Goal: Task Accomplishment & Management: Complete application form

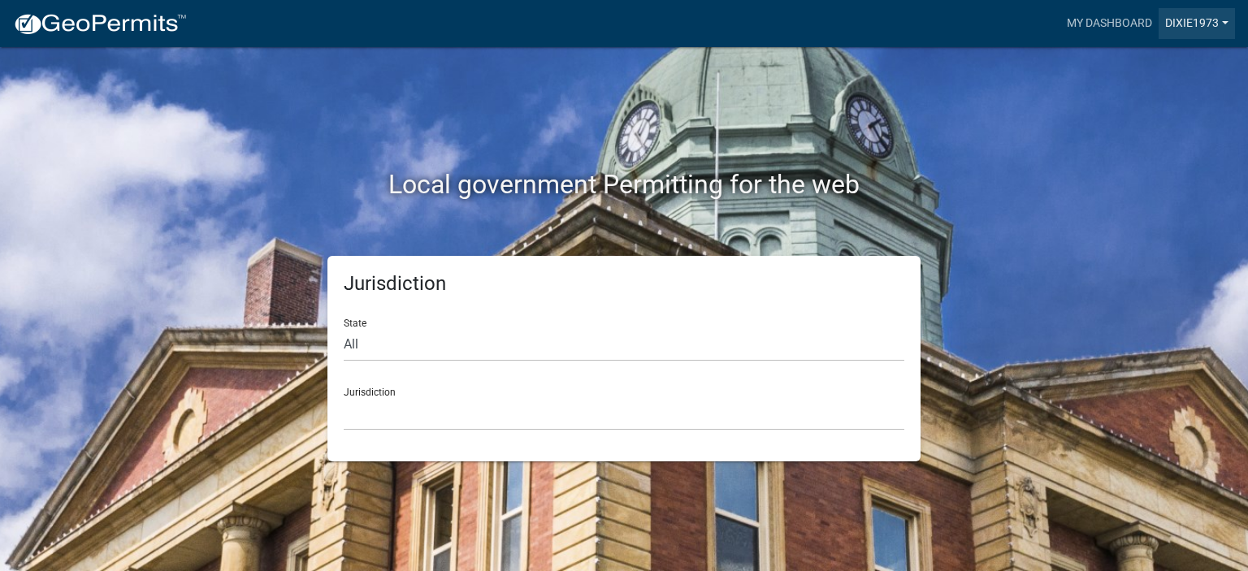
click at [1205, 23] on link "DIXIE1973" at bounding box center [1196, 23] width 76 height 31
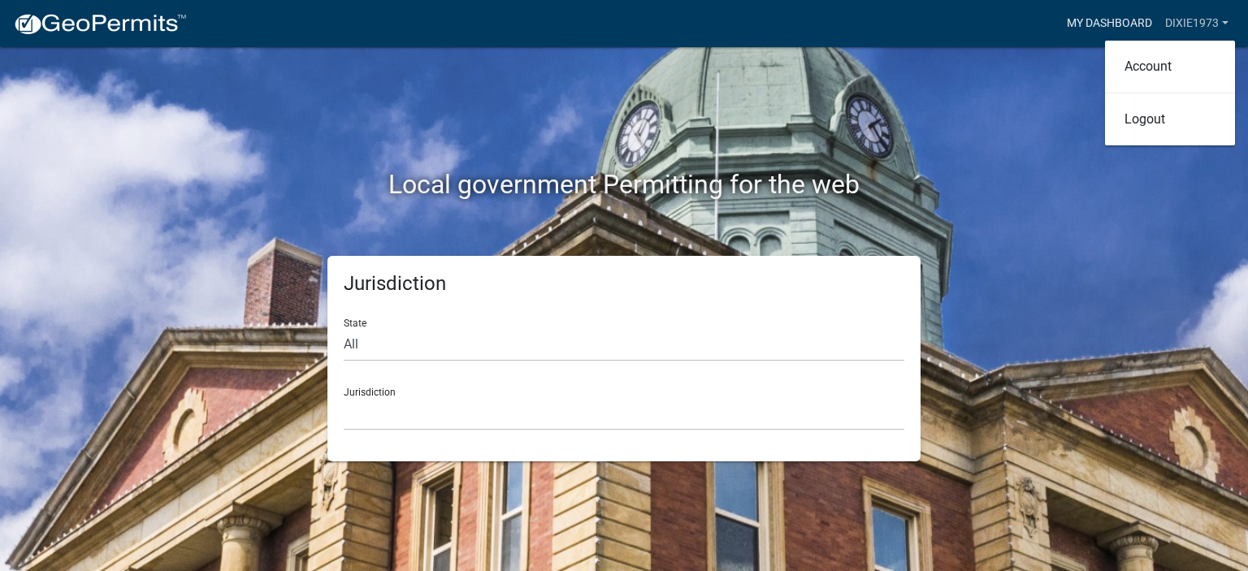
click at [1096, 16] on link "My Dashboard" at bounding box center [1109, 23] width 98 height 31
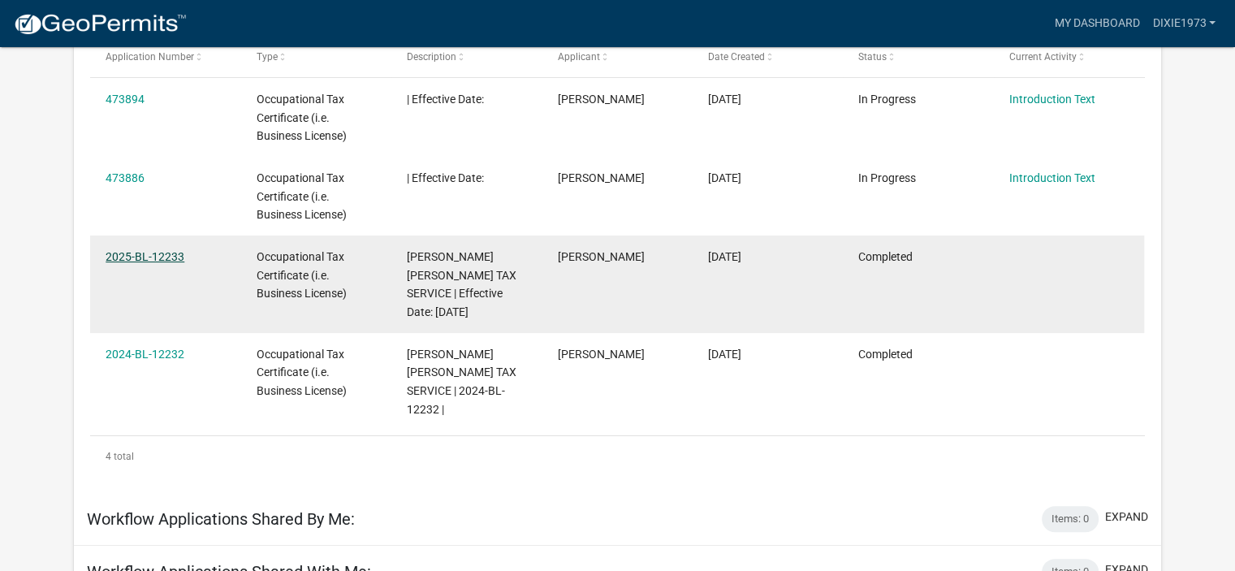
scroll to position [296, 0]
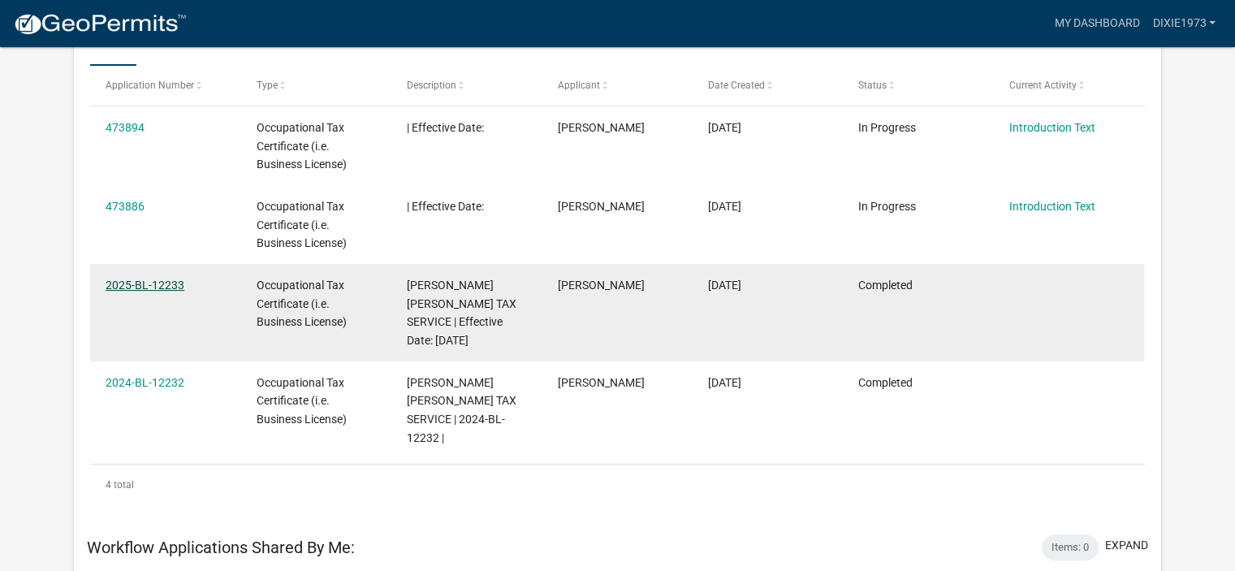
click at [149, 280] on link "2025-BL-12233" at bounding box center [145, 285] width 79 height 13
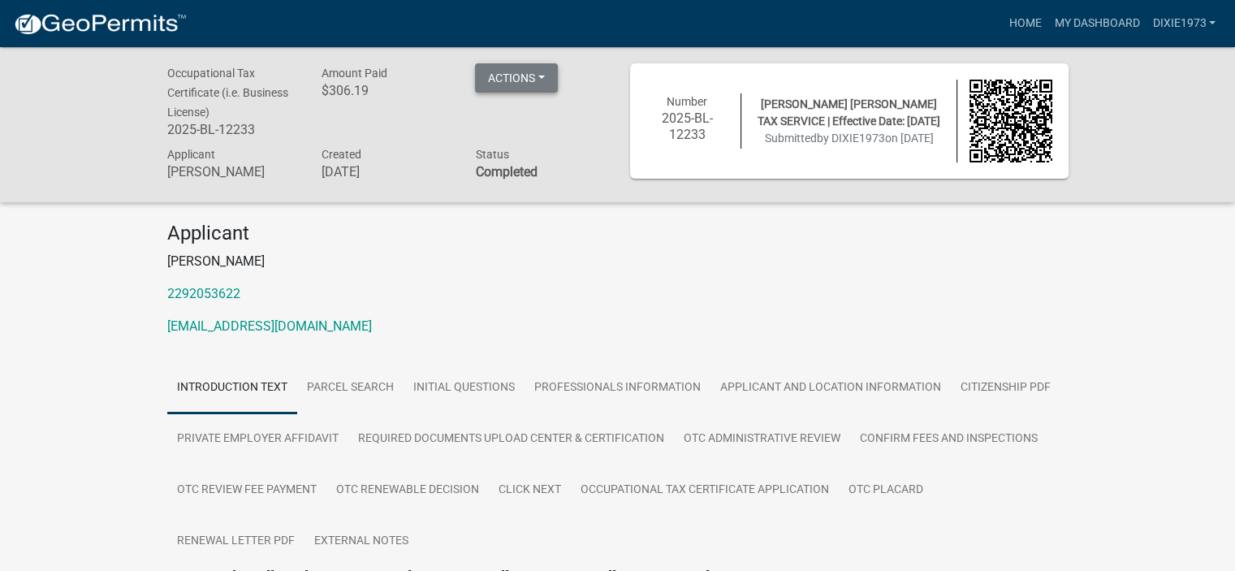
click at [546, 76] on button "Actions" at bounding box center [516, 77] width 83 height 29
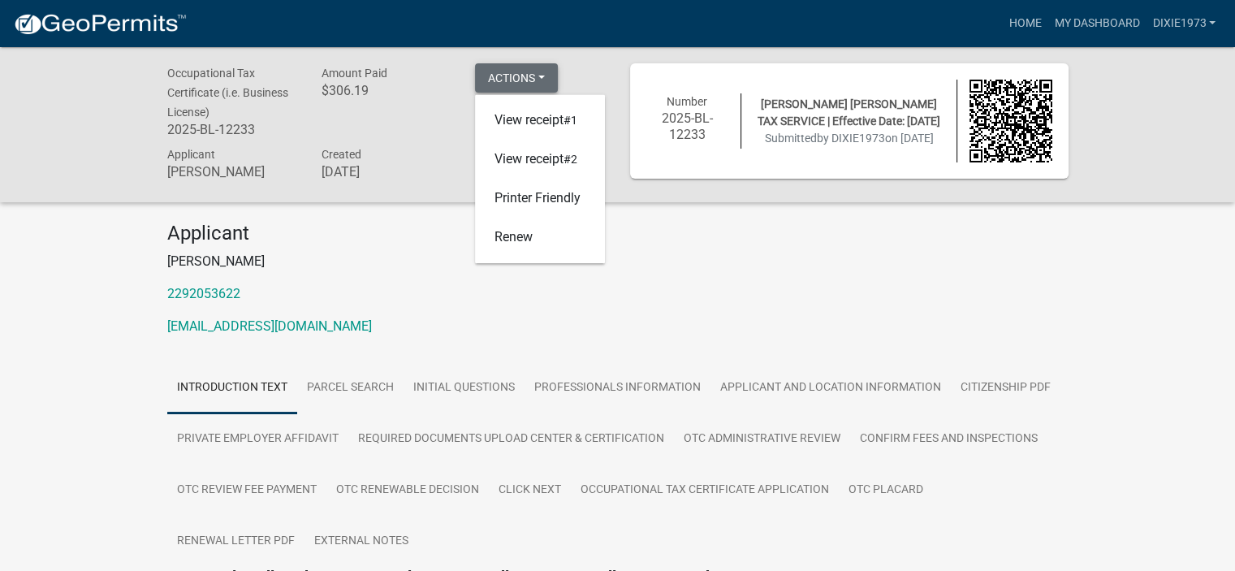
click at [546, 76] on button "Actions" at bounding box center [516, 77] width 83 height 29
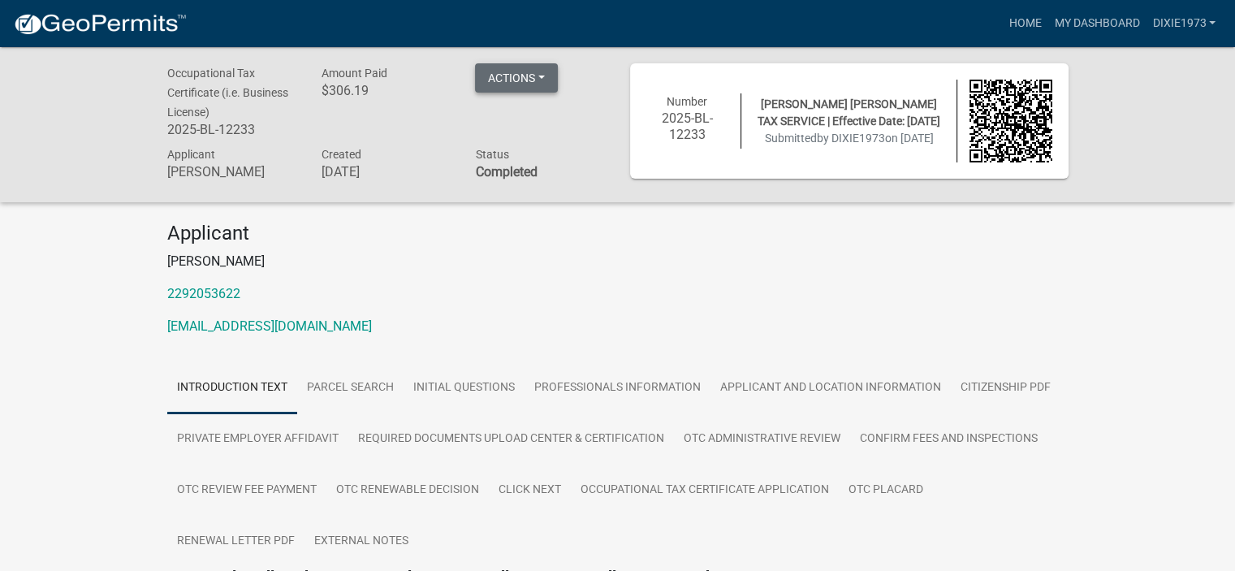
click at [538, 76] on button "Actions" at bounding box center [516, 77] width 83 height 29
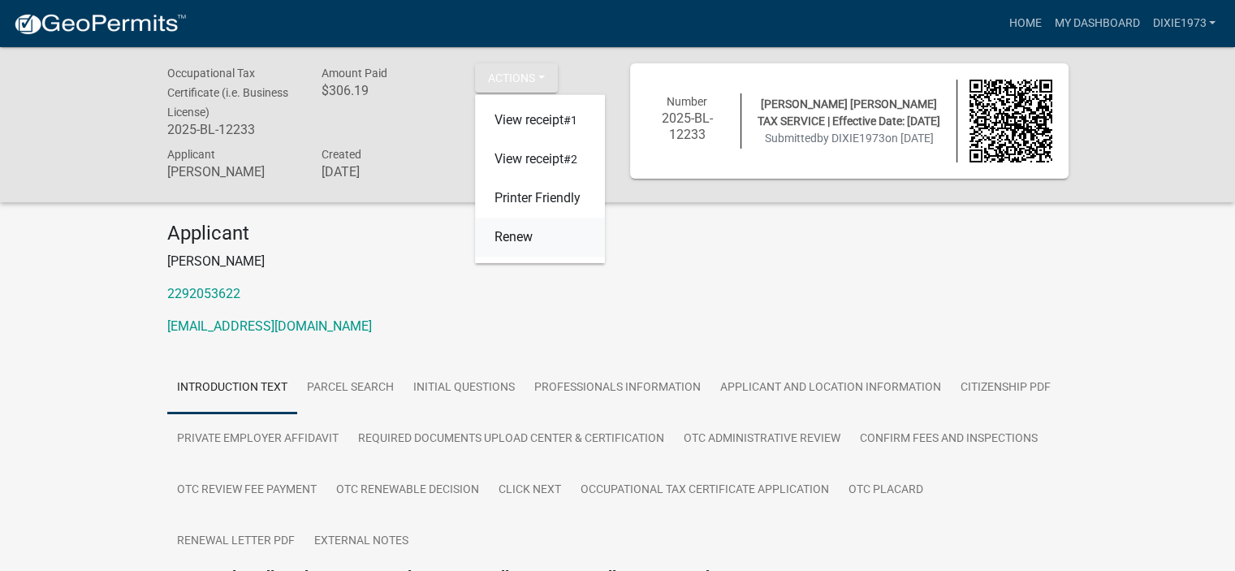
click at [520, 236] on link "Renew" at bounding box center [540, 237] width 130 height 39
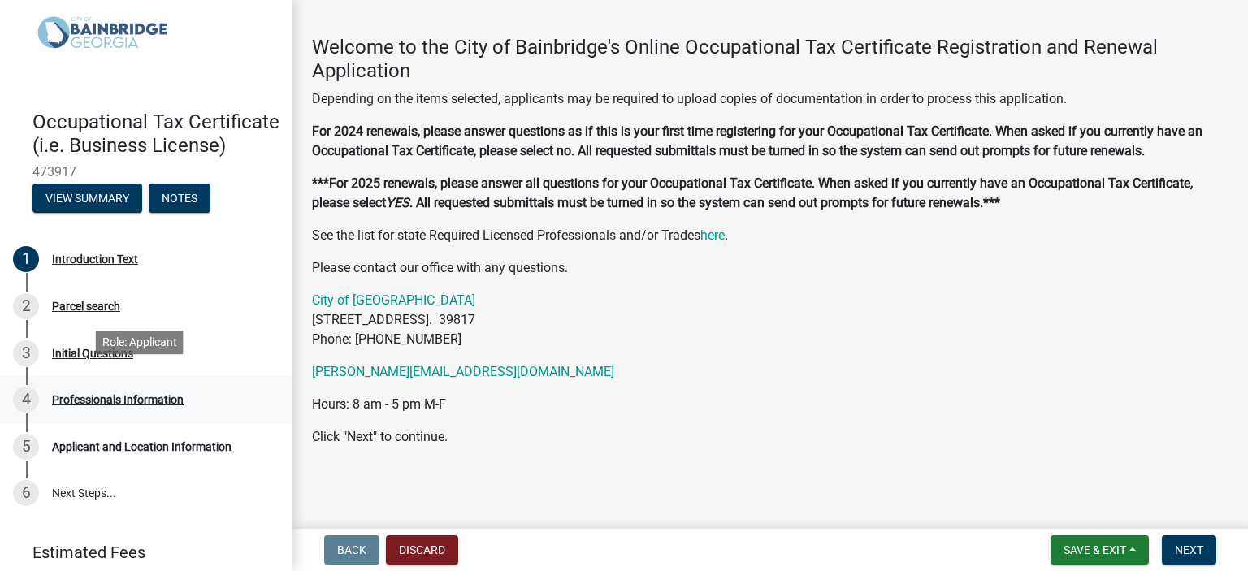
scroll to position [81, 0]
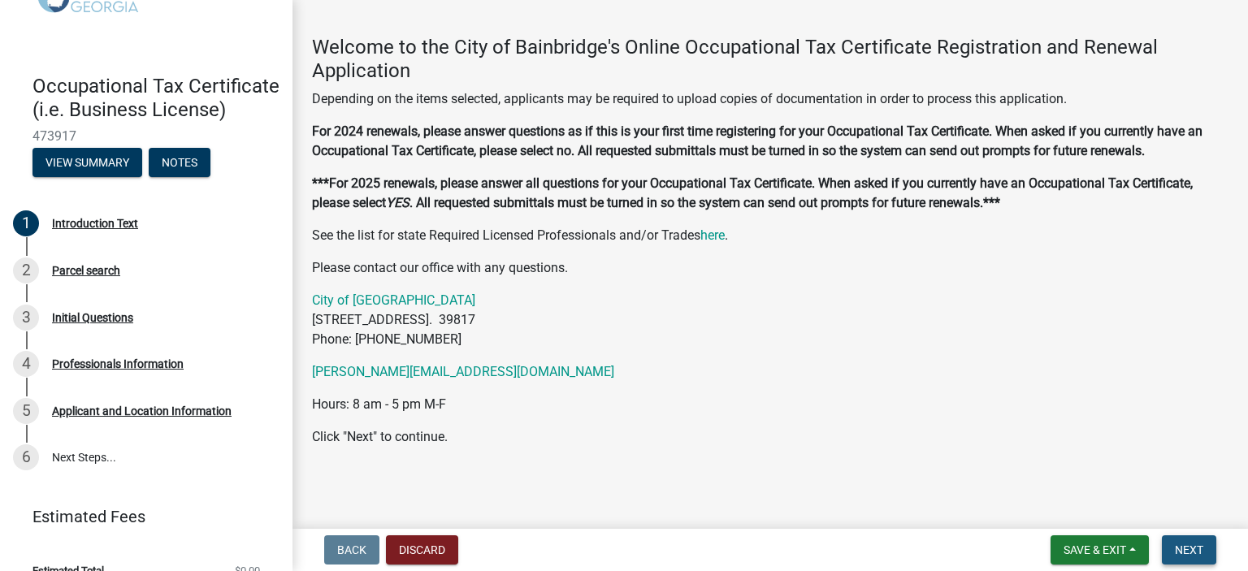
click at [1189, 547] on span "Next" at bounding box center [1188, 549] width 28 height 13
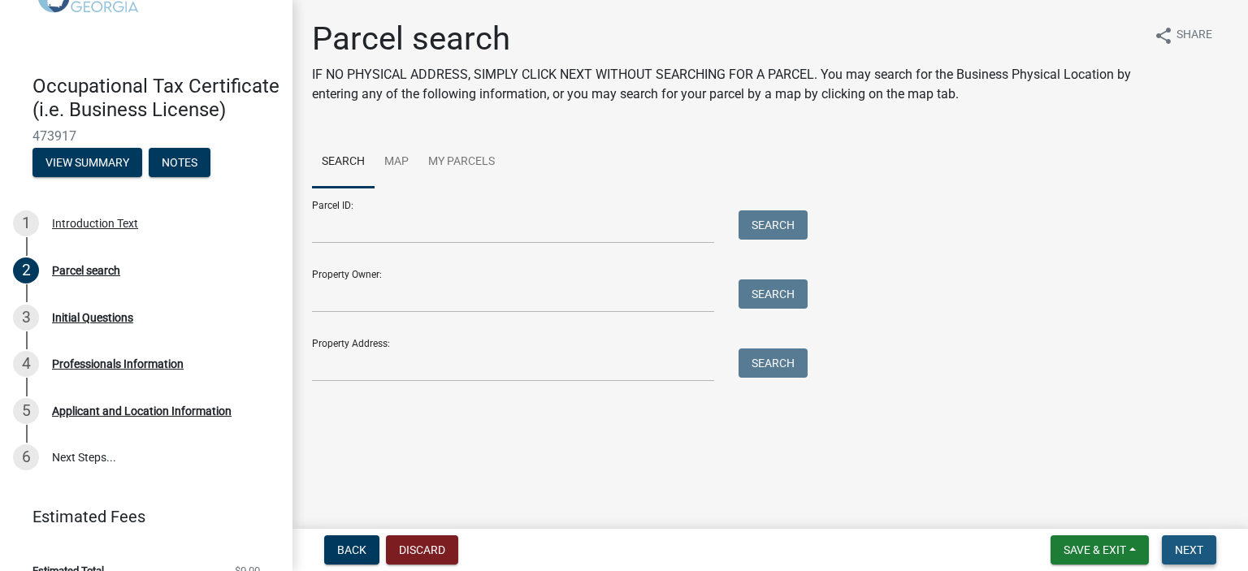
click at [1188, 549] on span "Next" at bounding box center [1188, 549] width 28 height 13
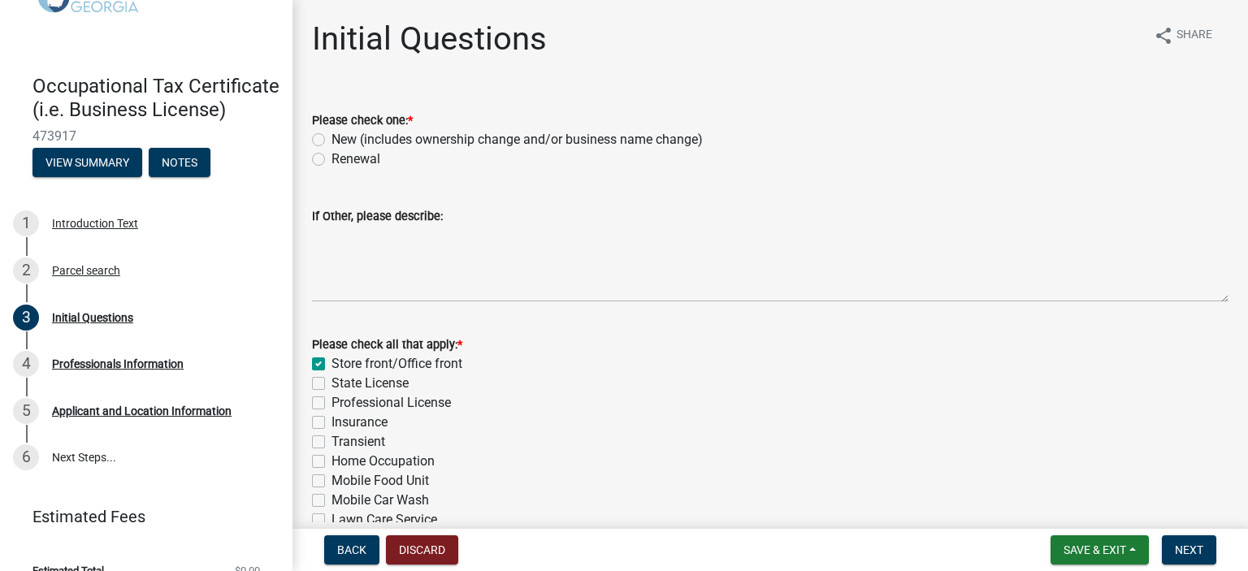
click at [331, 157] on label "Renewal" at bounding box center [355, 158] width 49 height 19
click at [331, 157] on input "Renewal" at bounding box center [336, 154] width 11 height 11
radio input "true"
click at [633, 364] on div "Store front/Office front" at bounding box center [770, 363] width 916 height 19
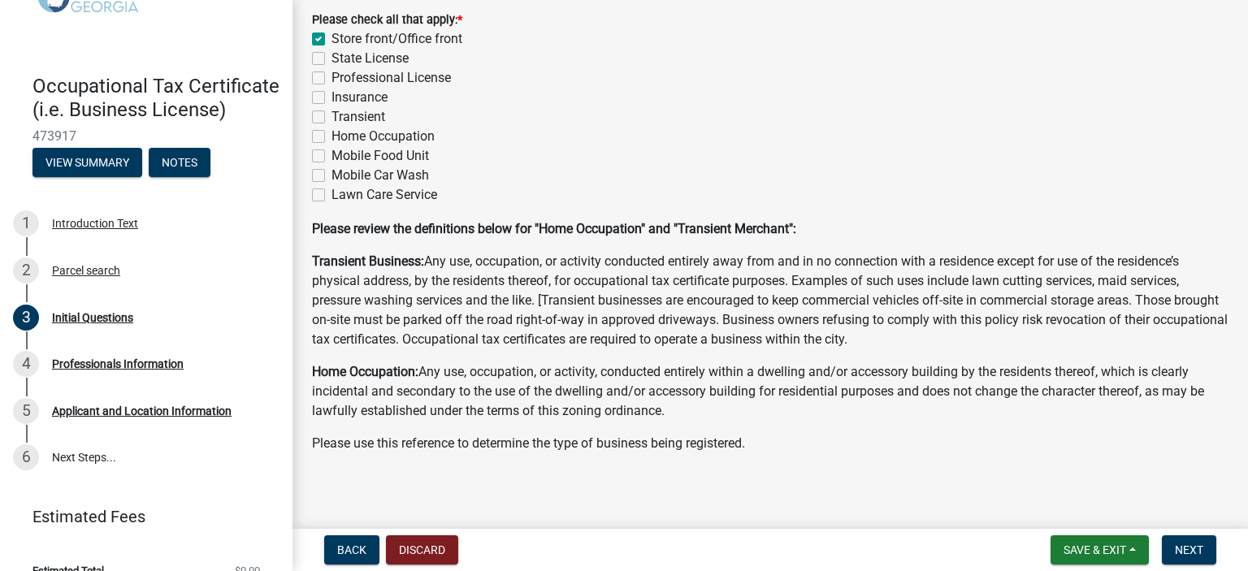
scroll to position [331, 0]
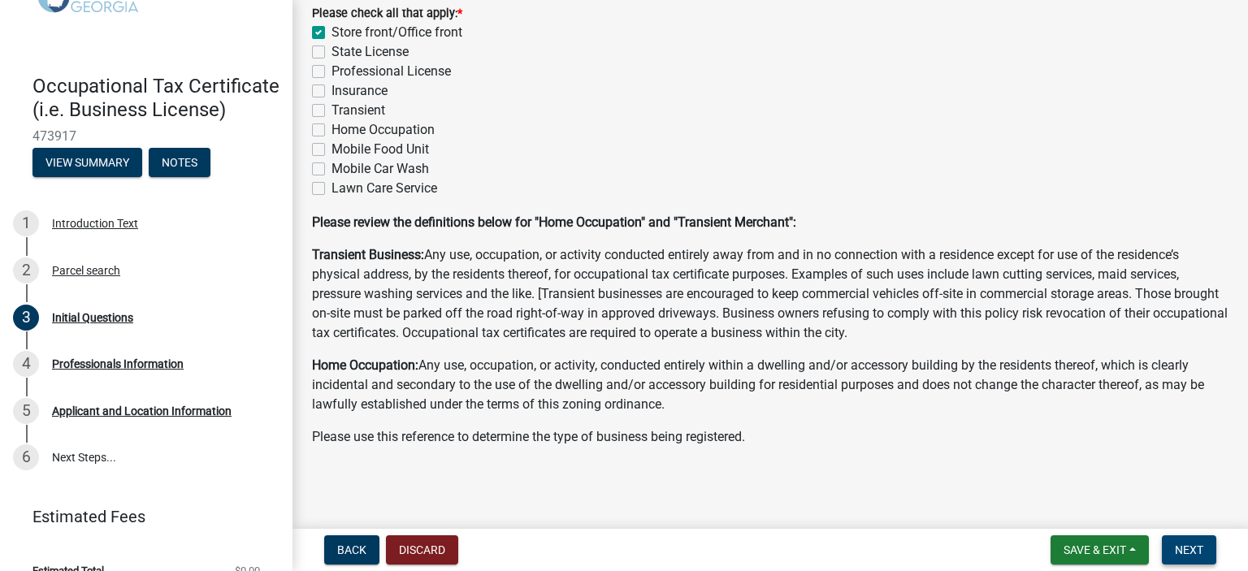
click at [1187, 547] on span "Next" at bounding box center [1188, 549] width 28 height 13
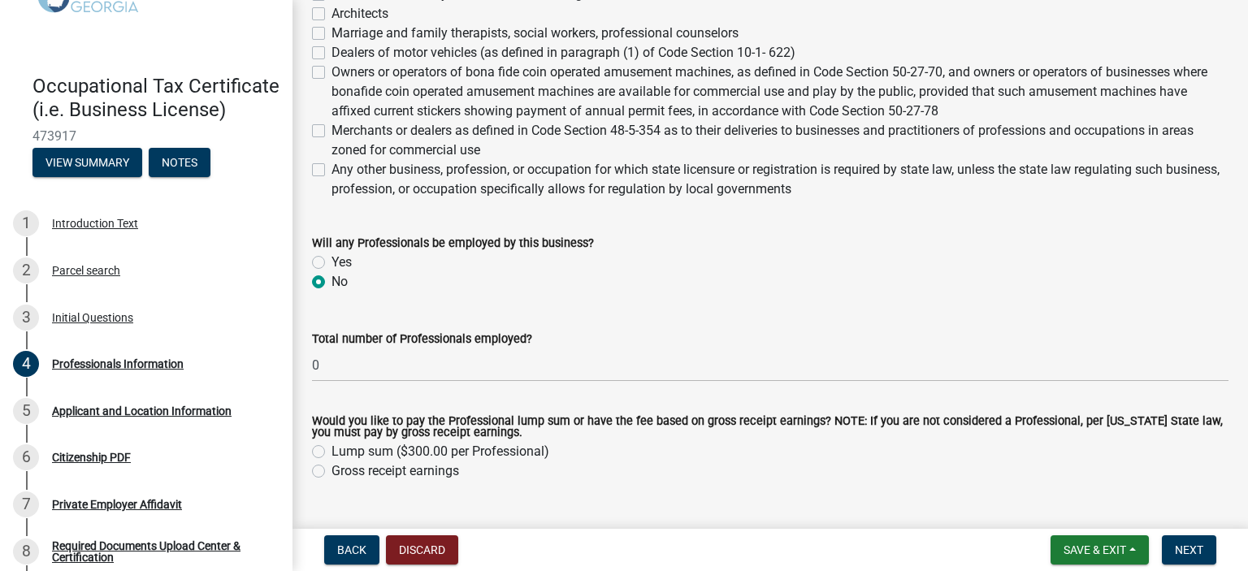
scroll to position [790, 0]
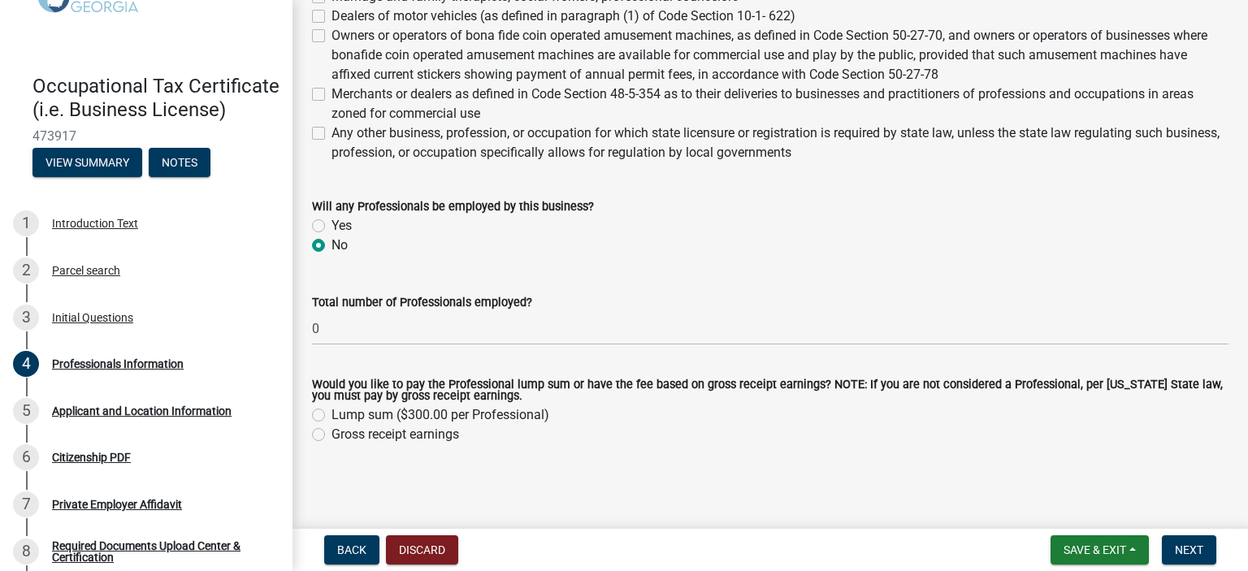
click at [331, 435] on label "Gross receipt earnings" at bounding box center [395, 434] width 128 height 19
click at [331, 435] on input "Gross receipt earnings" at bounding box center [336, 430] width 11 height 11
radio input "true"
click at [1187, 548] on span "Next" at bounding box center [1188, 549] width 28 height 13
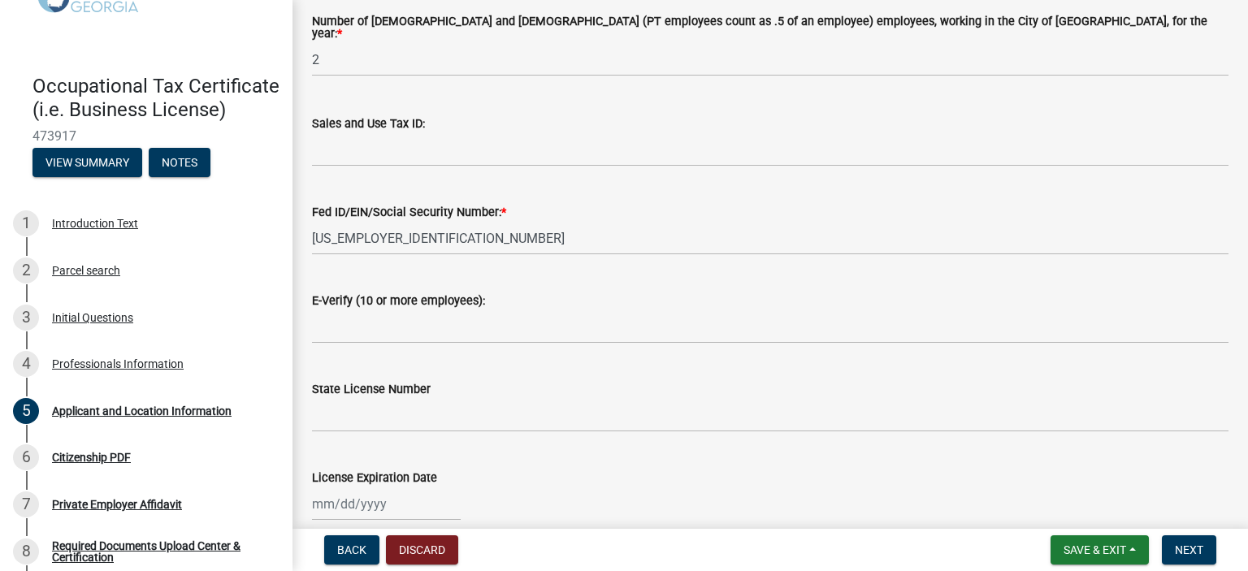
scroll to position [2181, 0]
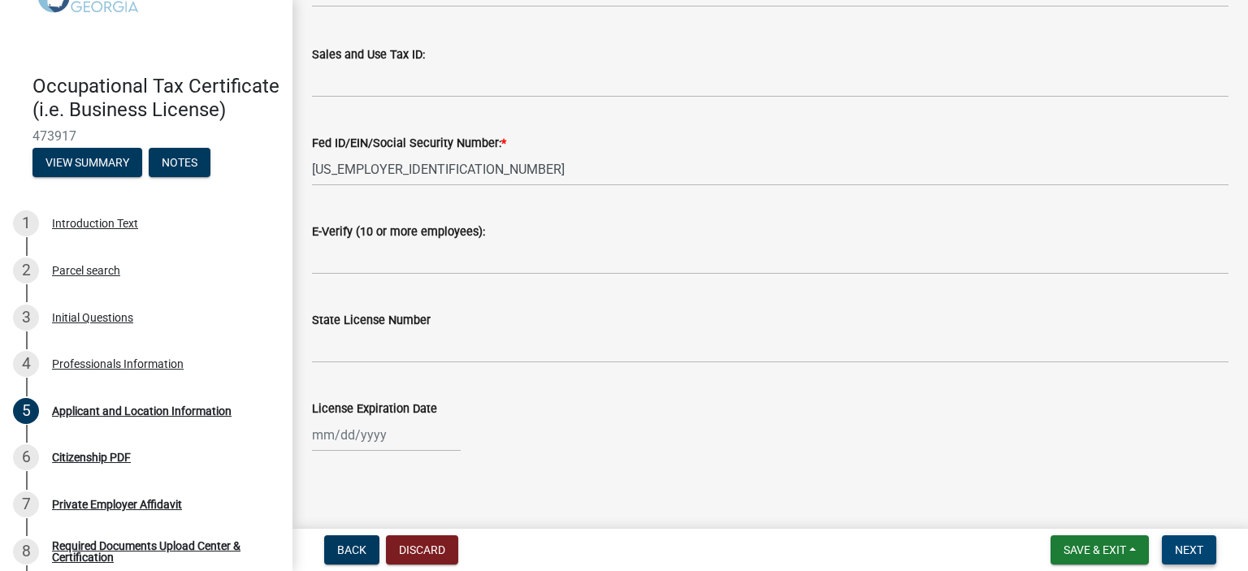
click at [1199, 548] on span "Next" at bounding box center [1188, 549] width 28 height 13
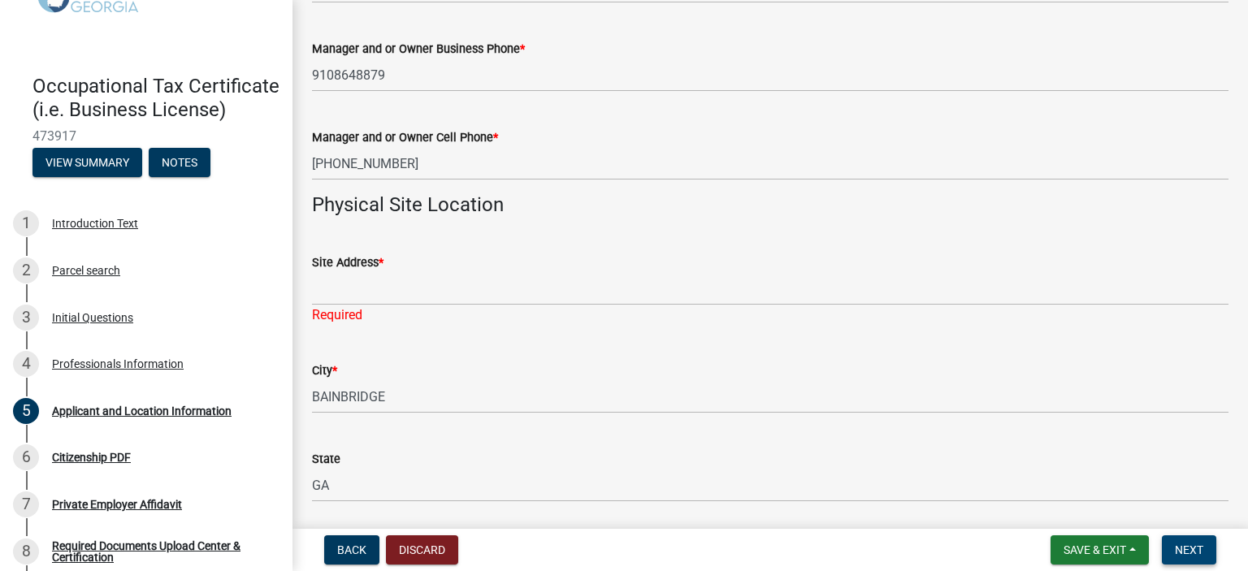
scroll to position [1063, 0]
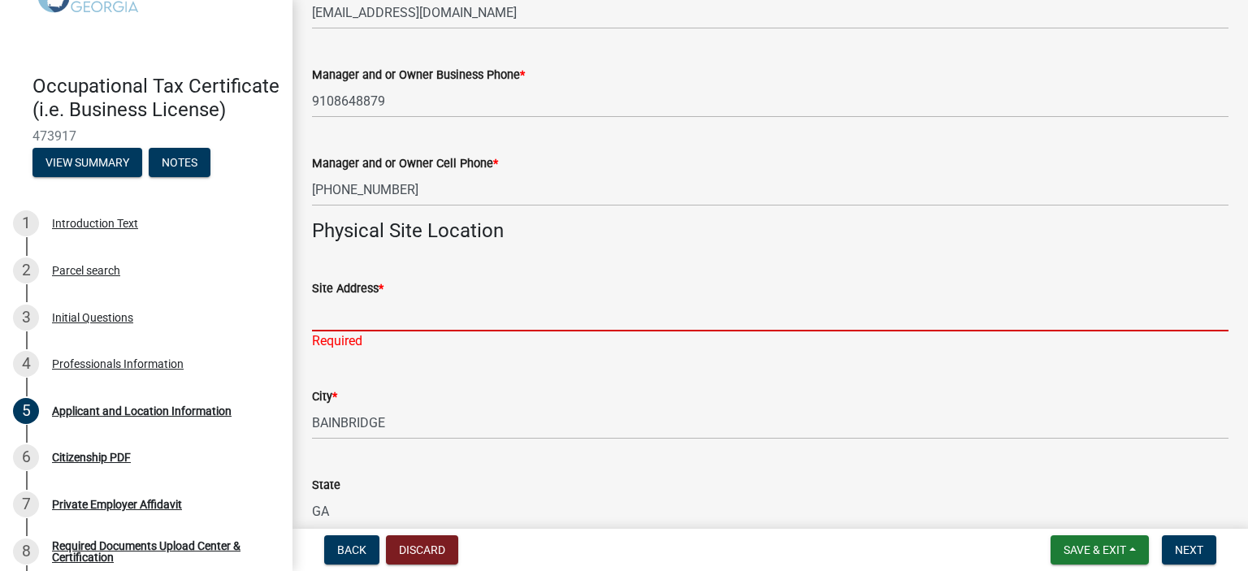
drag, startPoint x: 422, startPoint y: 314, endPoint x: 440, endPoint y: 307, distance: 20.1
click at [422, 314] on input "Site Address *" at bounding box center [770, 314] width 916 height 33
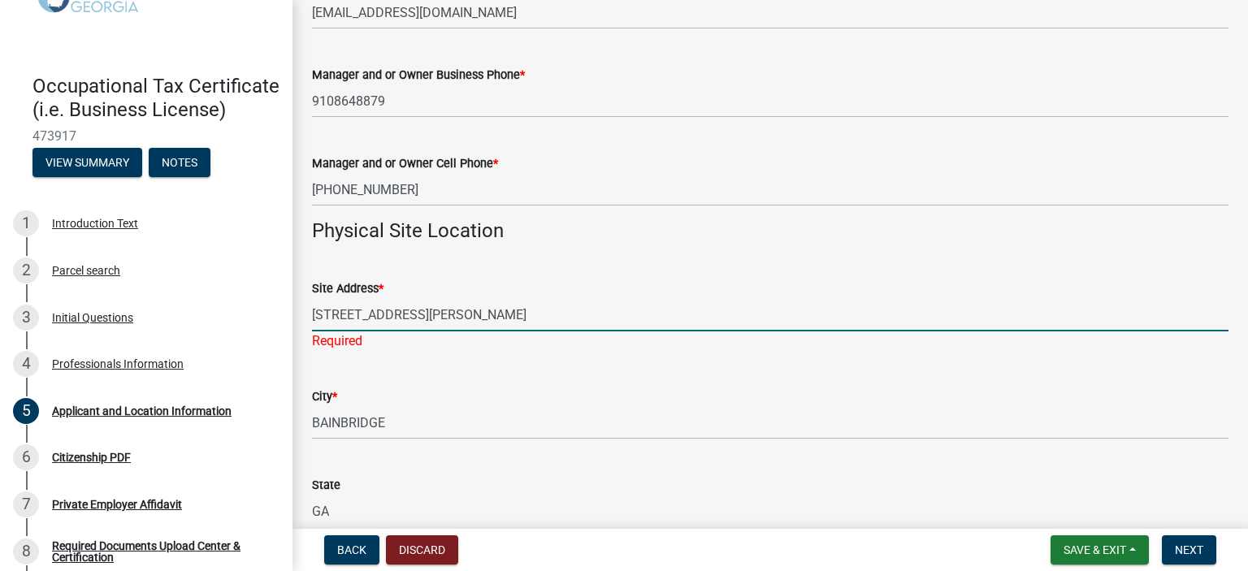
type input "[STREET_ADDRESS][PERSON_NAME]"
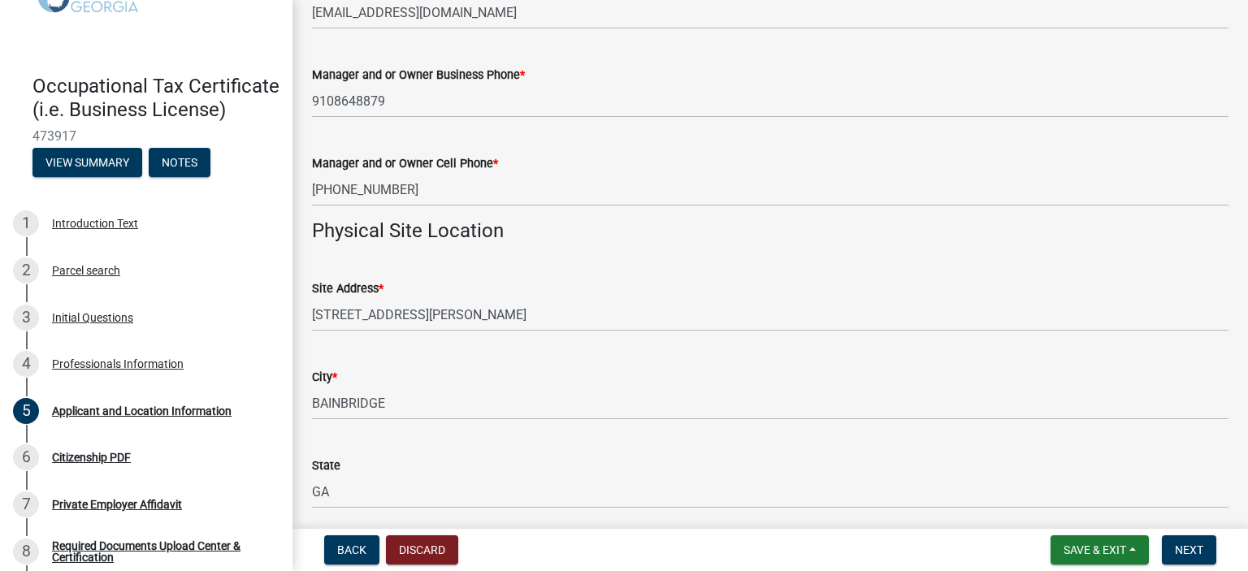
click at [627, 377] on div "City * [GEOGRAPHIC_DATA]" at bounding box center [770, 382] width 916 height 76
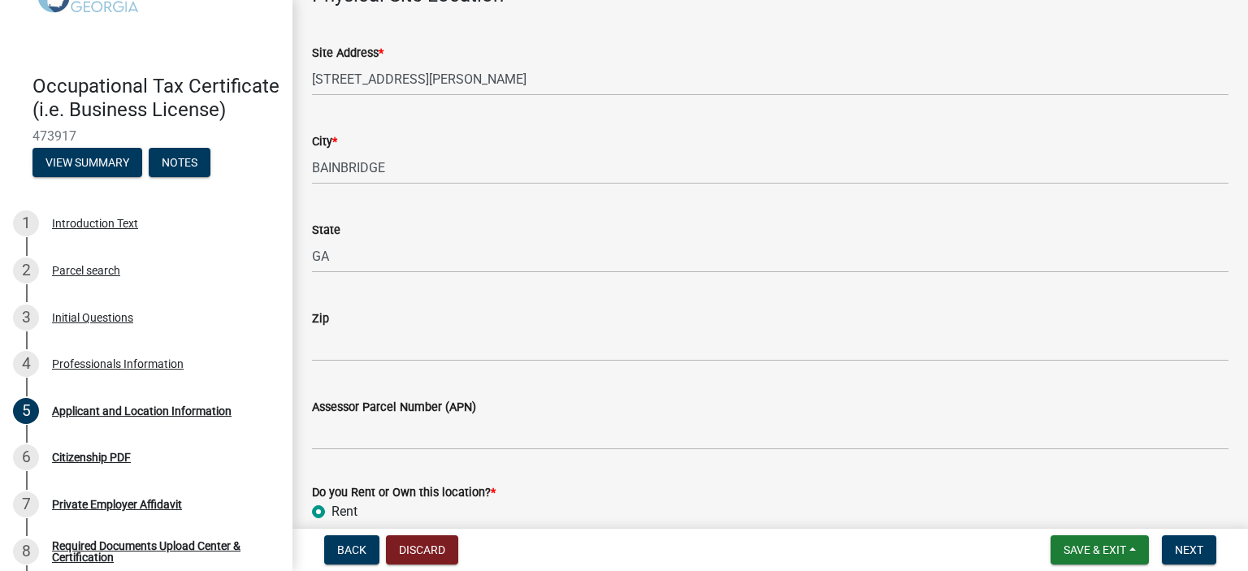
scroll to position [1307, 0]
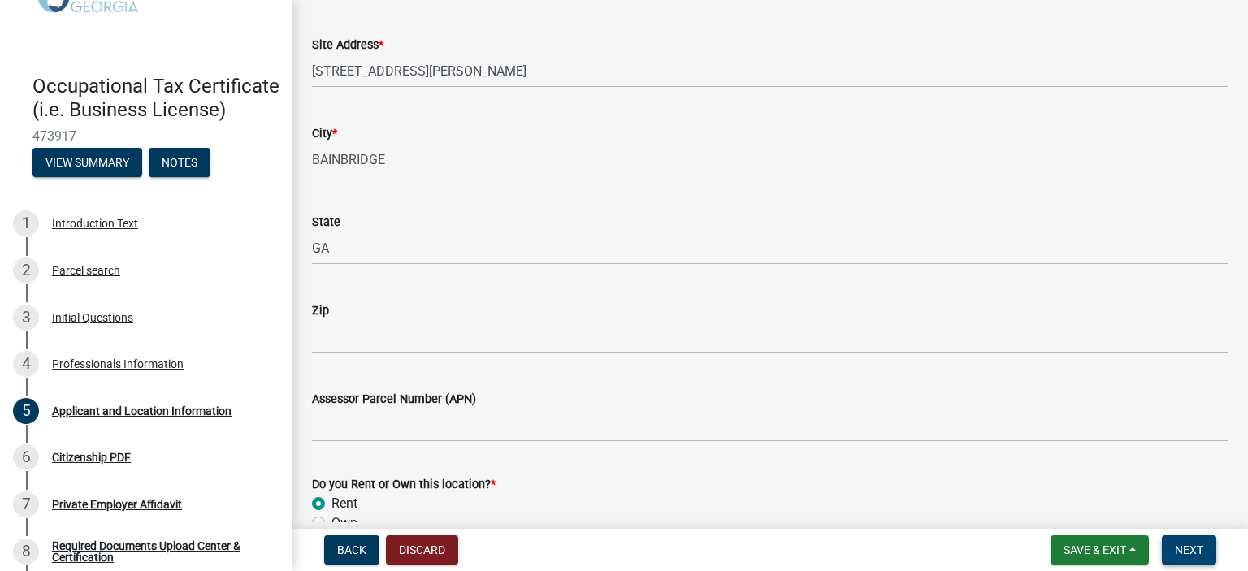
click at [1191, 553] on span "Next" at bounding box center [1188, 549] width 28 height 13
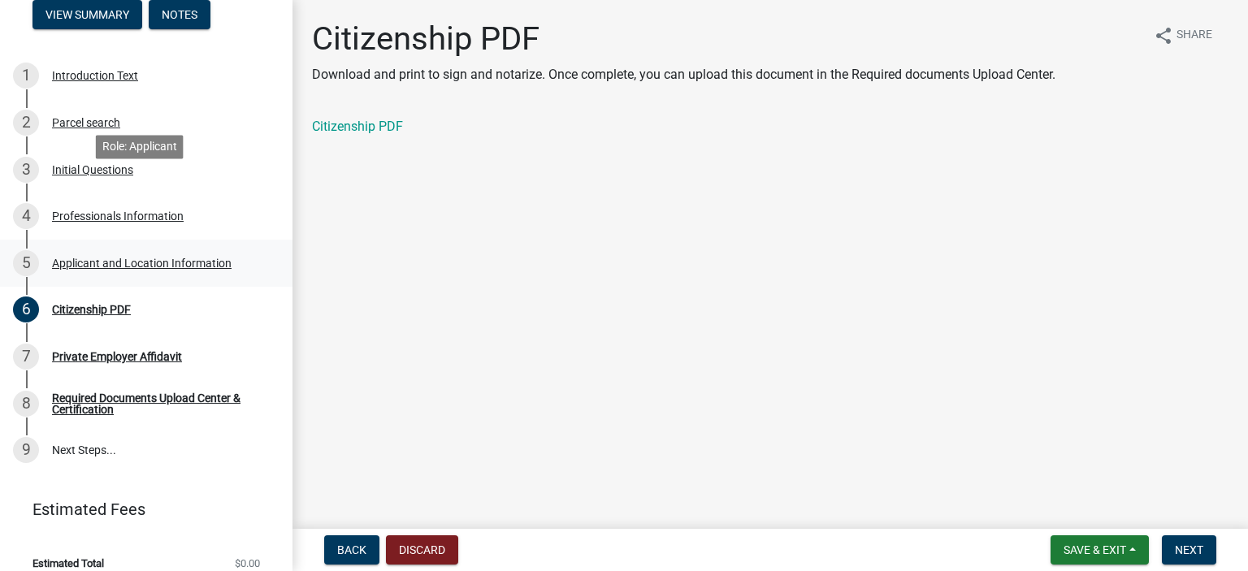
scroll to position [270, 0]
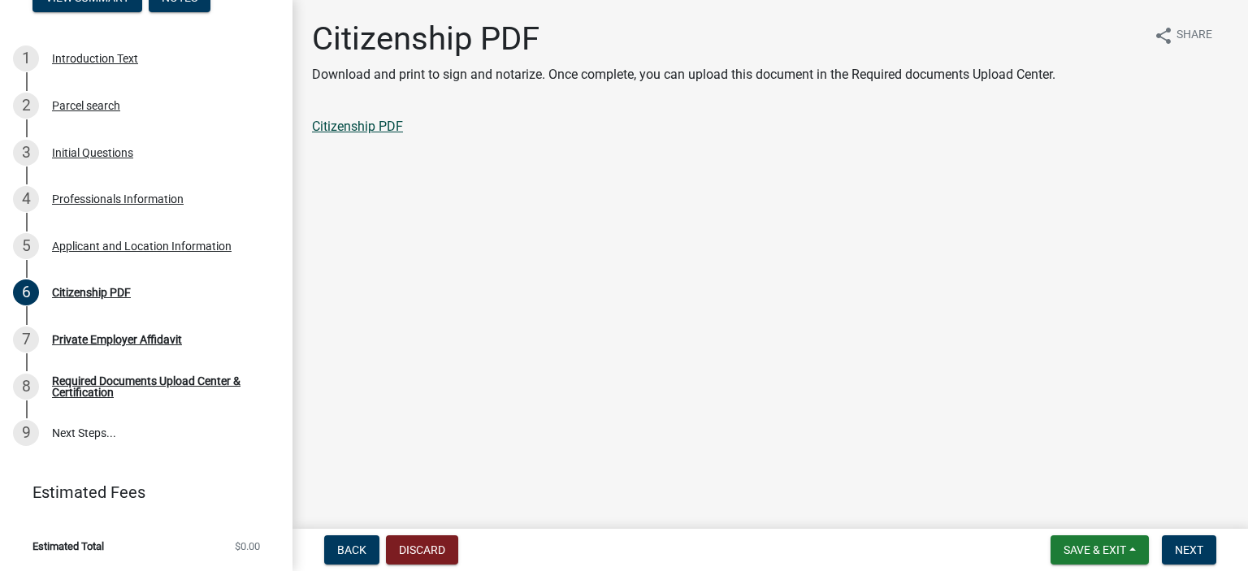
click at [361, 123] on link "Citizenship PDF" at bounding box center [357, 126] width 91 height 15
click at [1179, 550] on span "Next" at bounding box center [1188, 549] width 28 height 13
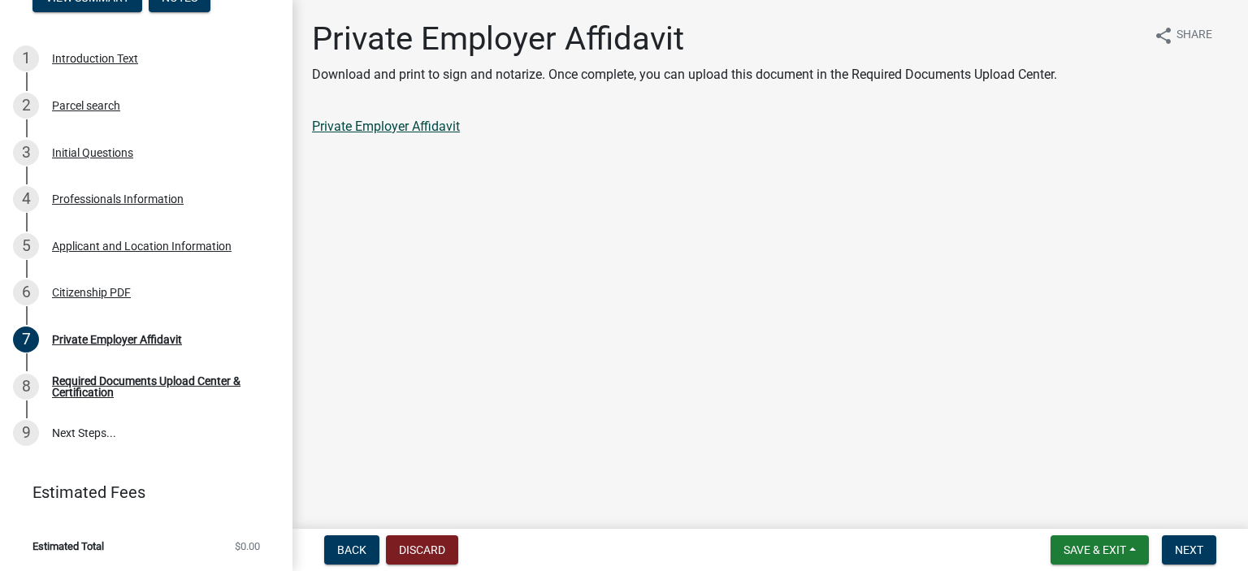
click at [387, 128] on link "Private Employer Affidavit" at bounding box center [386, 126] width 148 height 15
click at [1183, 550] on span "Next" at bounding box center [1188, 549] width 28 height 13
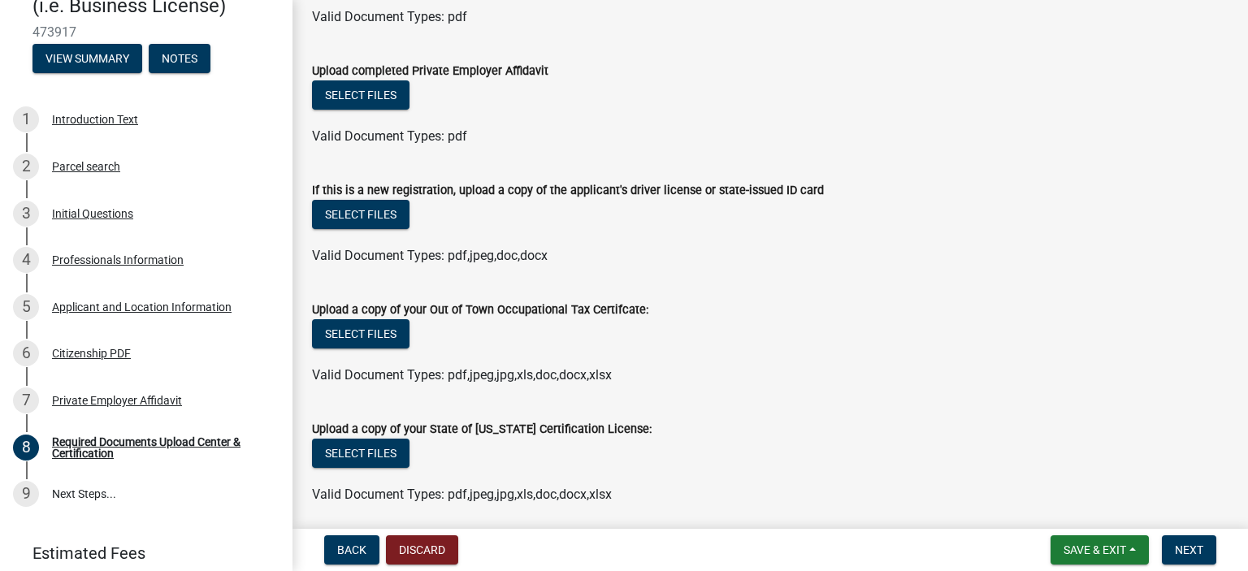
scroll to position [0, 0]
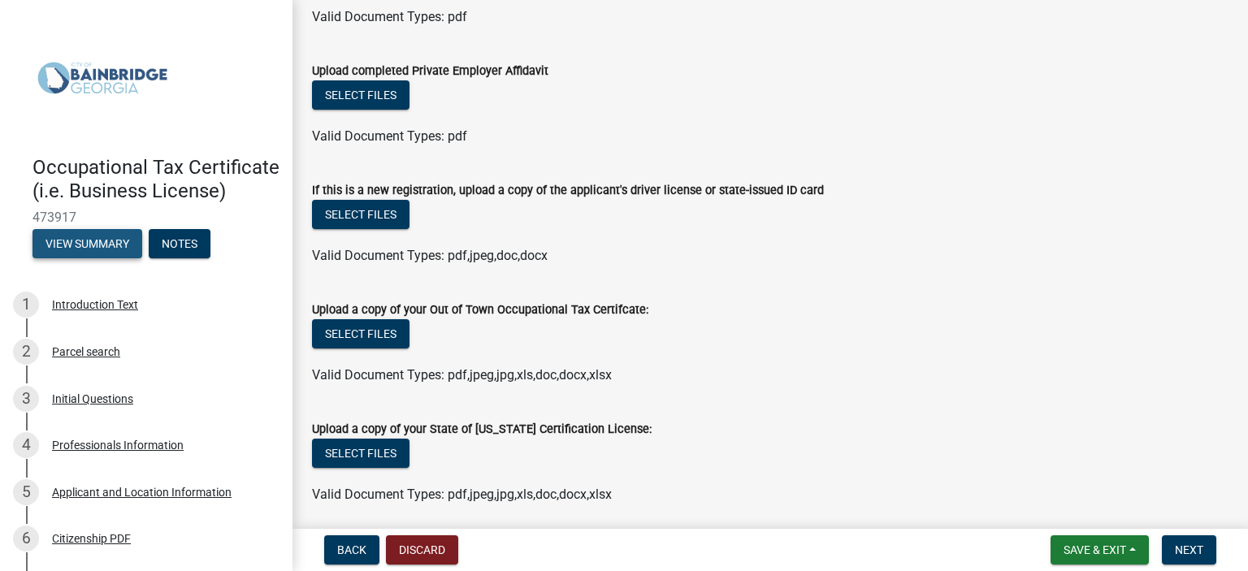
click at [83, 258] on button "View Summary" at bounding box center [87, 243] width 110 height 29
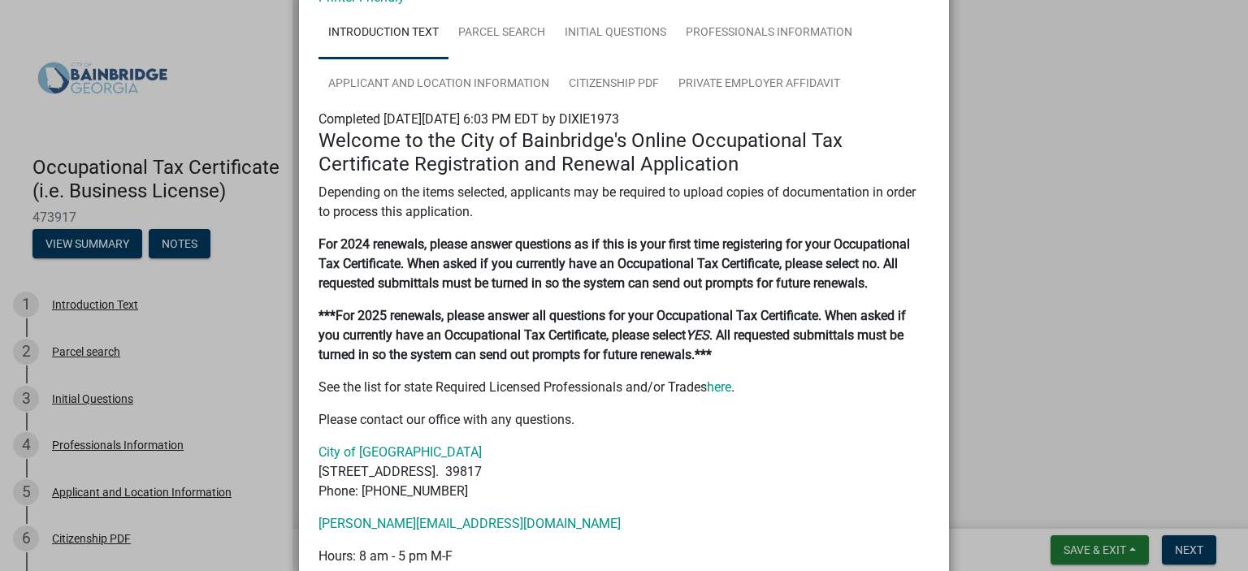
scroll to position [19, 0]
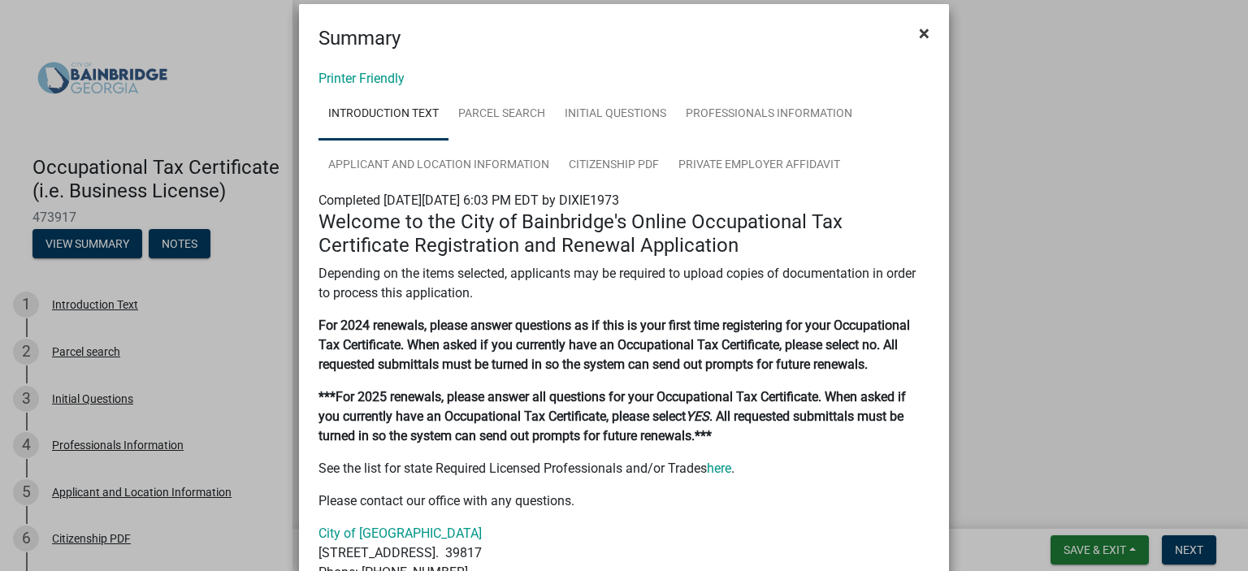
click at [919, 28] on span "×" at bounding box center [924, 33] width 11 height 23
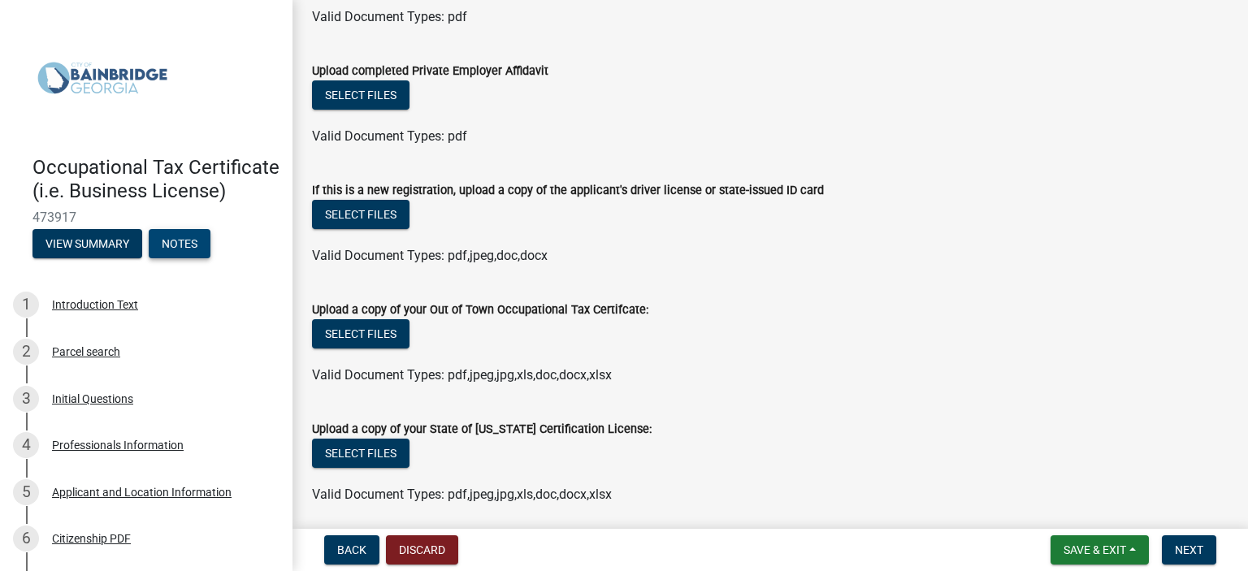
click at [178, 258] on button "Notes" at bounding box center [180, 243] width 62 height 29
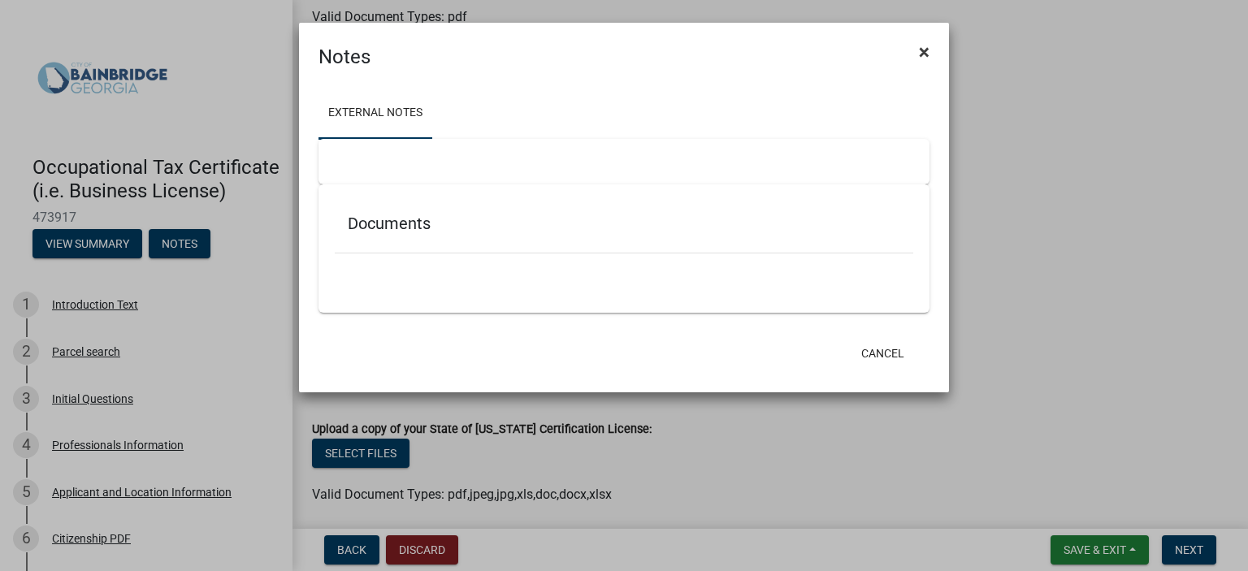
click at [929, 50] on button "×" at bounding box center [924, 51] width 37 height 45
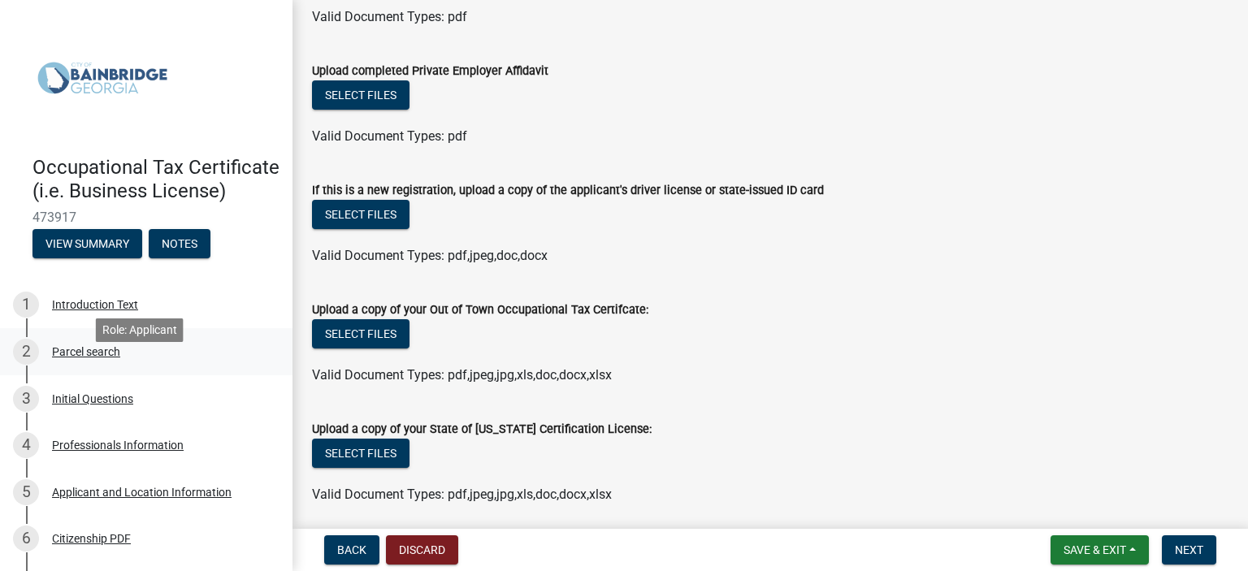
click at [78, 357] on div "Parcel search" at bounding box center [86, 351] width 68 height 11
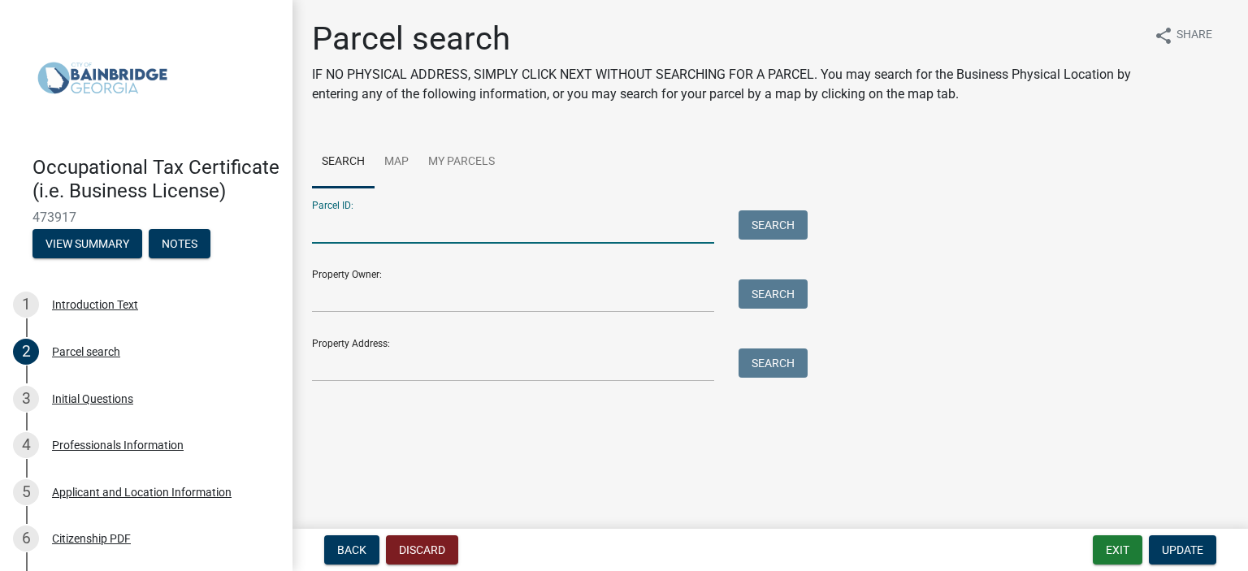
click at [368, 231] on input "Parcel ID:" at bounding box center [513, 226] width 402 height 33
click at [480, 287] on input "Property Owner:" at bounding box center [513, 295] width 402 height 33
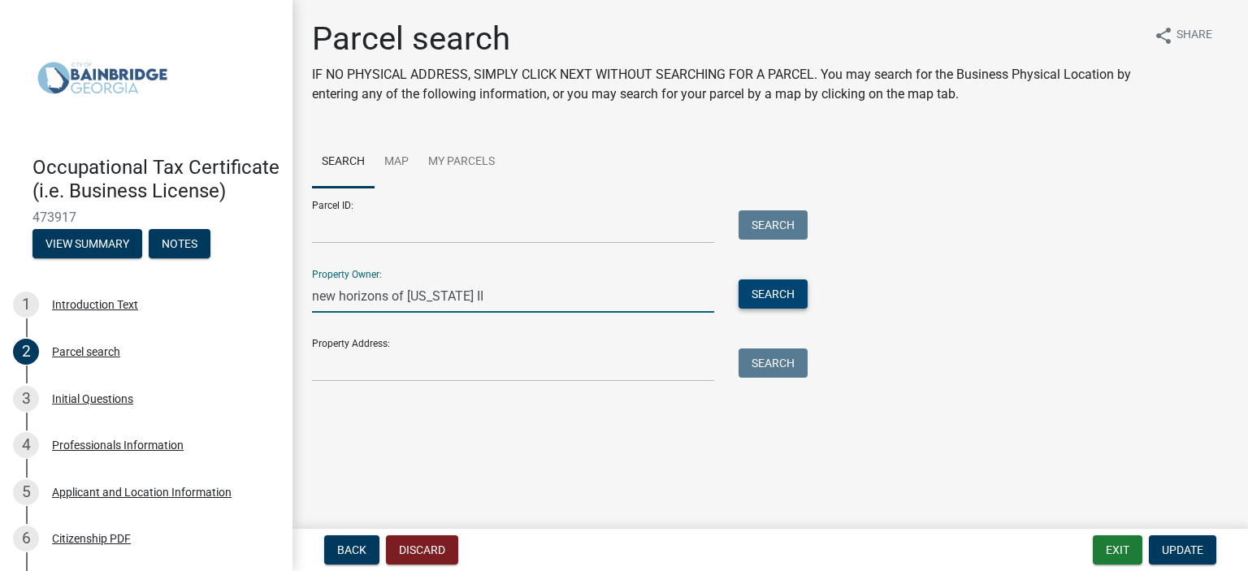
click at [789, 288] on button "Search" at bounding box center [772, 293] width 69 height 29
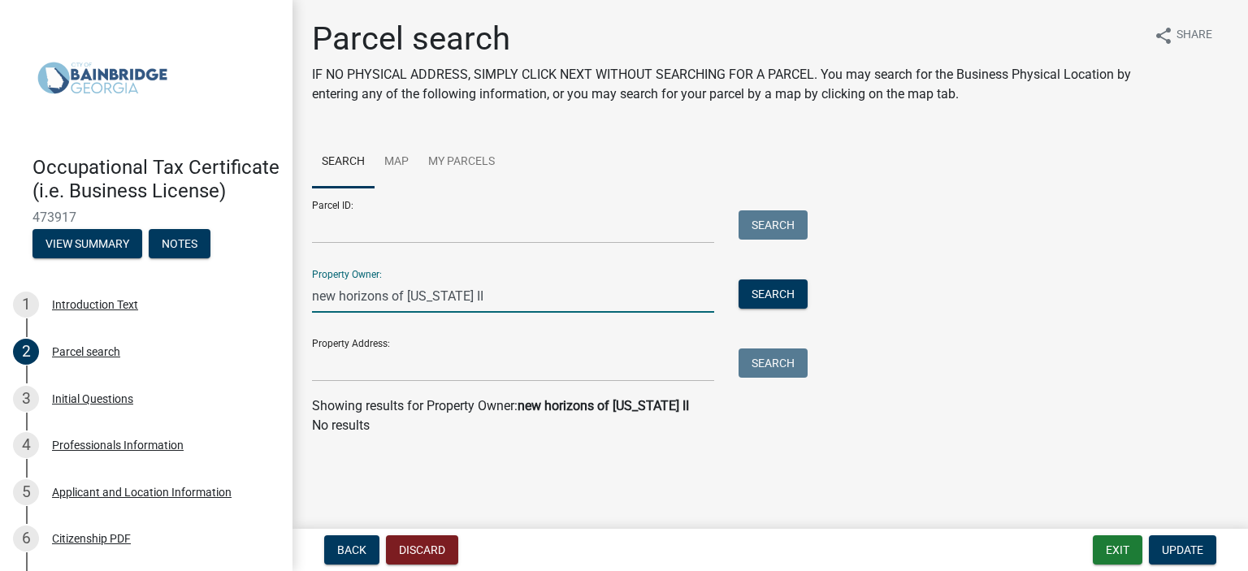
drag, startPoint x: 517, startPoint y: 295, endPoint x: 210, endPoint y: 283, distance: 307.3
click at [210, 283] on div "Occupational Tax Certificate (i.e. Business License) 473917 View Summary Notes …" at bounding box center [624, 285] width 1248 height 571
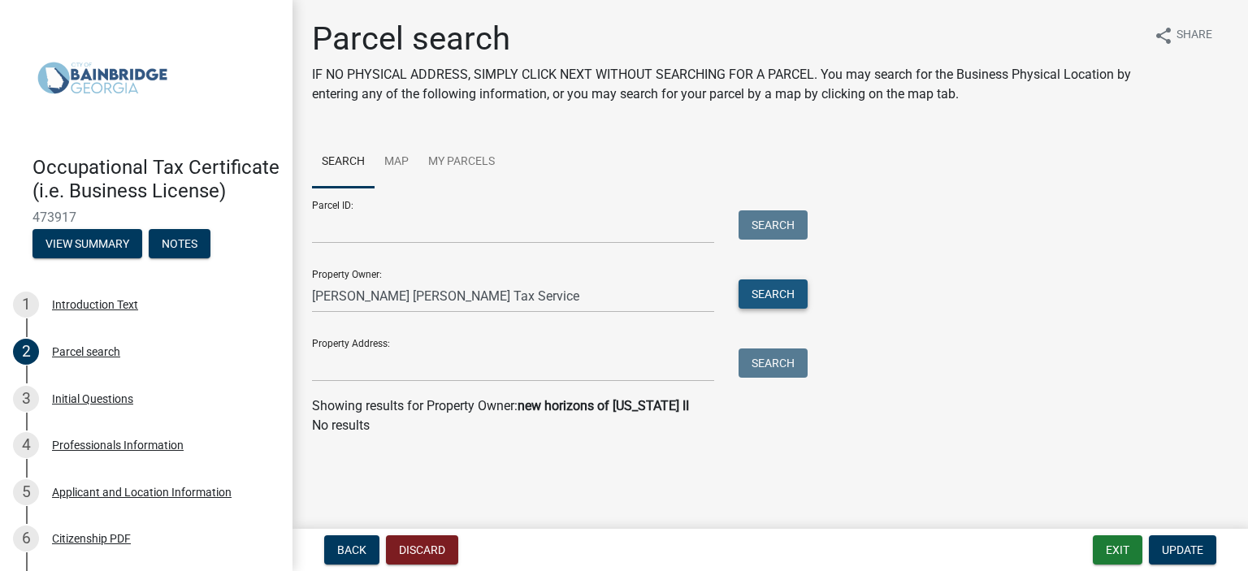
click at [793, 292] on button "Search" at bounding box center [772, 293] width 69 height 29
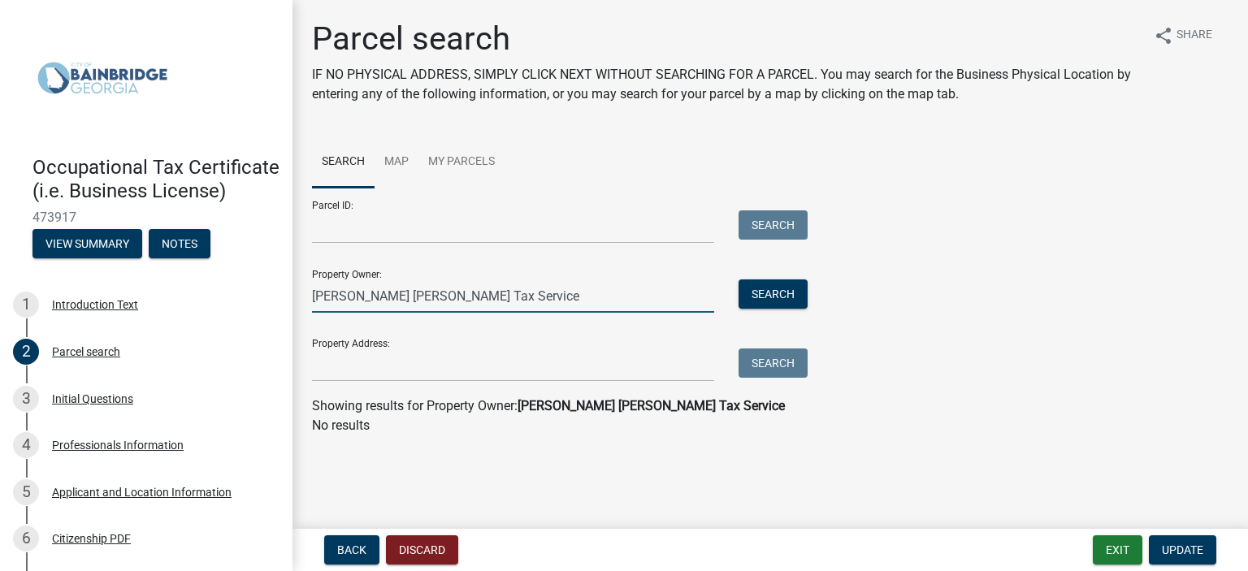
click at [533, 279] on input "[PERSON_NAME] [PERSON_NAME] Tax Service" at bounding box center [513, 295] width 402 height 33
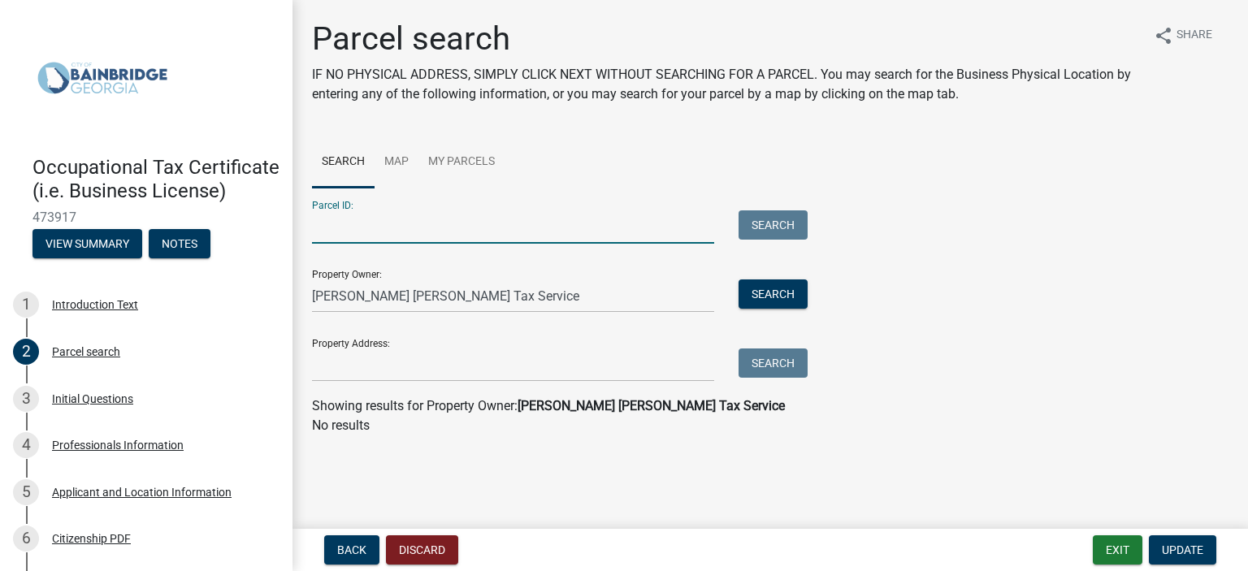
click at [513, 227] on input "Parcel ID:" at bounding box center [513, 226] width 402 height 33
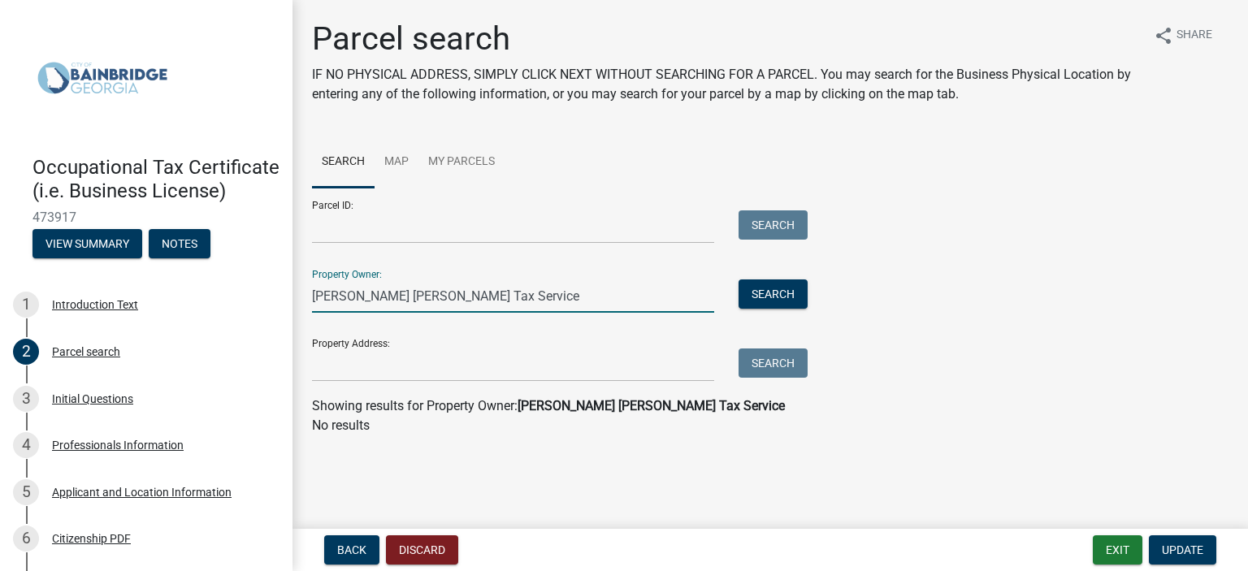
drag, startPoint x: 523, startPoint y: 298, endPoint x: 333, endPoint y: 298, distance: 190.1
click at [333, 298] on input "[PERSON_NAME] [PERSON_NAME] Tax Service" at bounding box center [513, 295] width 402 height 33
type input "J"
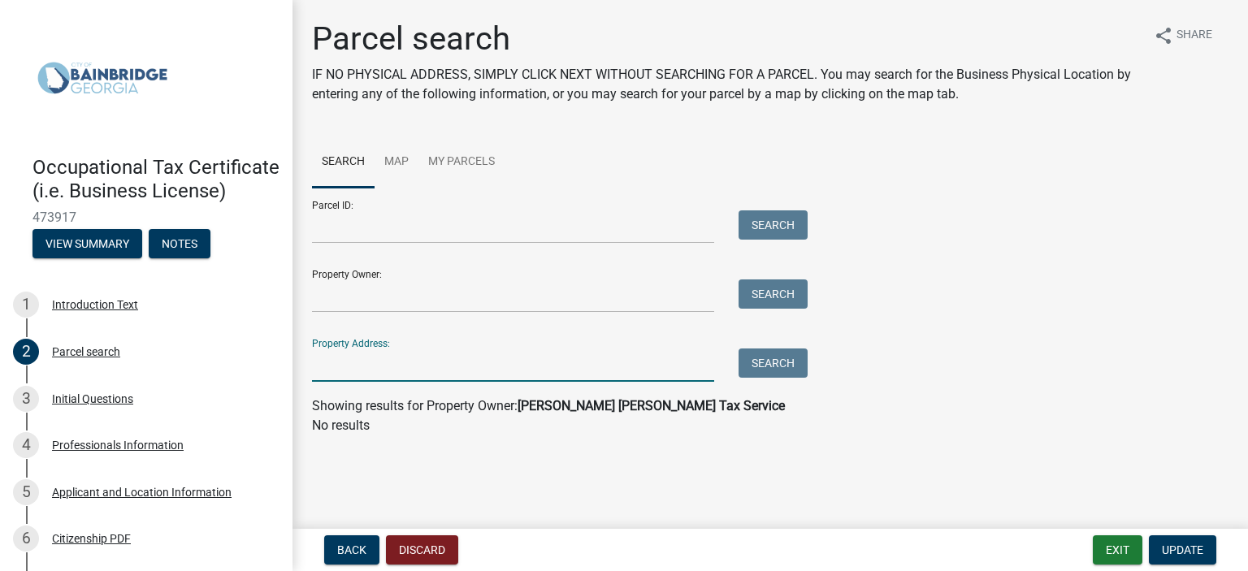
click at [363, 365] on input "Property Address:" at bounding box center [513, 364] width 402 height 33
click at [377, 361] on input "[STREET_ADDRESS][PERSON_NAME]" at bounding box center [513, 364] width 402 height 33
type input "[STREET_ADDRESS][PERSON_NAME]"
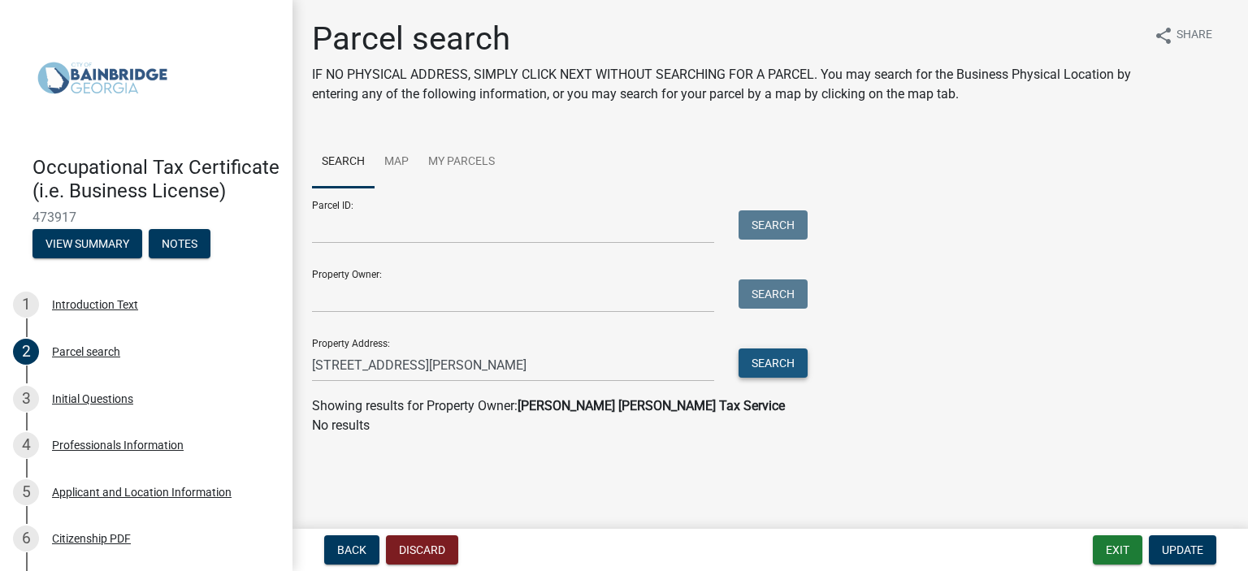
click at [780, 366] on button "Search" at bounding box center [772, 362] width 69 height 29
click at [107, 404] on div "Initial Questions" at bounding box center [92, 398] width 81 height 11
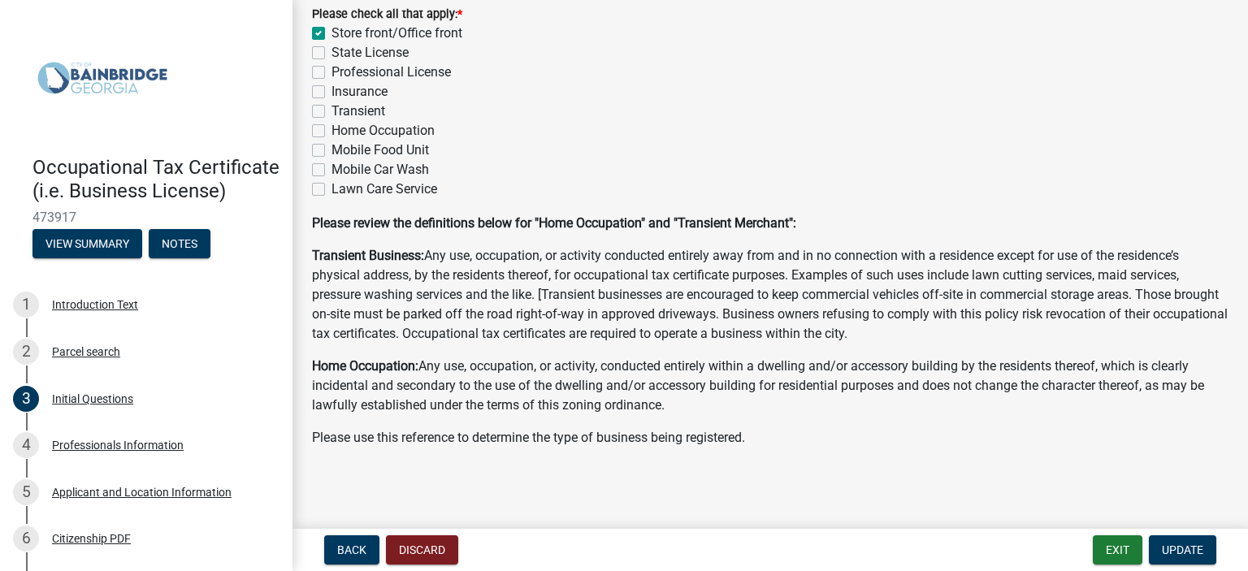
scroll to position [331, 0]
click at [1183, 540] on button "Update" at bounding box center [1181, 549] width 67 height 29
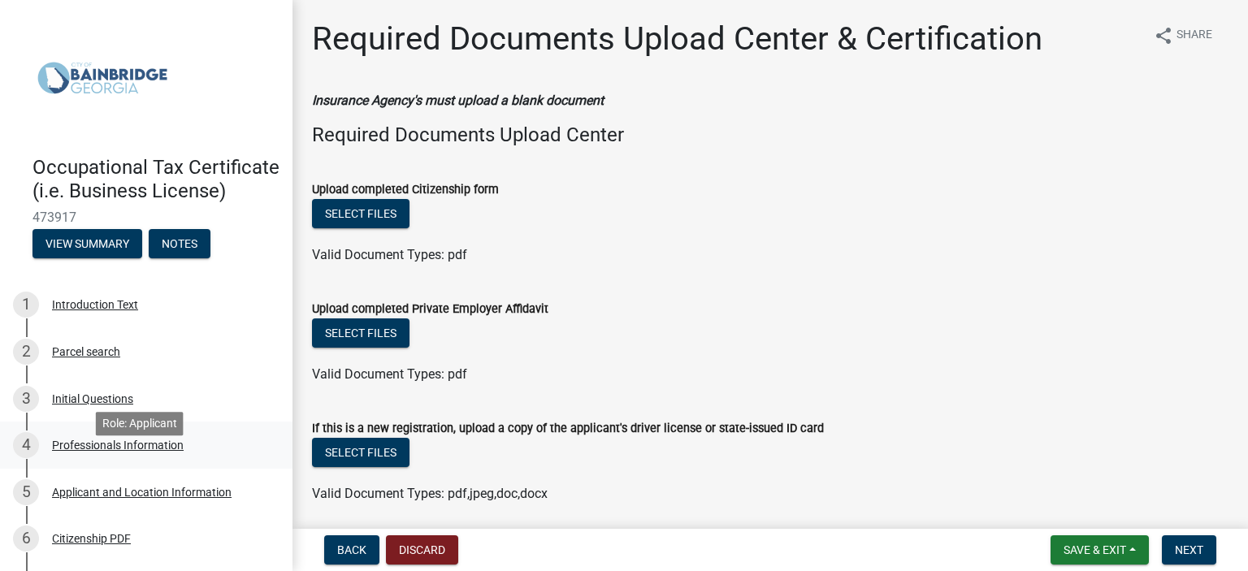
click at [88, 451] on div "Professionals Information" at bounding box center [118, 444] width 132 height 11
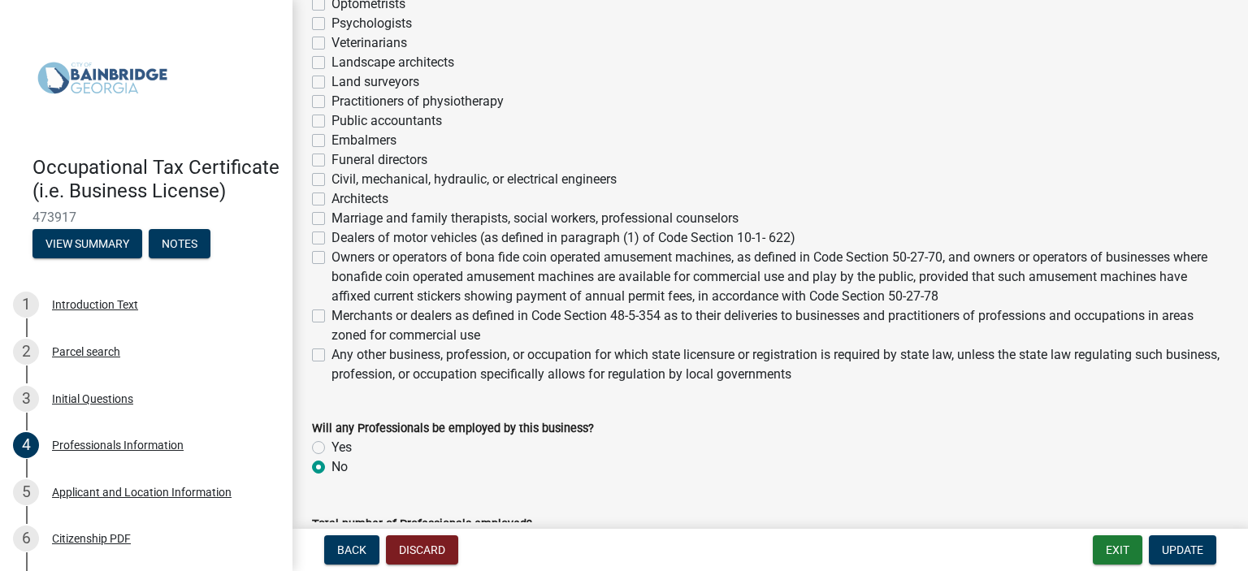
scroll to position [790, 0]
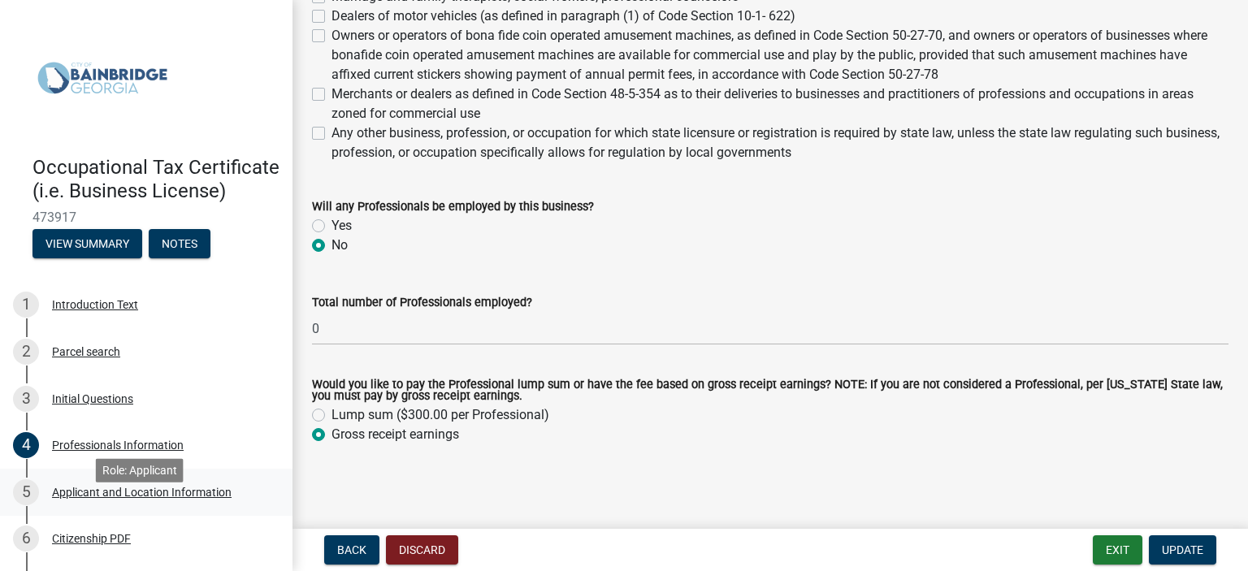
drag, startPoint x: 68, startPoint y: 512, endPoint x: 136, endPoint y: 508, distance: 68.3
click at [68, 498] on div "Applicant and Location Information" at bounding box center [142, 492] width 180 height 11
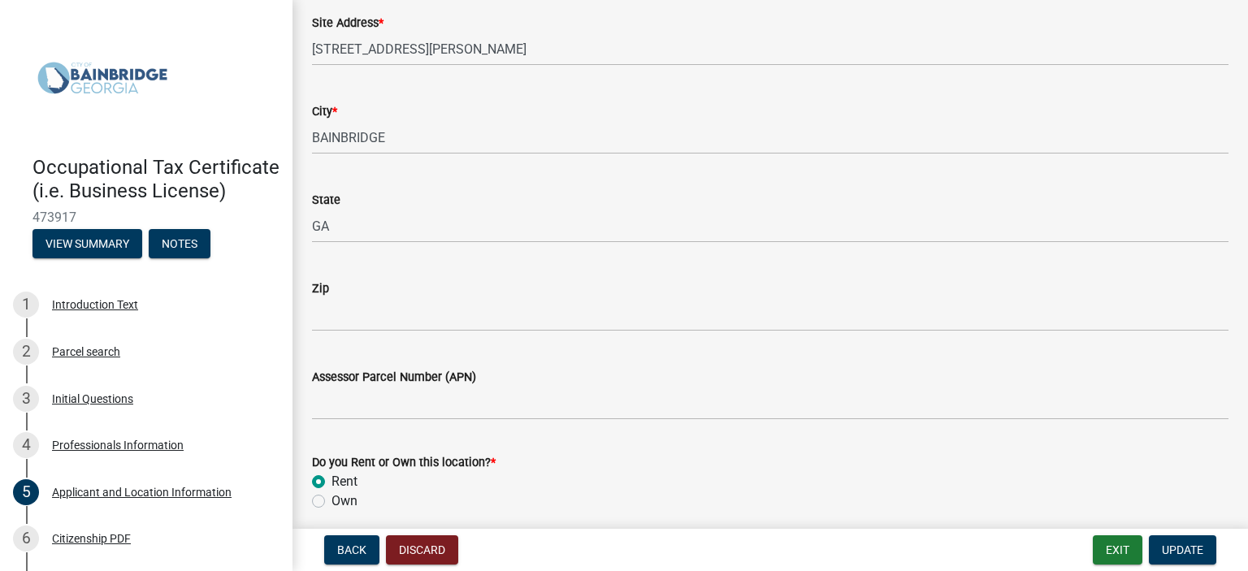
scroll to position [1381, 0]
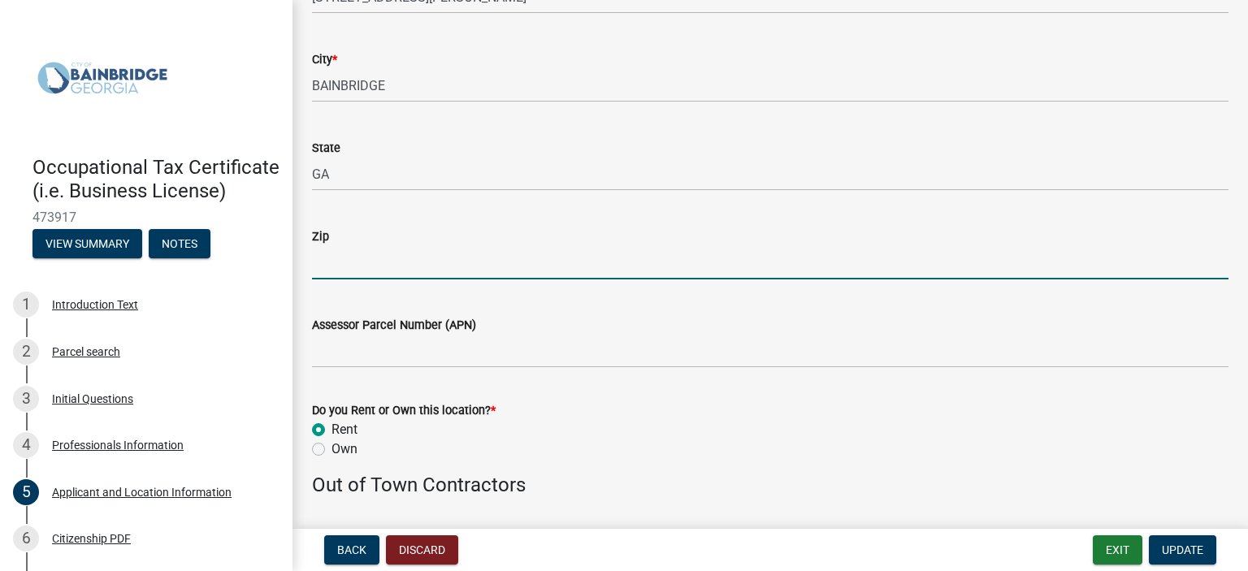
click at [471, 262] on input "Zip" at bounding box center [770, 262] width 916 height 33
type input "39819"
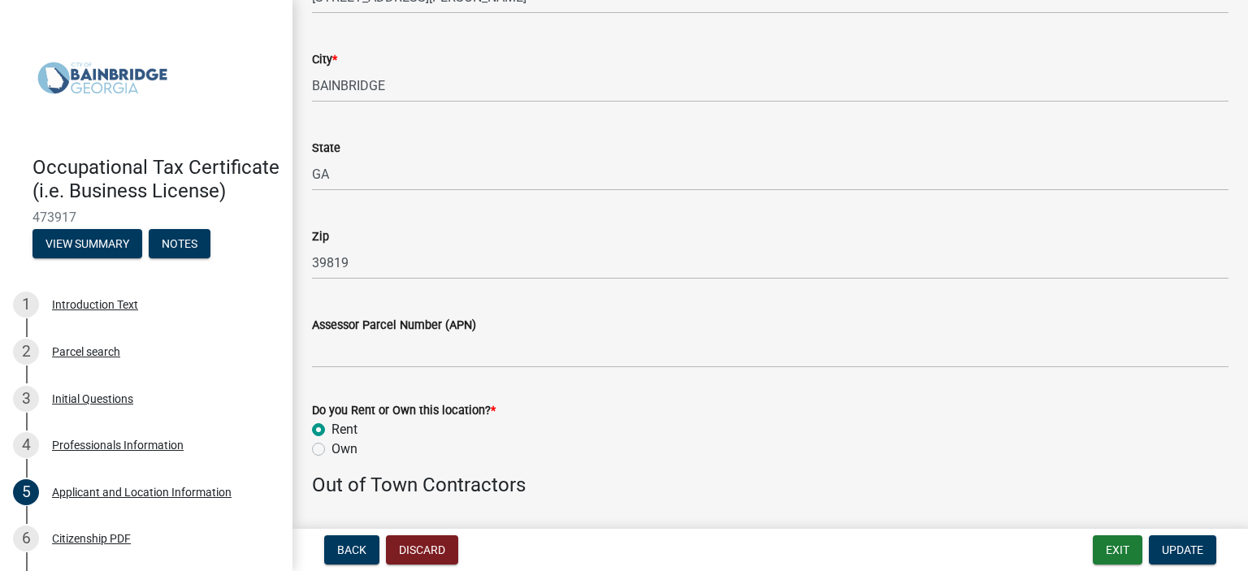
click at [822, 331] on div "Assessor Parcel Number (APN)" at bounding box center [770, 324] width 916 height 19
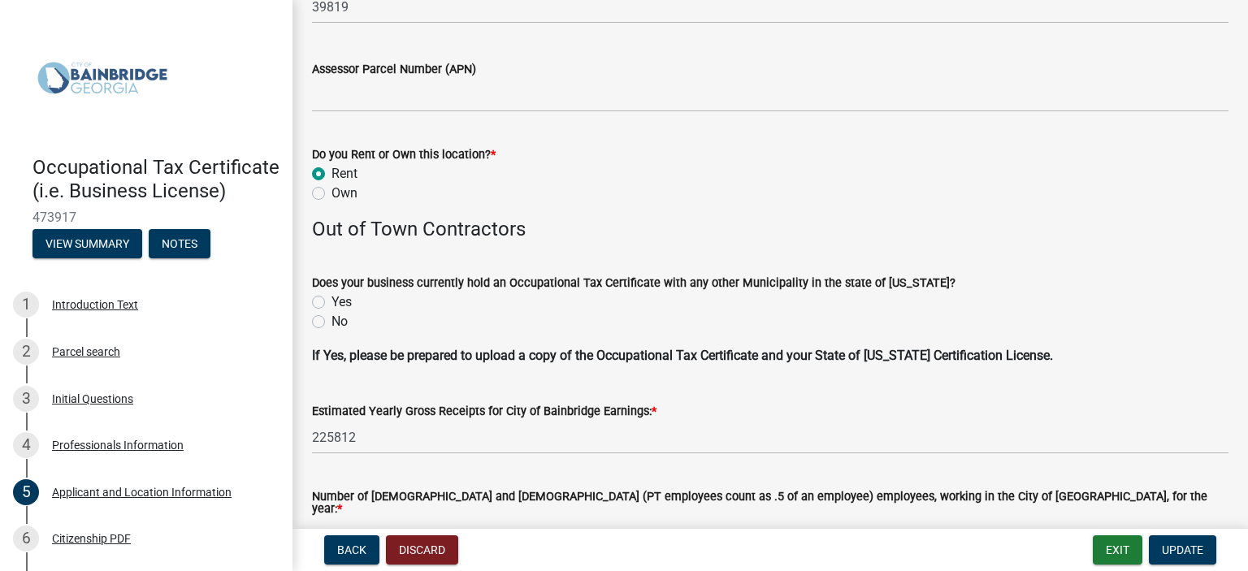
scroll to position [1706, 0]
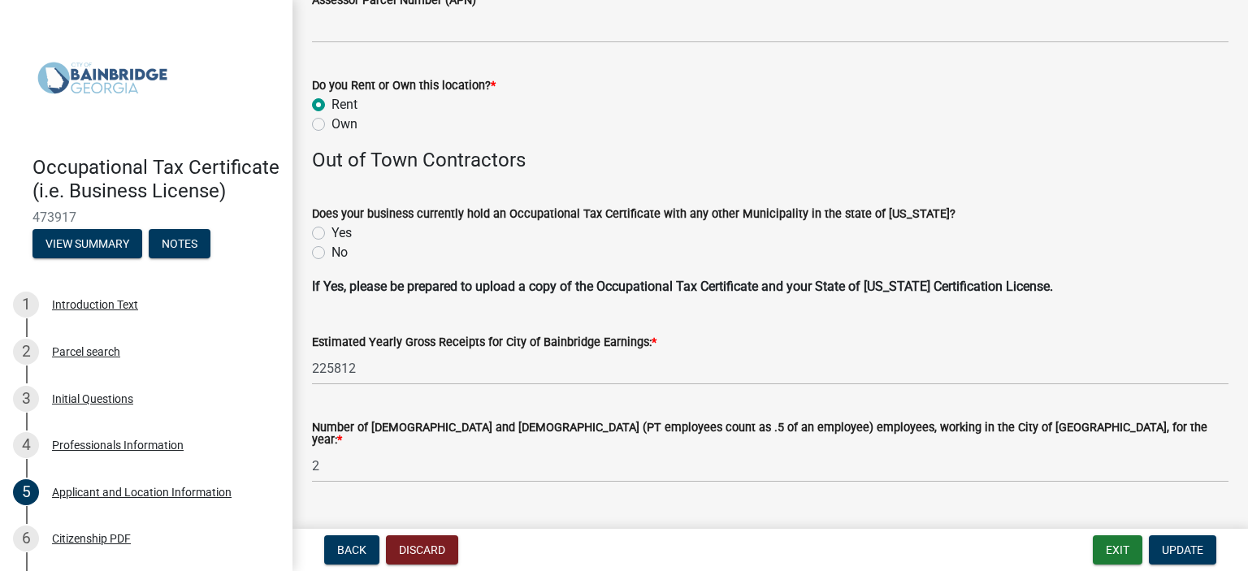
click at [331, 253] on label "No" at bounding box center [339, 252] width 16 height 19
click at [331, 253] on input "No" at bounding box center [336, 248] width 11 height 11
radio input "true"
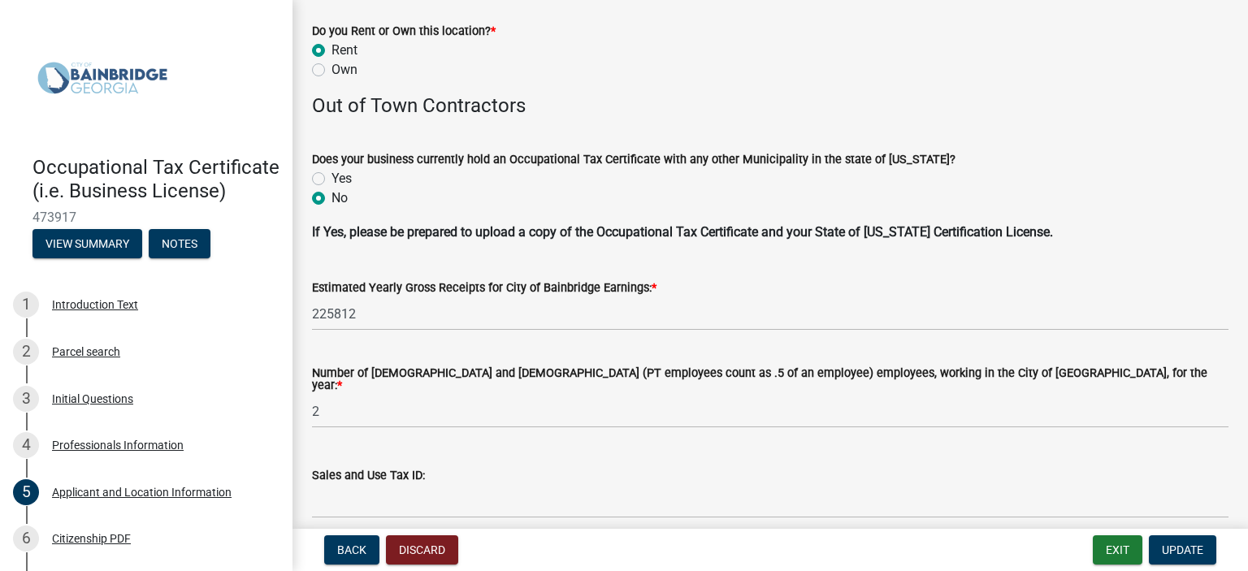
scroll to position [1787, 0]
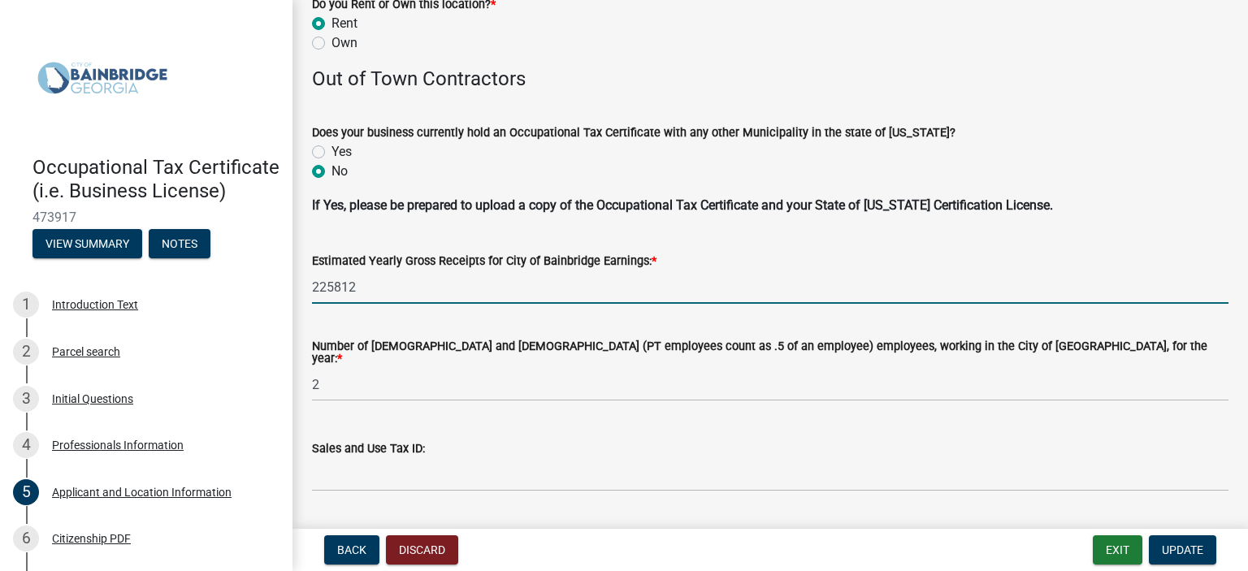
drag, startPoint x: 374, startPoint y: 286, endPoint x: 270, endPoint y: 284, distance: 104.8
click at [270, 284] on div "Occupational Tax Certificate (i.e. Business License) 473917 View Summary Notes …" at bounding box center [624, 285] width 1248 height 571
type input "2"
type input "206323"
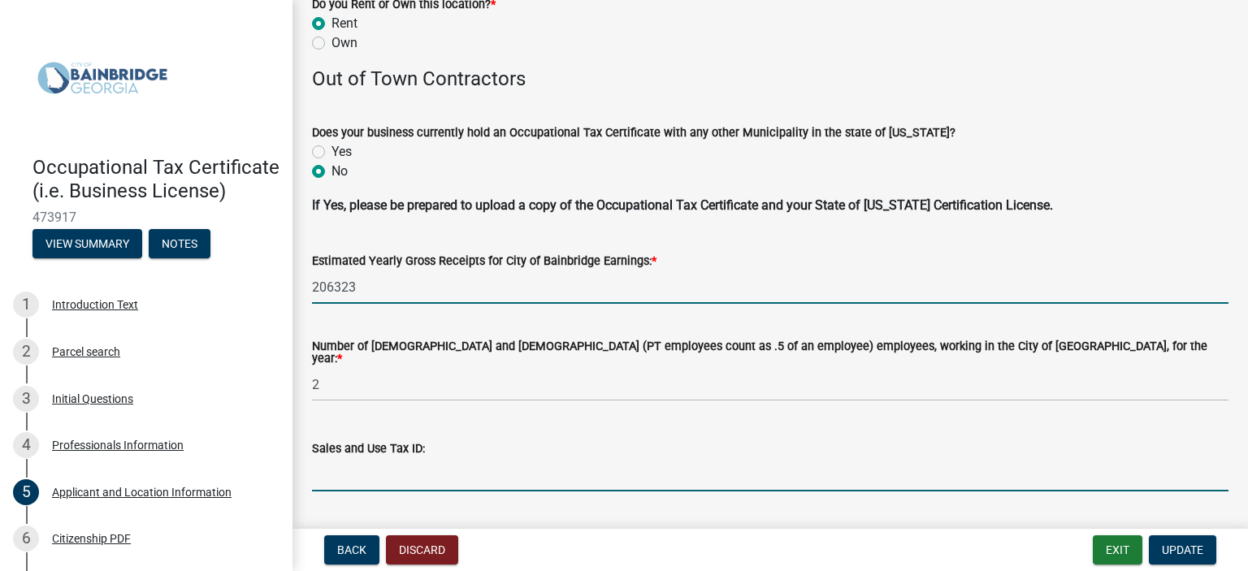
click at [681, 458] on input "Sales and Use Tax ID:" at bounding box center [770, 474] width 916 height 33
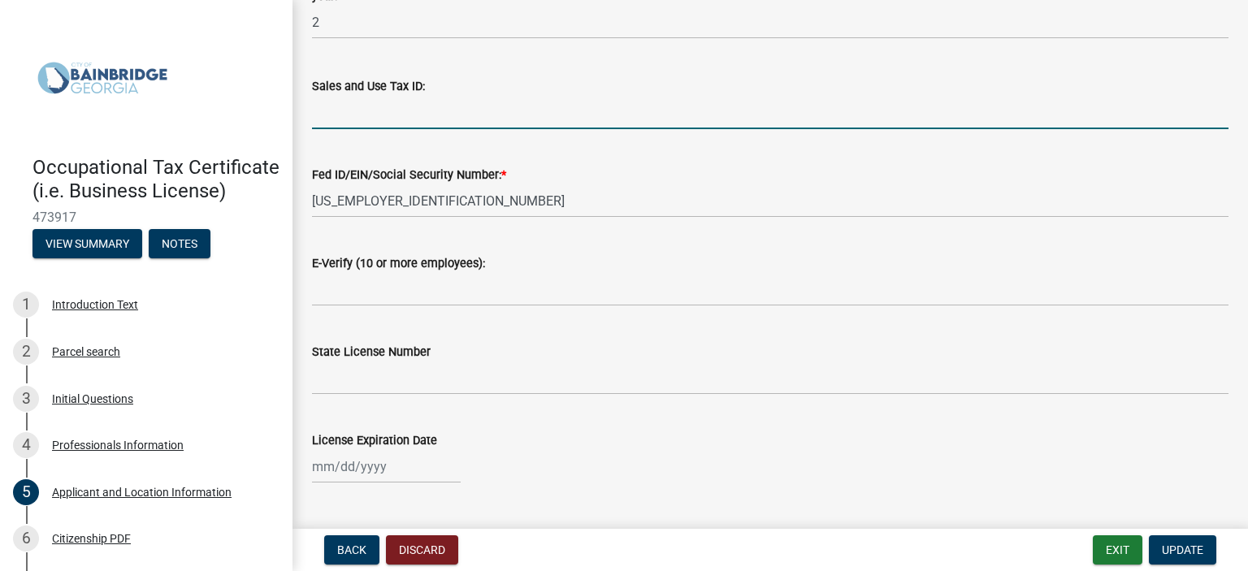
scroll to position [2181, 0]
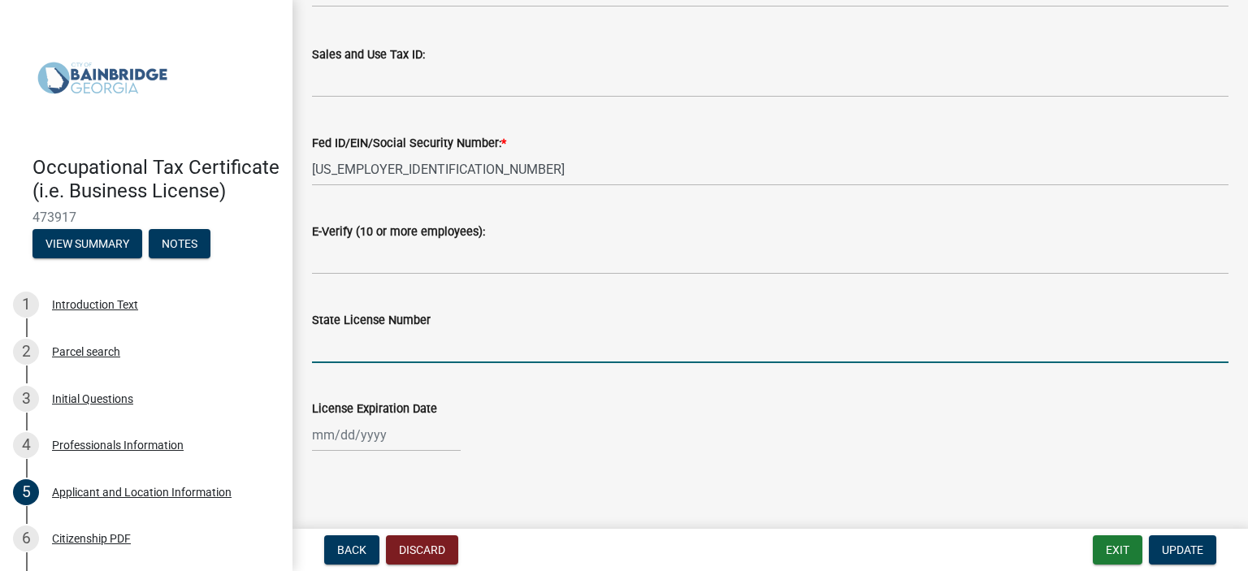
click at [456, 331] on input "State License Number" at bounding box center [770, 346] width 916 height 33
type input "2"
type input "BL-01393"
click at [357, 435] on div at bounding box center [386, 434] width 149 height 33
select select "9"
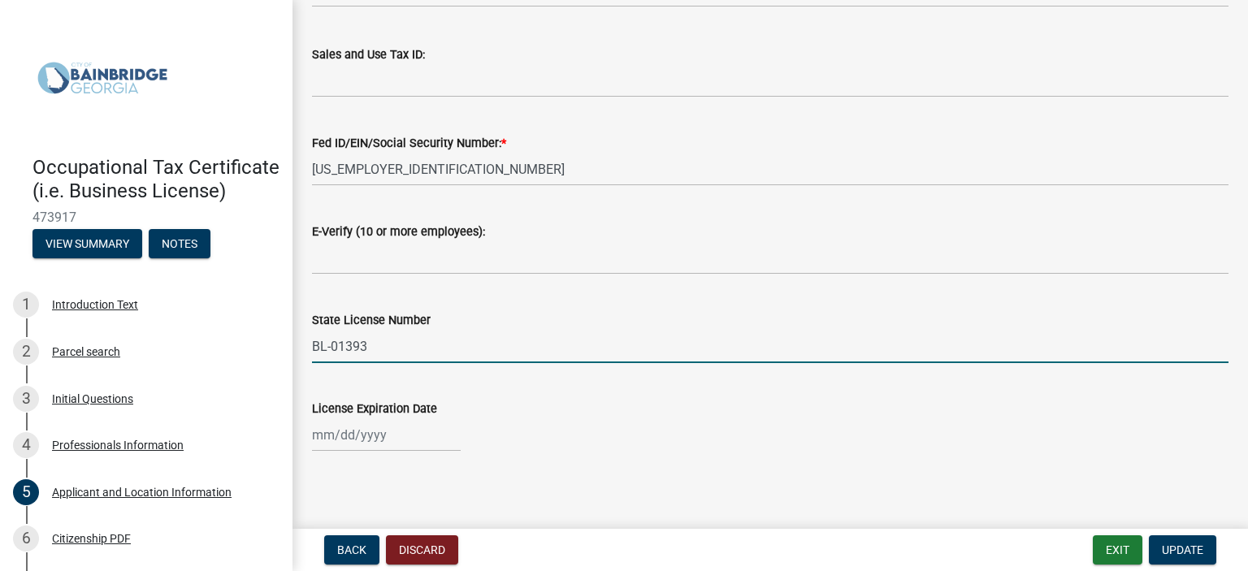
select select "2025"
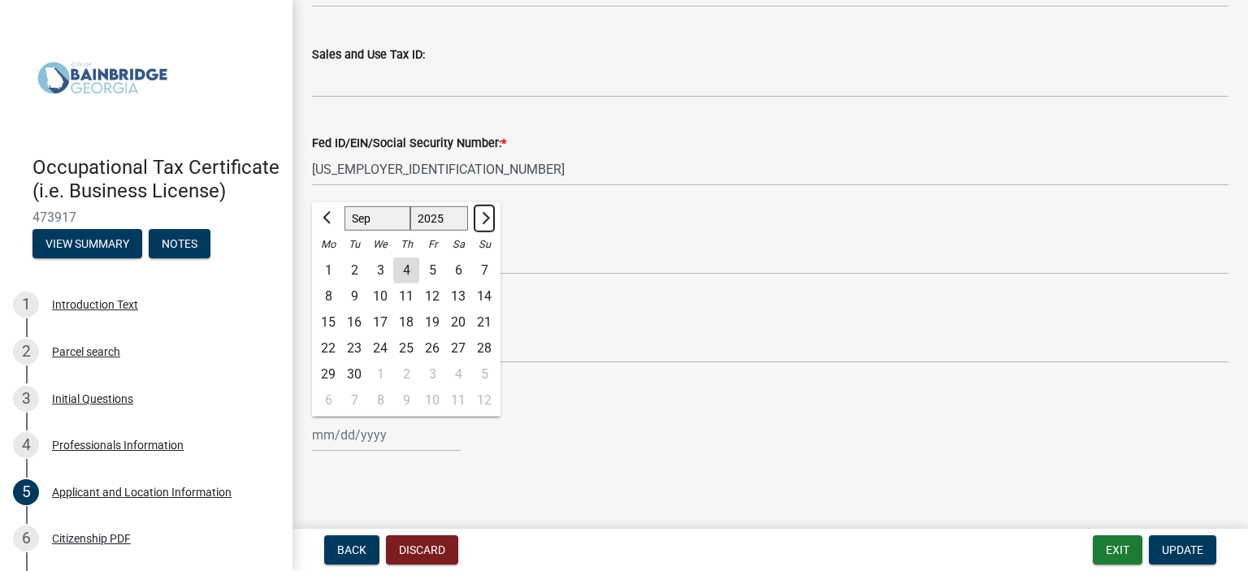
click at [482, 211] on span "Next month" at bounding box center [484, 217] width 12 height 12
select select "12"
click at [374, 363] on div "31" at bounding box center [380, 374] width 26 height 26
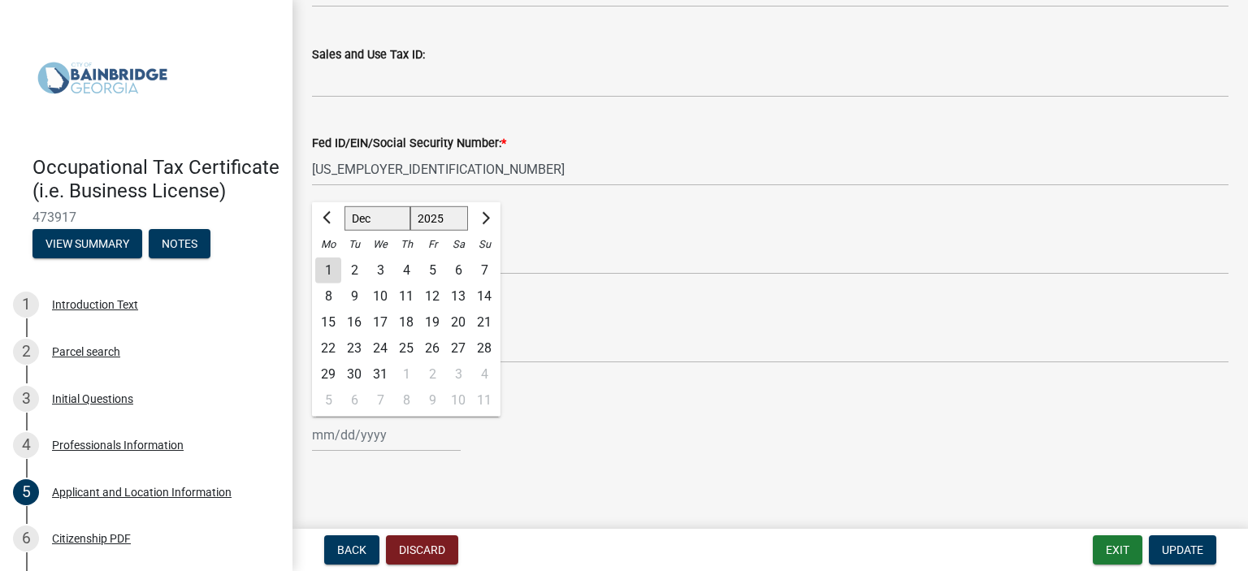
type input "[DATE]"
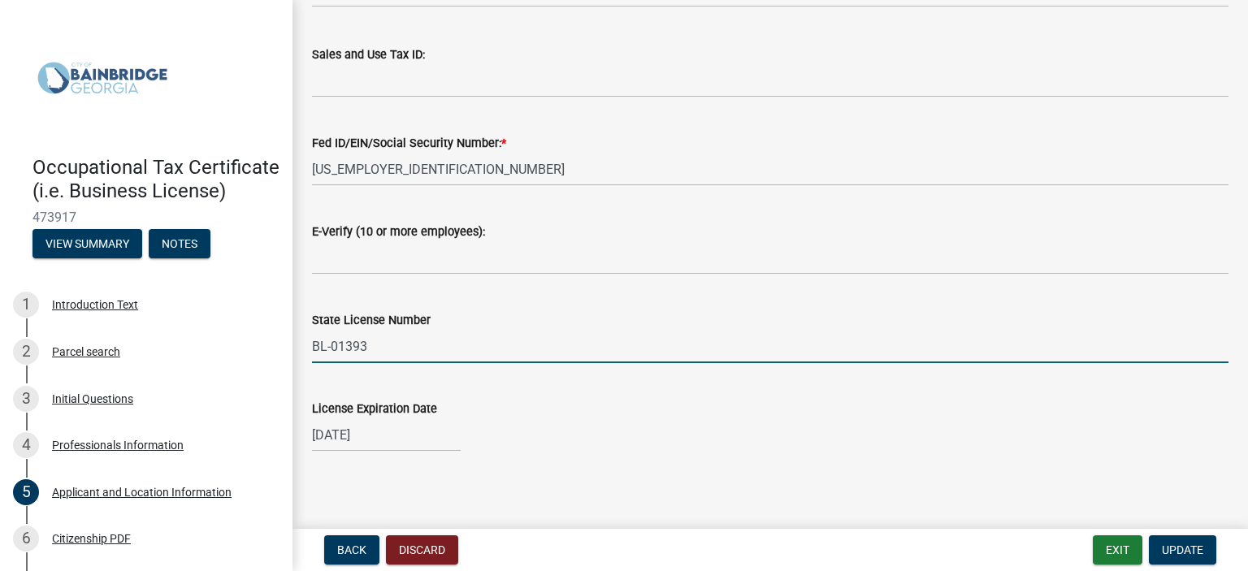
drag, startPoint x: 314, startPoint y: 339, endPoint x: 474, endPoint y: 282, distance: 170.6
click at [314, 338] on input "BL-01393" at bounding box center [770, 346] width 916 height 33
click at [421, 341] on input "2025-BL-01393" at bounding box center [770, 346] width 916 height 33
type input "2025-BL-12233"
click at [664, 487] on main "Applicant and Location Information share Share The applicant is the * Business …" at bounding box center [769, 261] width 955 height 522
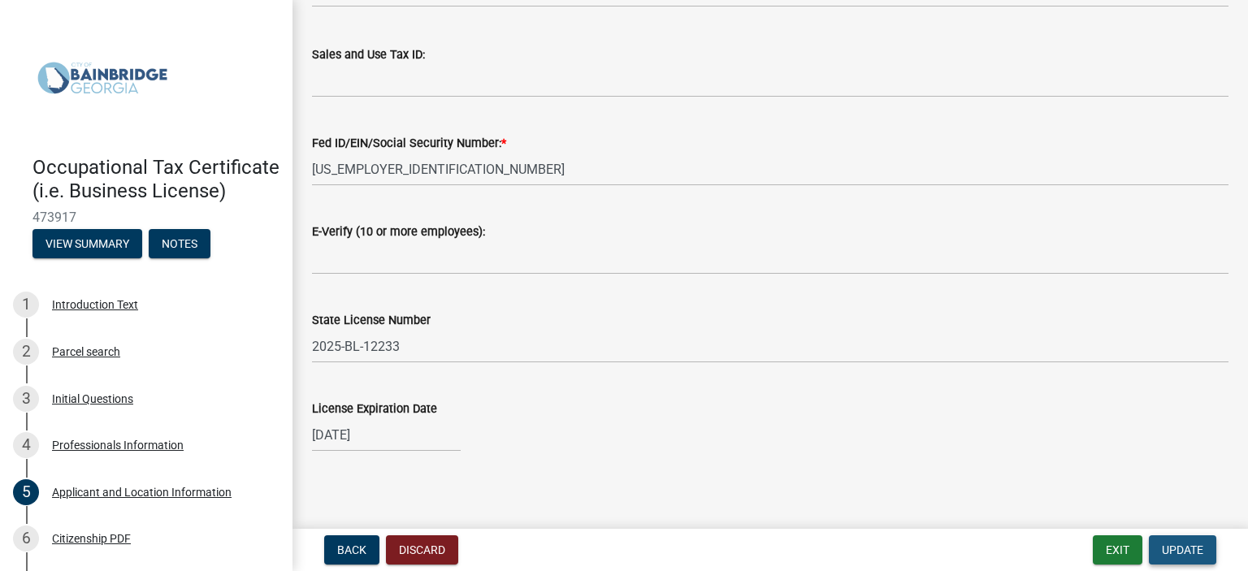
click at [1198, 556] on button "Update" at bounding box center [1181, 549] width 67 height 29
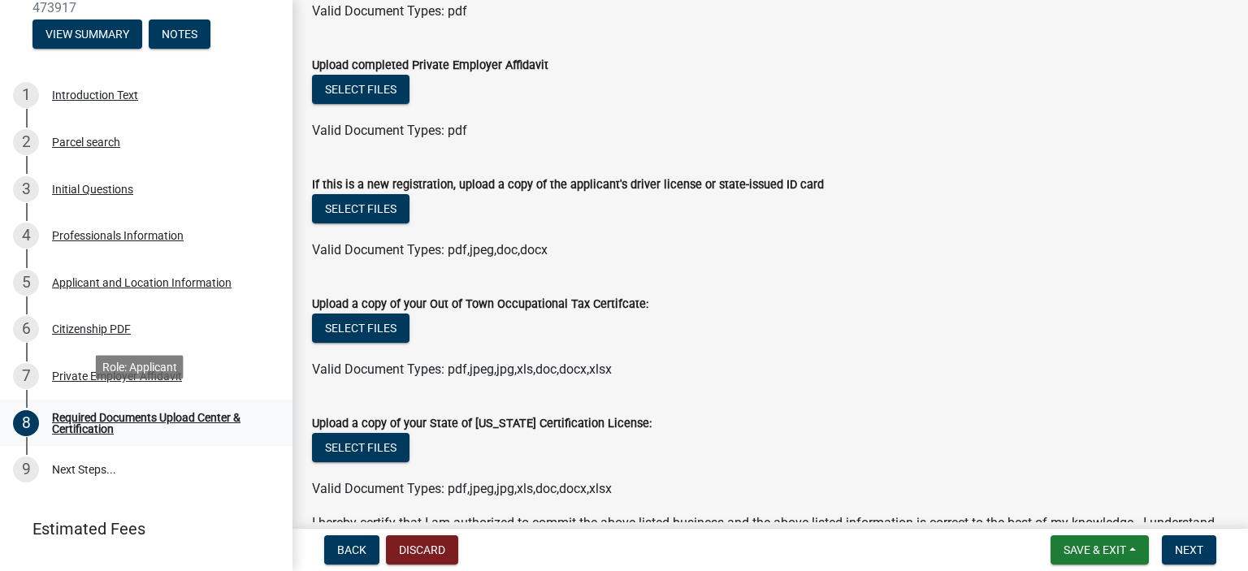
scroll to position [244, 0]
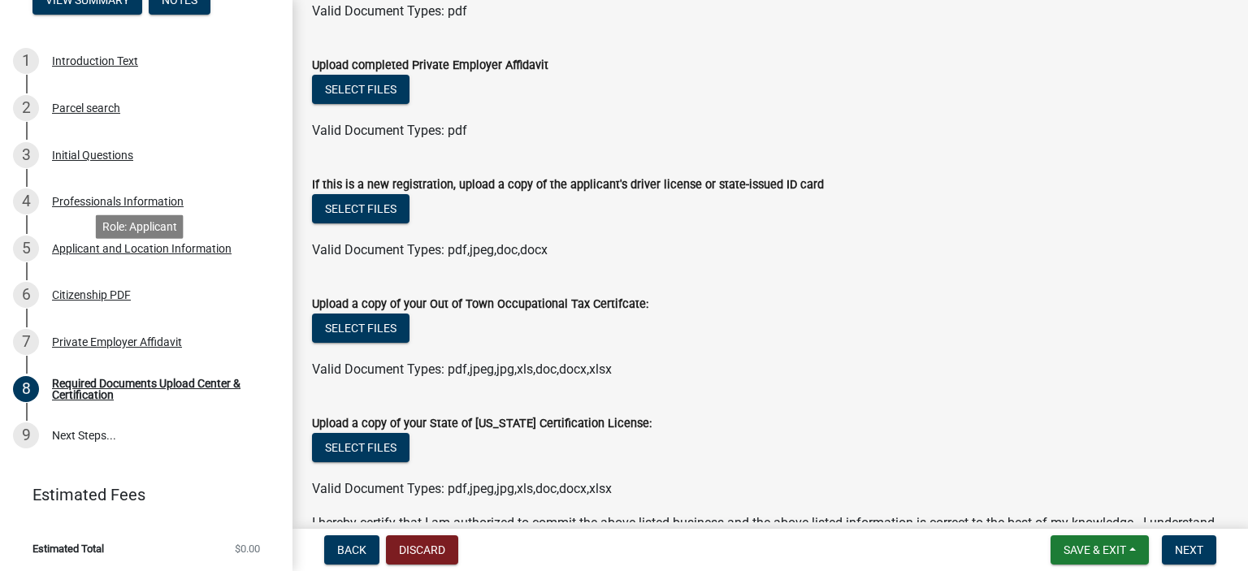
click at [96, 254] on div "Applicant and Location Information" at bounding box center [142, 248] width 180 height 11
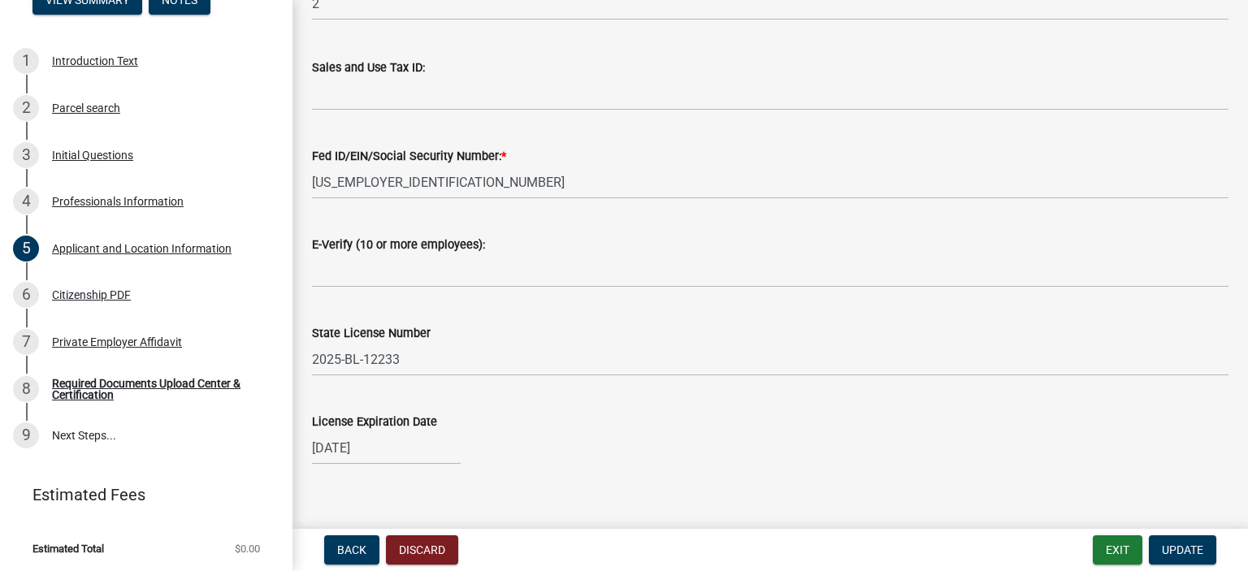
scroll to position [2181, 0]
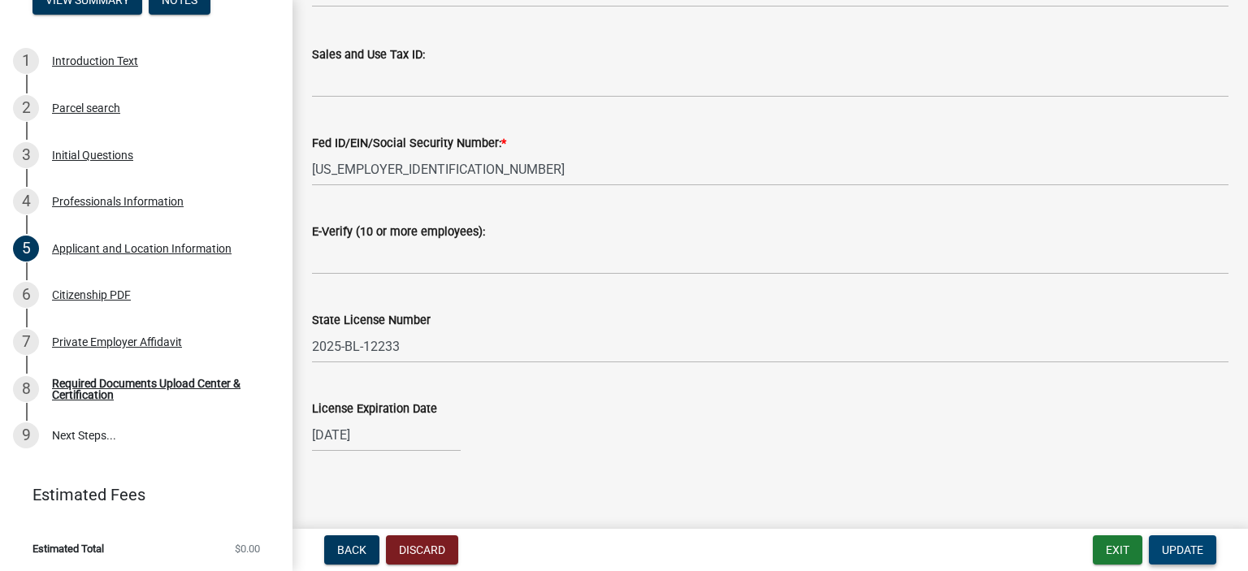
click at [1176, 548] on span "Update" at bounding box center [1181, 549] width 41 height 13
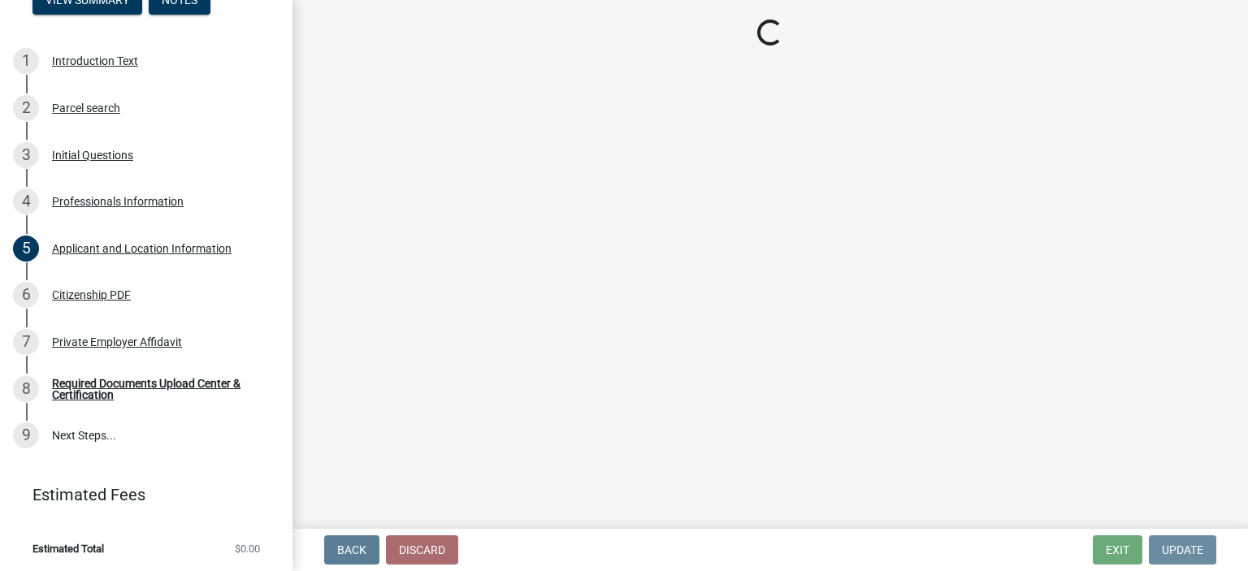
scroll to position [0, 0]
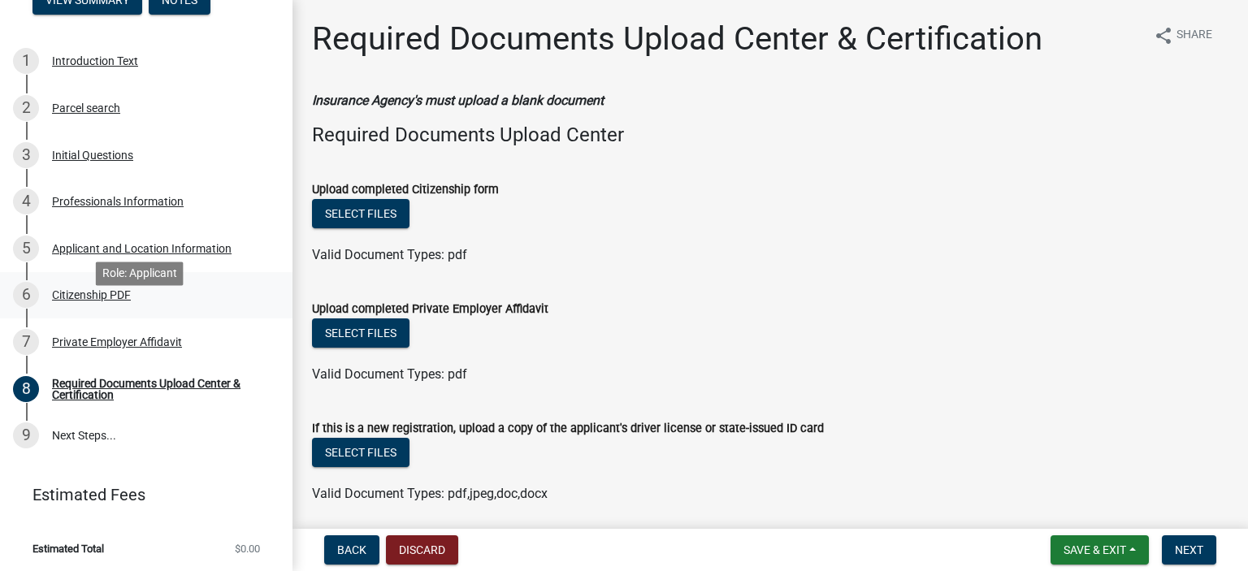
click at [102, 301] on div "Citizenship PDF" at bounding box center [91, 294] width 79 height 11
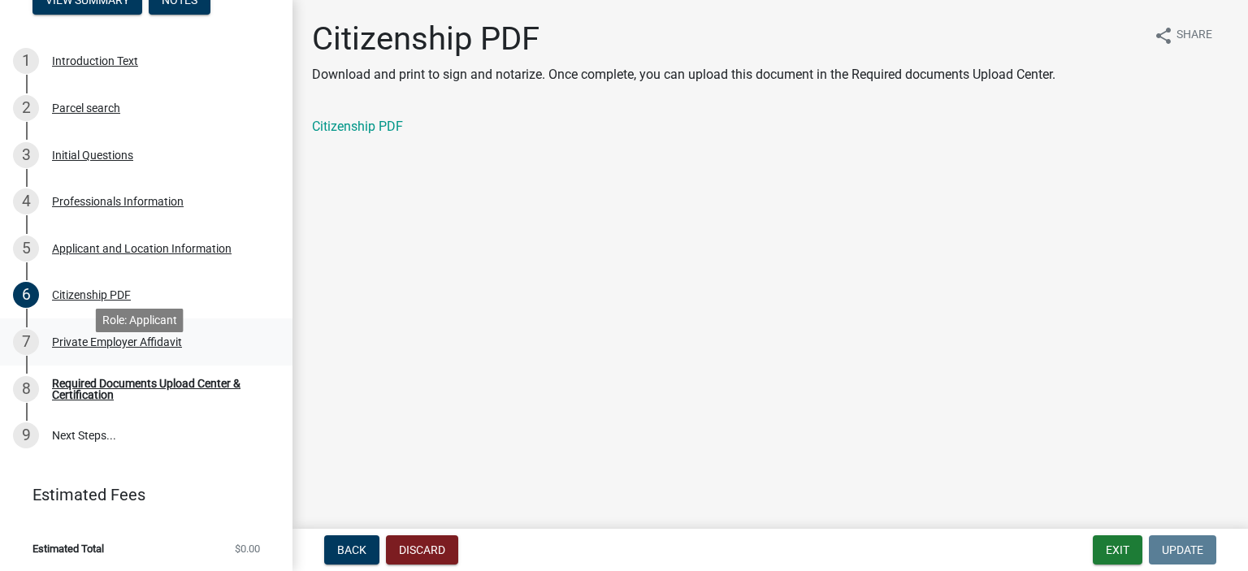
click at [66, 348] on div "Private Employer Affidavit" at bounding box center [117, 341] width 130 height 11
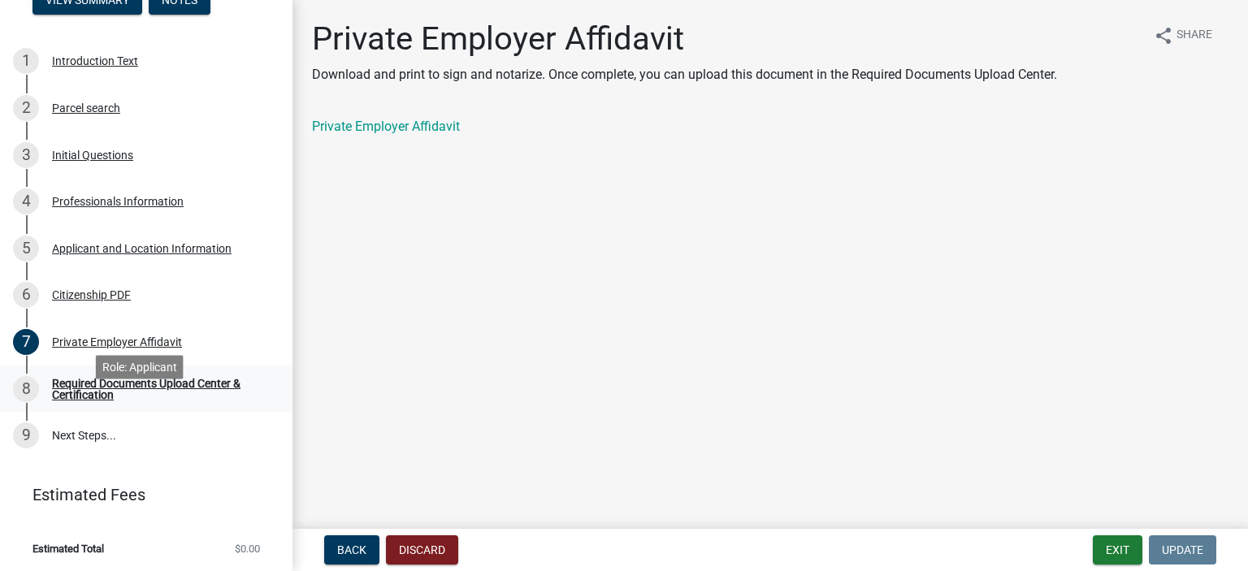
click at [81, 400] on div "Required Documents Upload Center & Certification" at bounding box center [159, 389] width 214 height 23
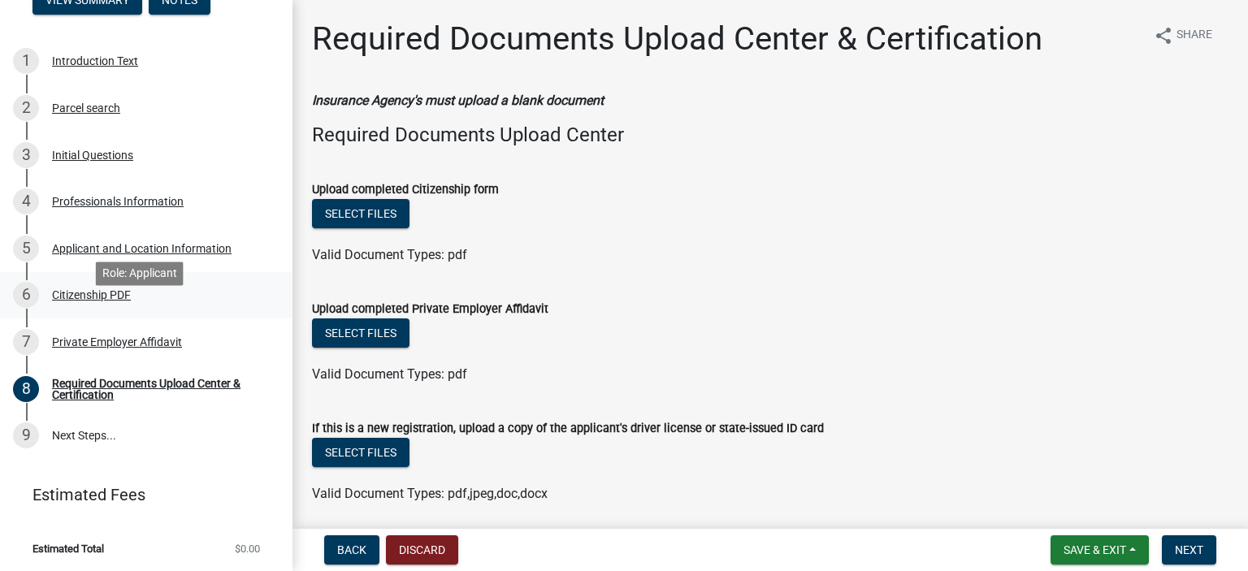
click at [70, 301] on div "Citizenship PDF" at bounding box center [91, 294] width 79 height 11
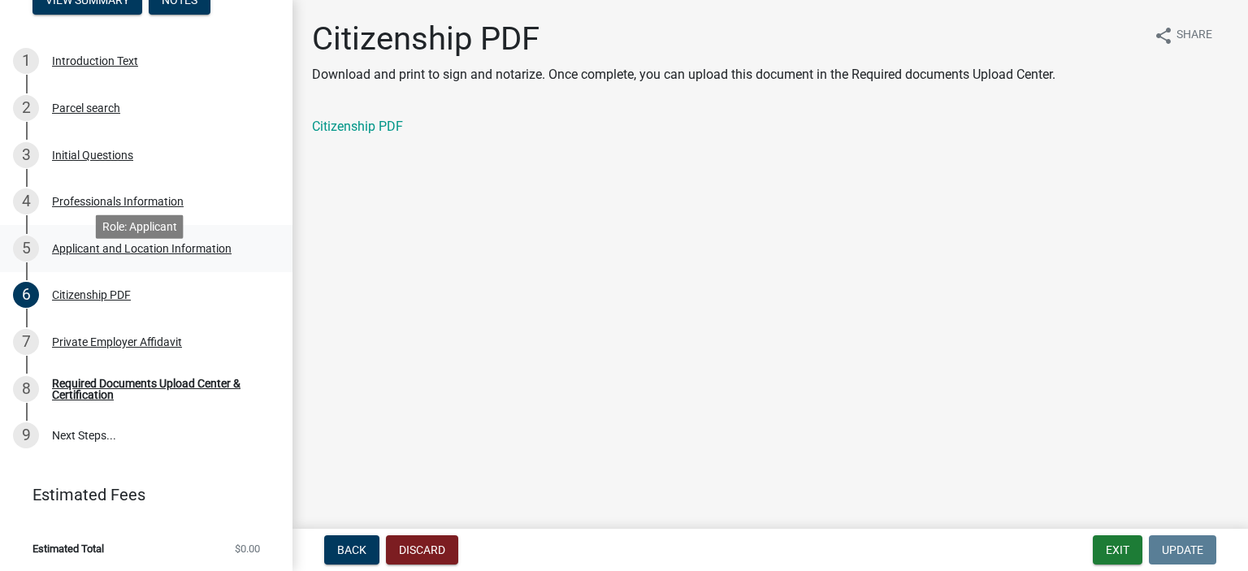
click at [74, 254] on div "Applicant and Location Information" at bounding box center [142, 248] width 180 height 11
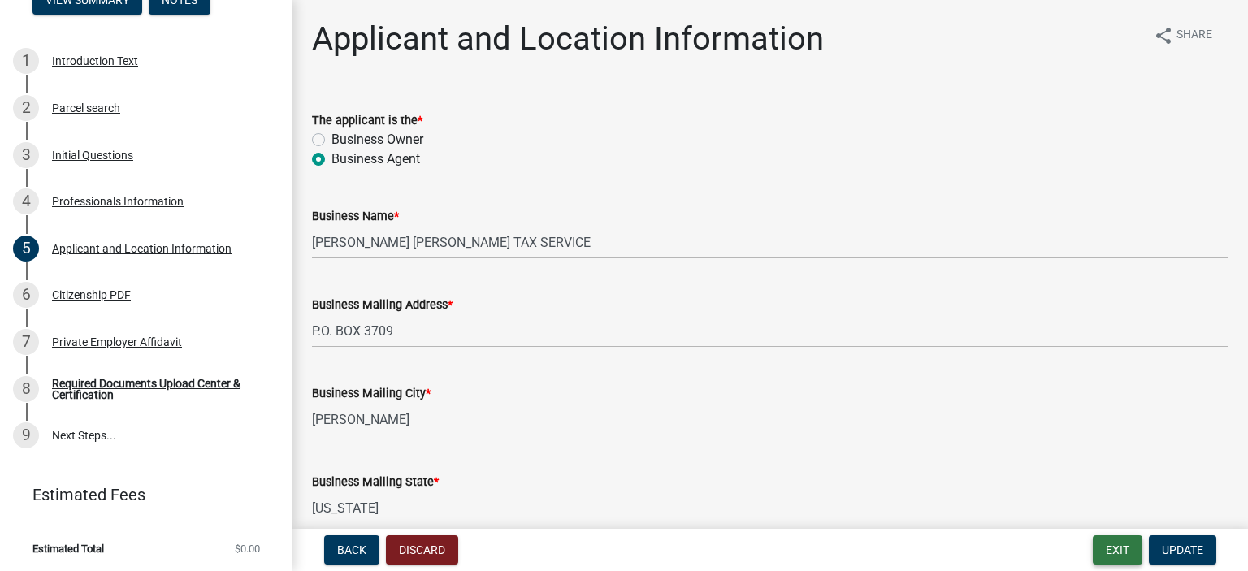
drag, startPoint x: 1114, startPoint y: 548, endPoint x: 1043, endPoint y: 515, distance: 78.1
click at [1113, 548] on button "Exit" at bounding box center [1117, 549] width 50 height 29
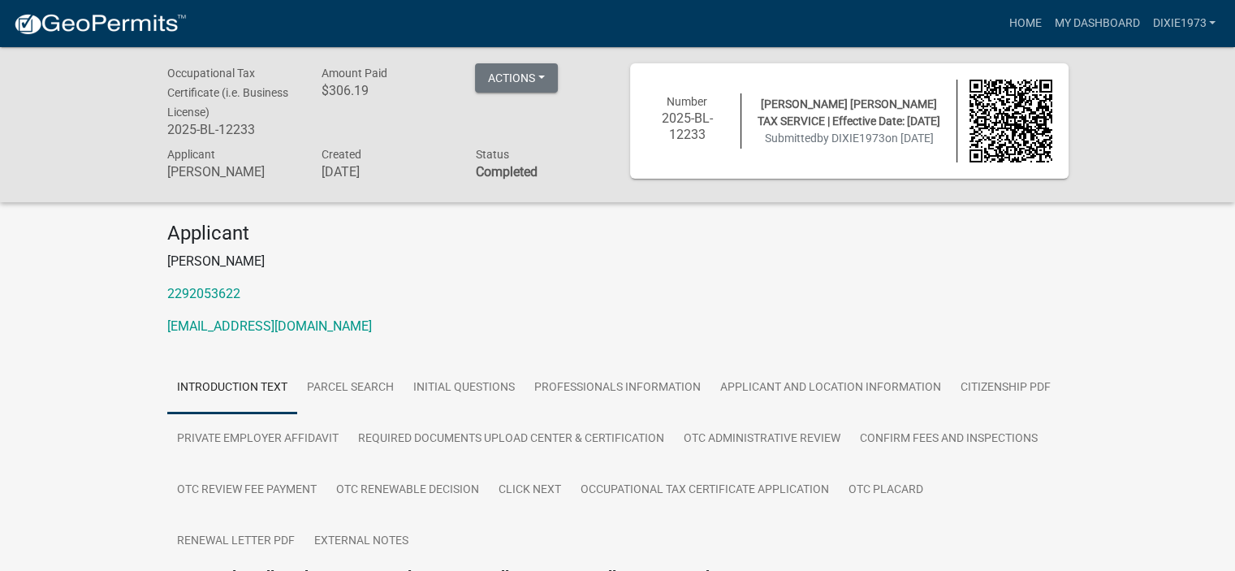
click at [534, 328] on p "[EMAIL_ADDRESS][DOMAIN_NAME]" at bounding box center [618, 326] width 902 height 19
click at [512, 76] on button "Actions" at bounding box center [516, 77] width 83 height 29
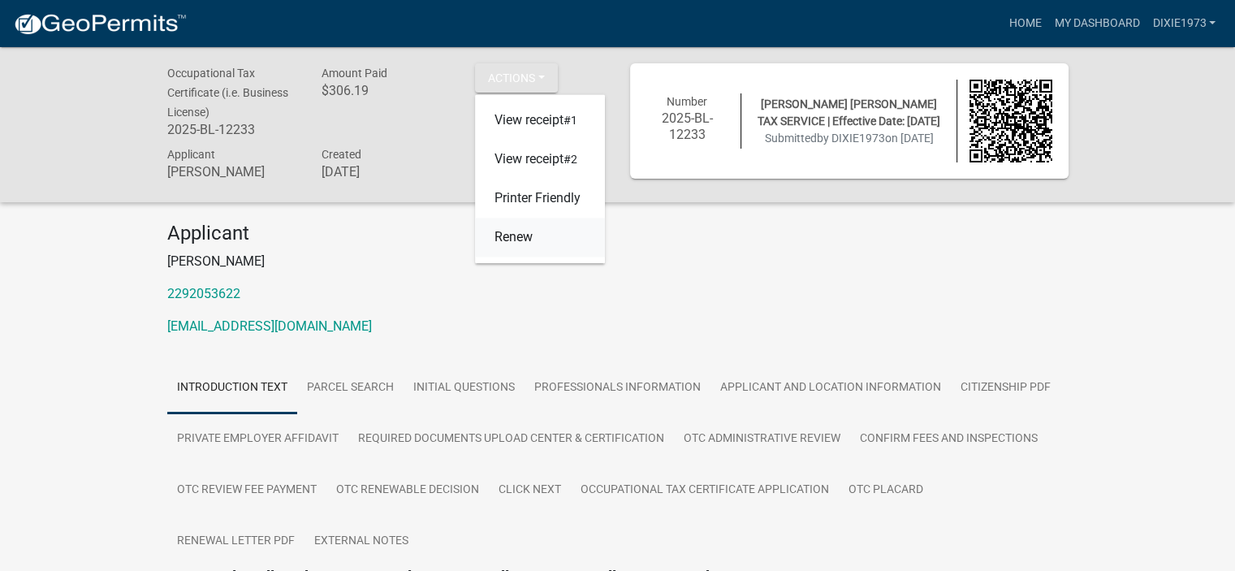
click at [523, 242] on link "Renew" at bounding box center [540, 237] width 130 height 39
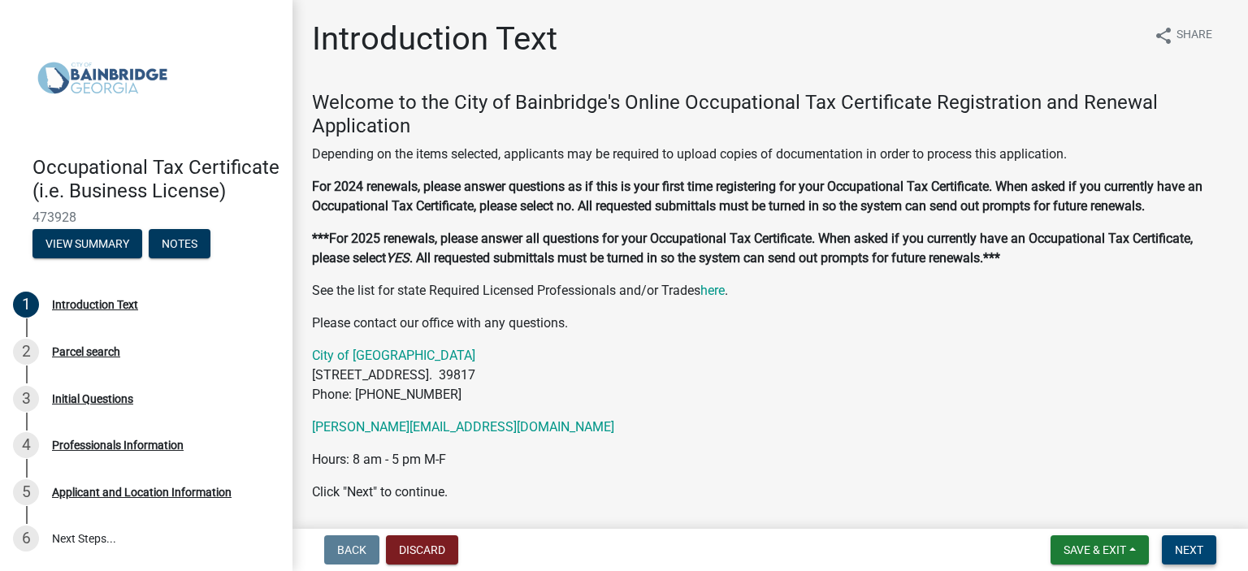
click at [1179, 551] on span "Next" at bounding box center [1188, 549] width 28 height 13
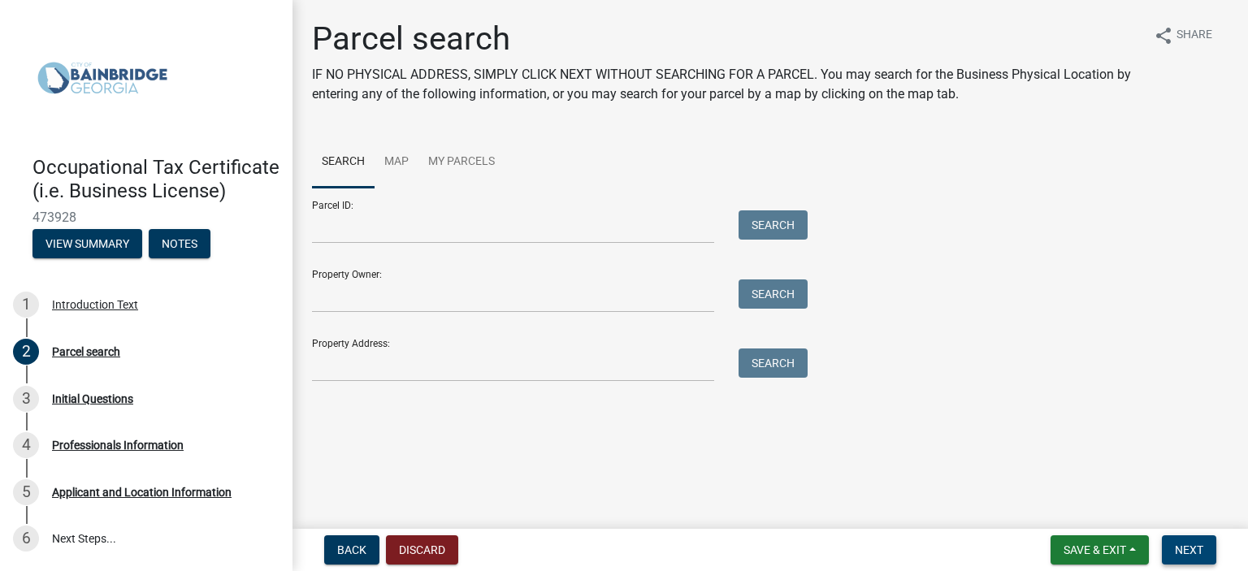
click at [1179, 551] on span "Next" at bounding box center [1188, 549] width 28 height 13
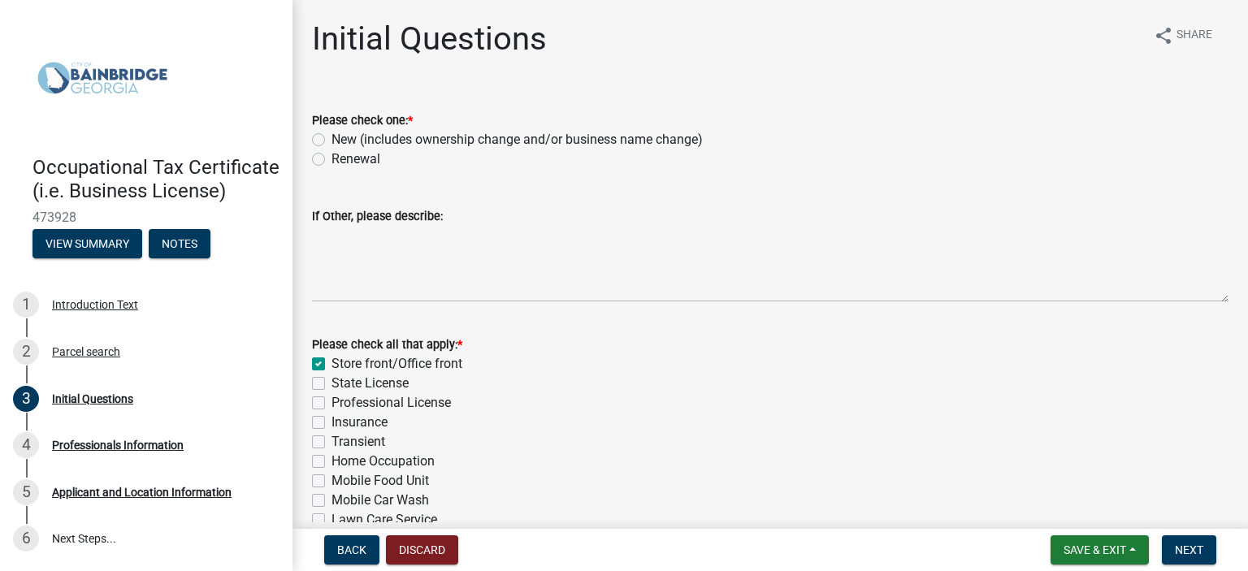
click at [331, 158] on label "Renewal" at bounding box center [355, 158] width 49 height 19
click at [331, 158] on input "Renewal" at bounding box center [336, 154] width 11 height 11
radio input "true"
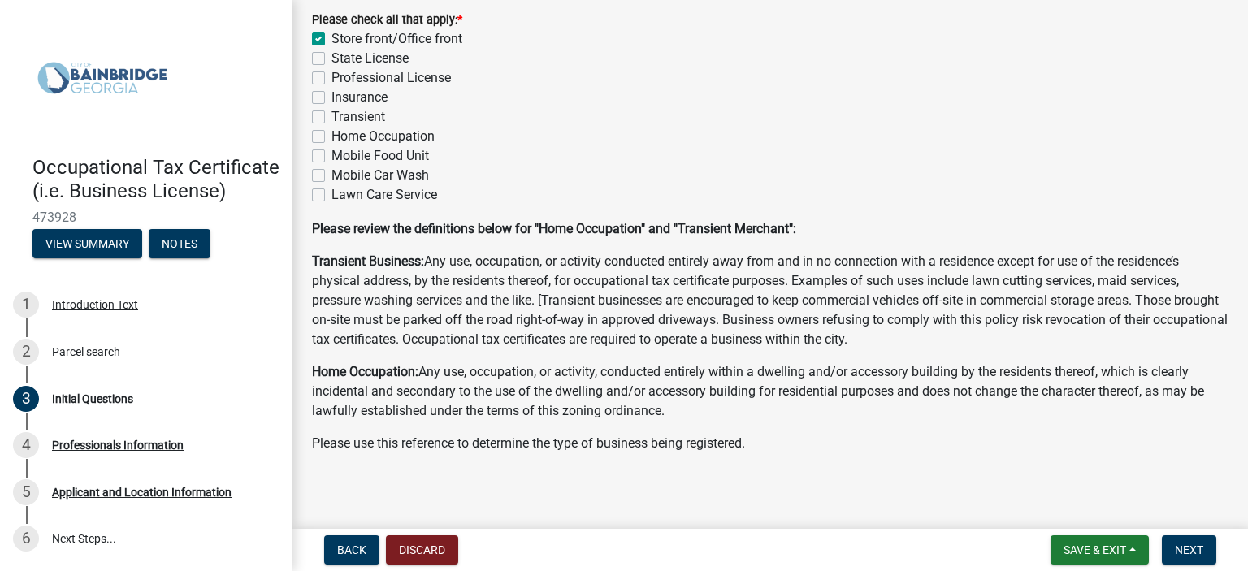
scroll to position [331, 0]
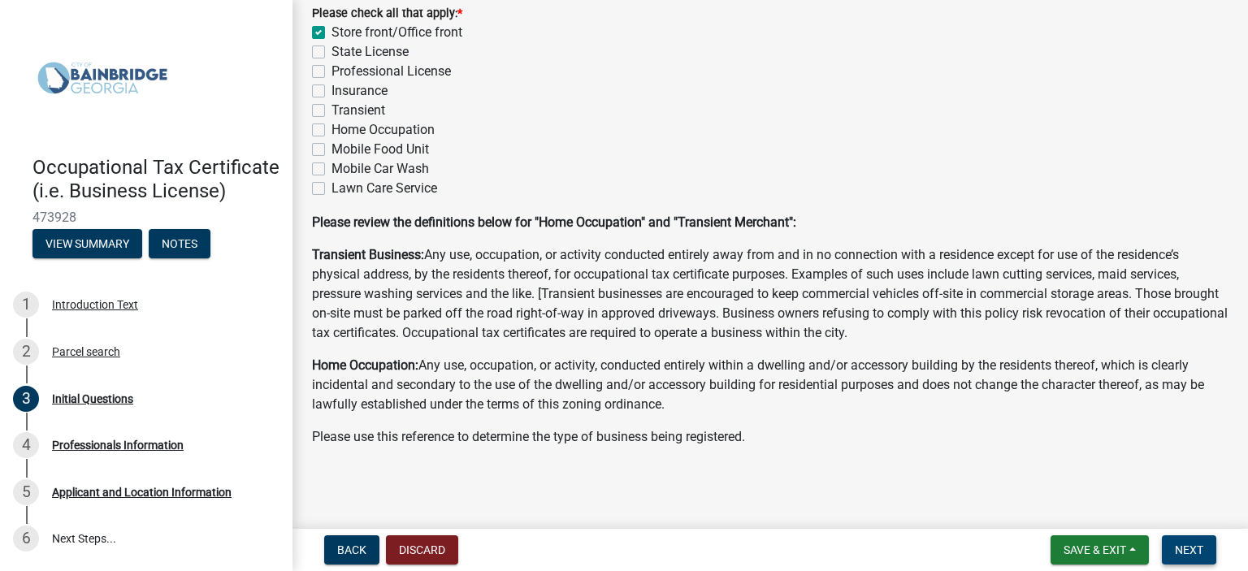
click at [1181, 546] on span "Next" at bounding box center [1188, 549] width 28 height 13
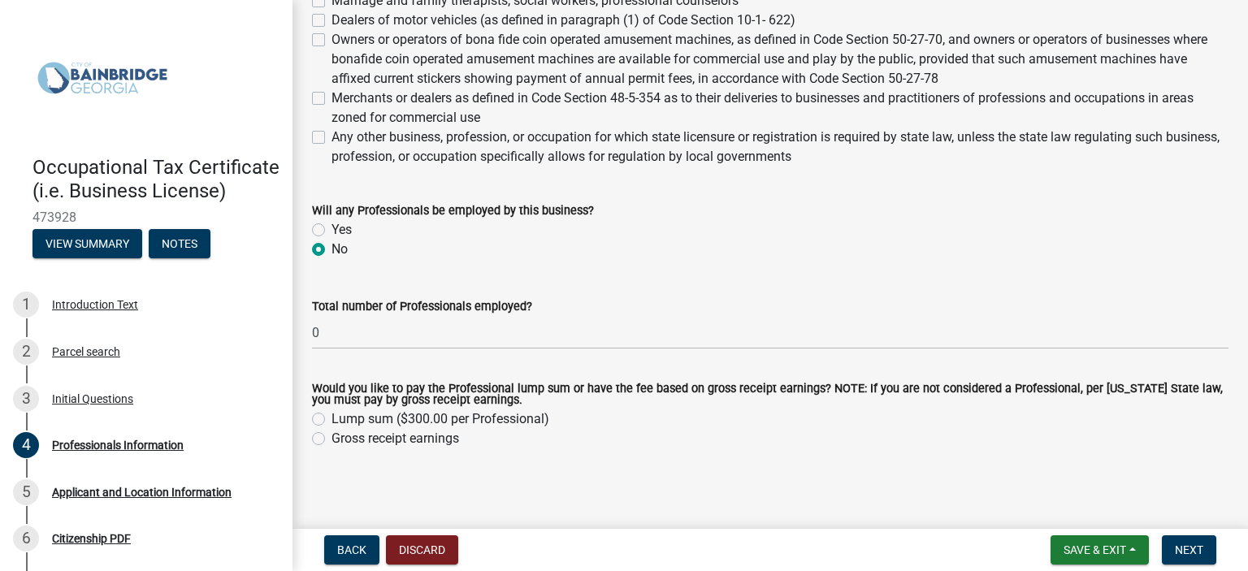
scroll to position [790, 0]
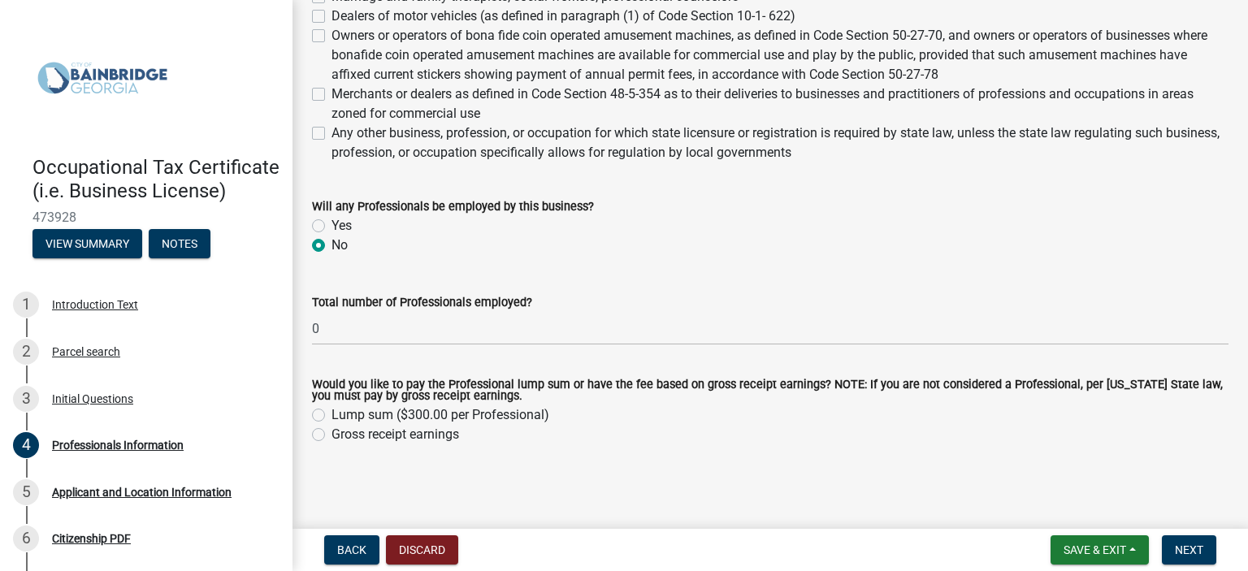
click at [331, 435] on label "Gross receipt earnings" at bounding box center [395, 434] width 128 height 19
click at [331, 435] on input "Gross receipt earnings" at bounding box center [336, 430] width 11 height 11
radio input "true"
click at [1183, 548] on span "Next" at bounding box center [1188, 549] width 28 height 13
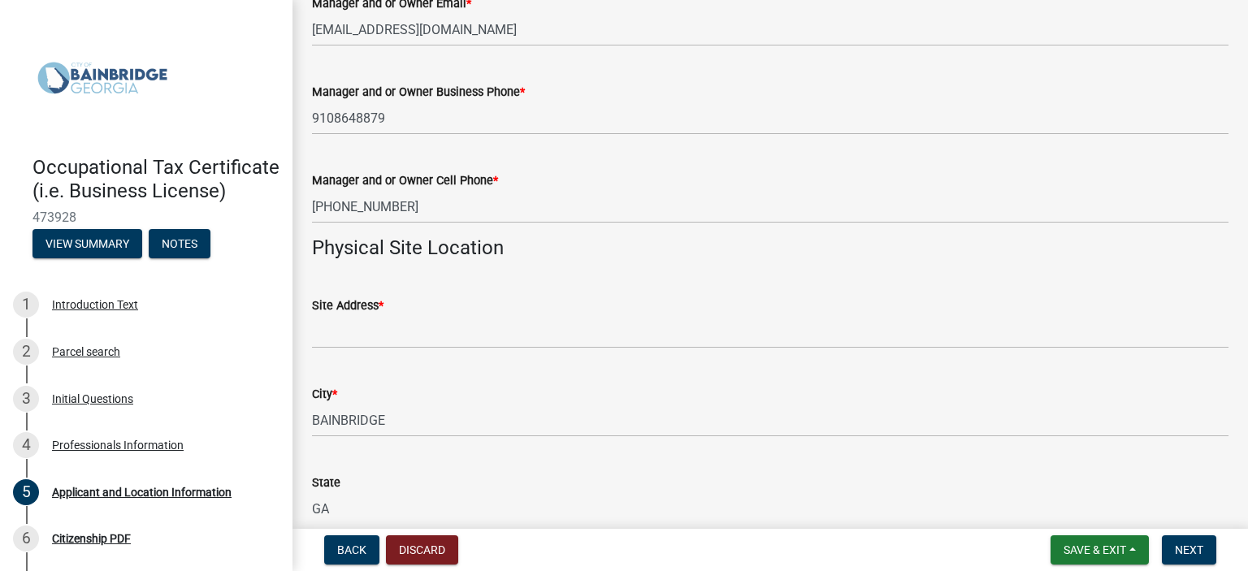
scroll to position [1056, 0]
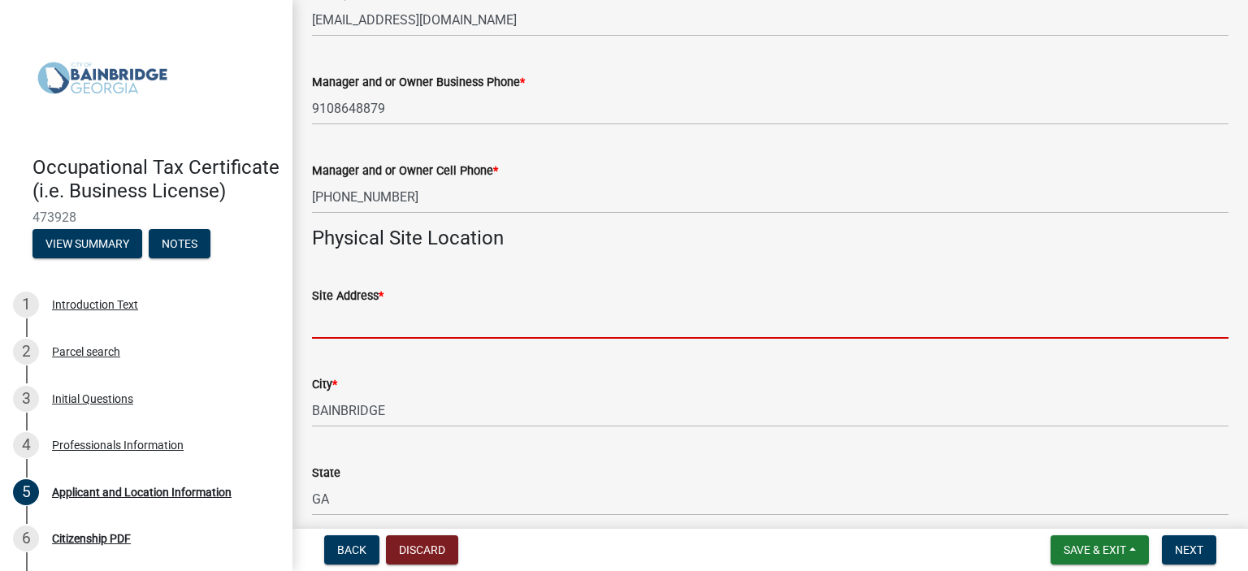
click at [478, 331] on input "Site Address *" at bounding box center [770, 321] width 916 height 33
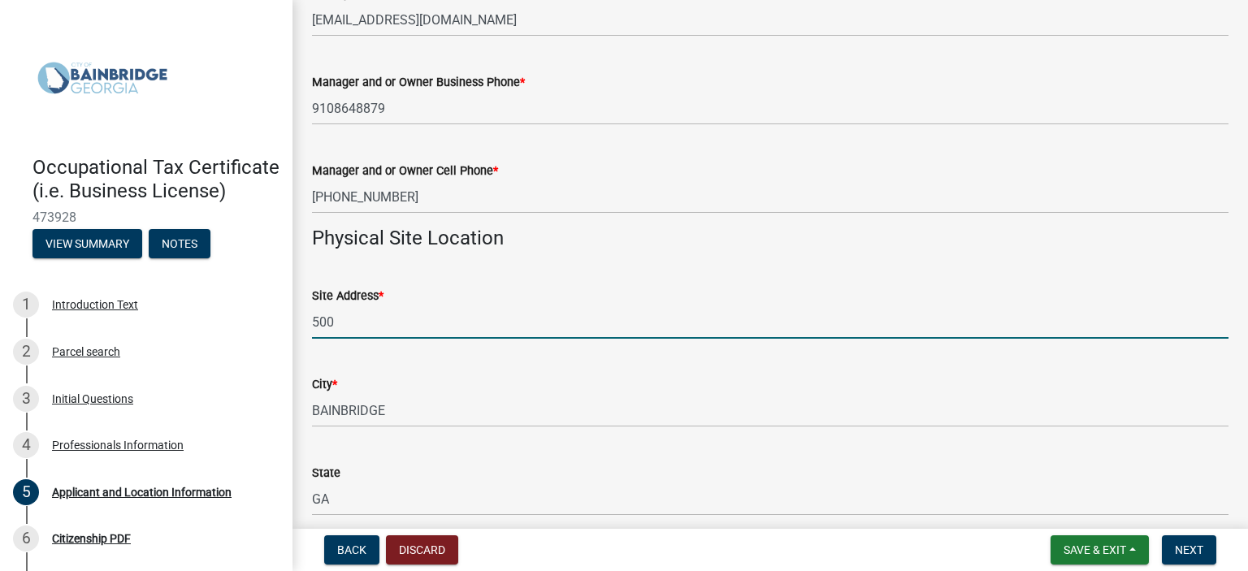
type input "[STREET_ADDRESS][PERSON_NAME]"
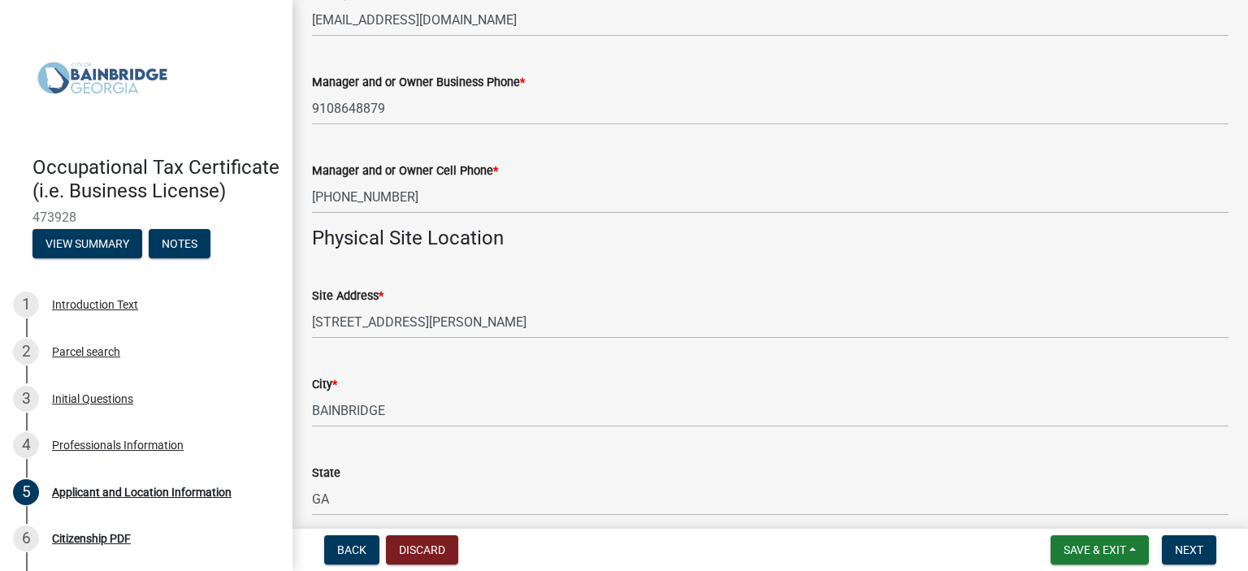
click at [619, 357] on div "City * [GEOGRAPHIC_DATA]" at bounding box center [770, 390] width 916 height 76
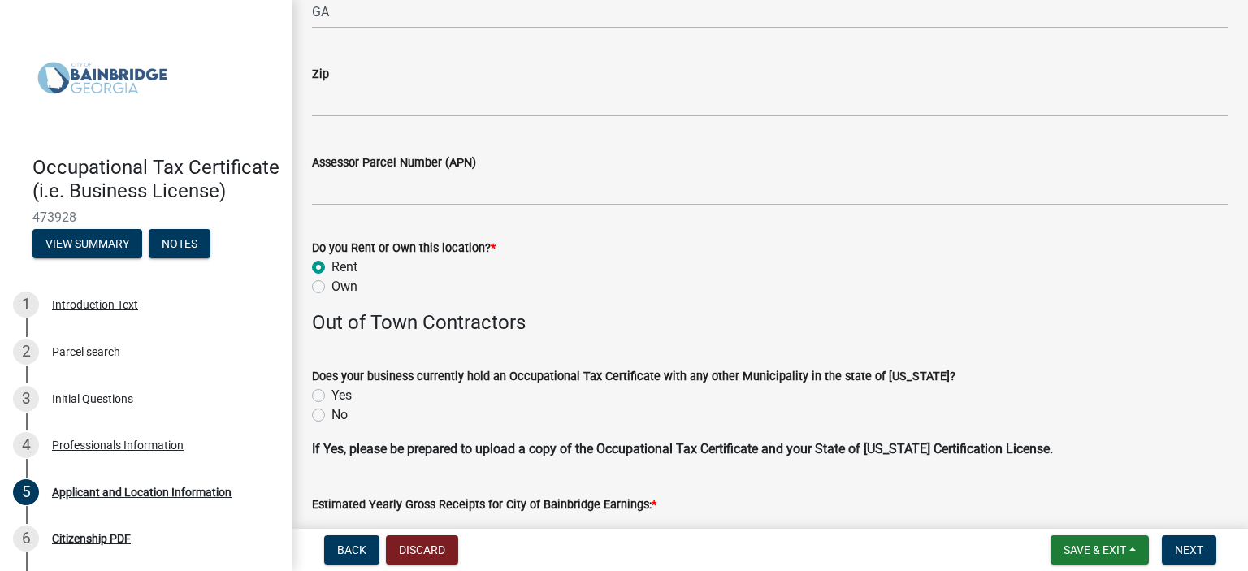
scroll to position [1624, 0]
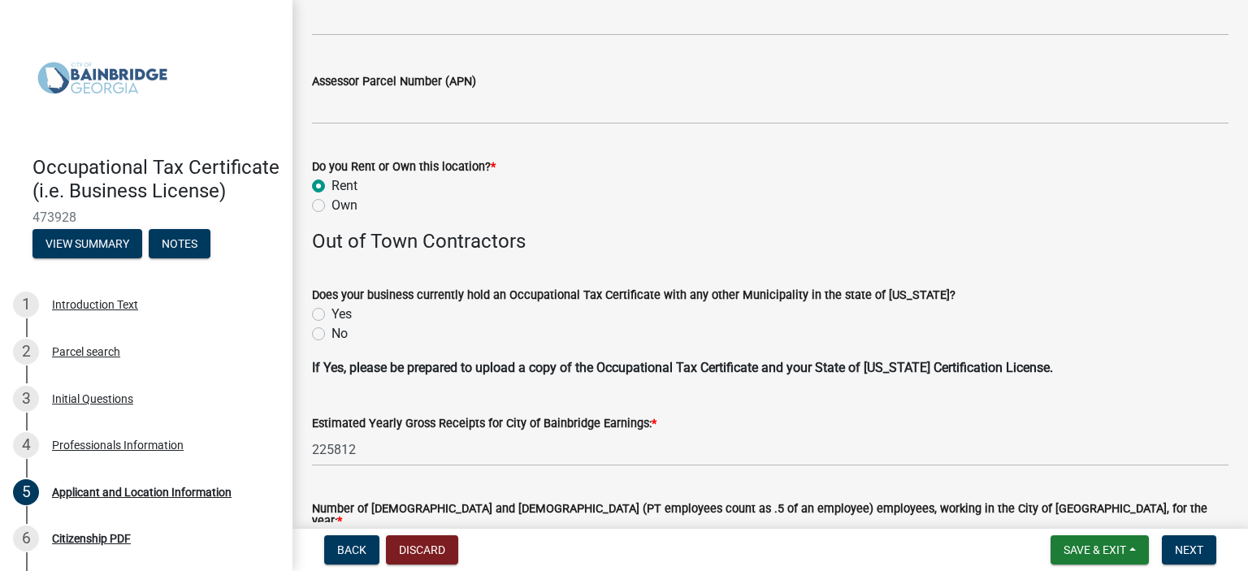
click at [331, 334] on label "No" at bounding box center [339, 333] width 16 height 19
click at [331, 334] on input "No" at bounding box center [336, 329] width 11 height 11
radio input "true"
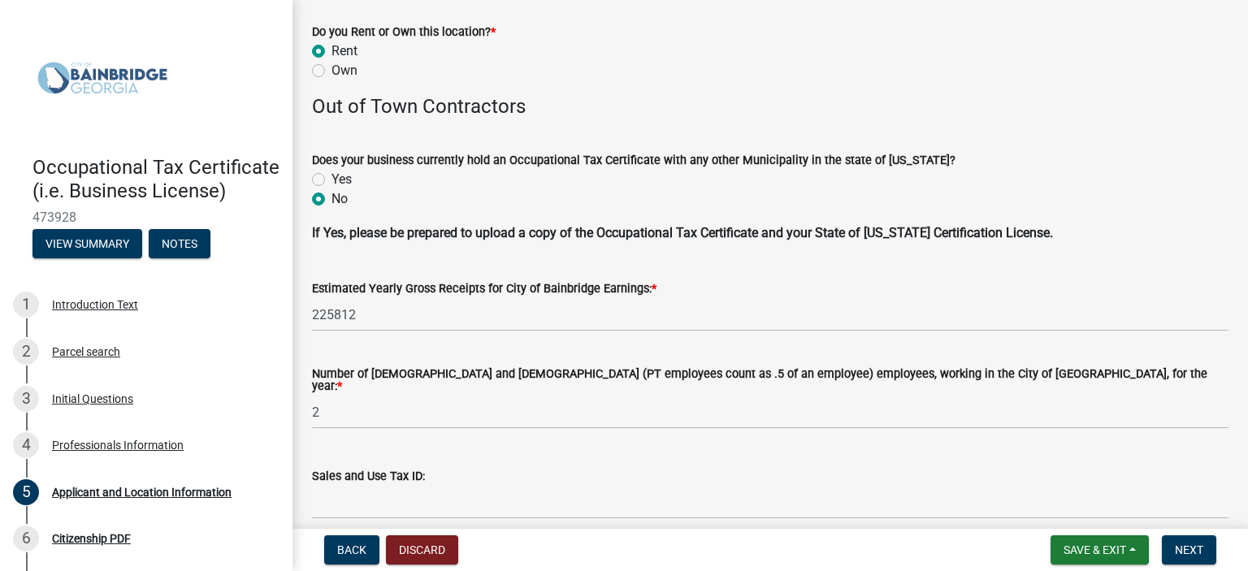
scroll to position [1787, 0]
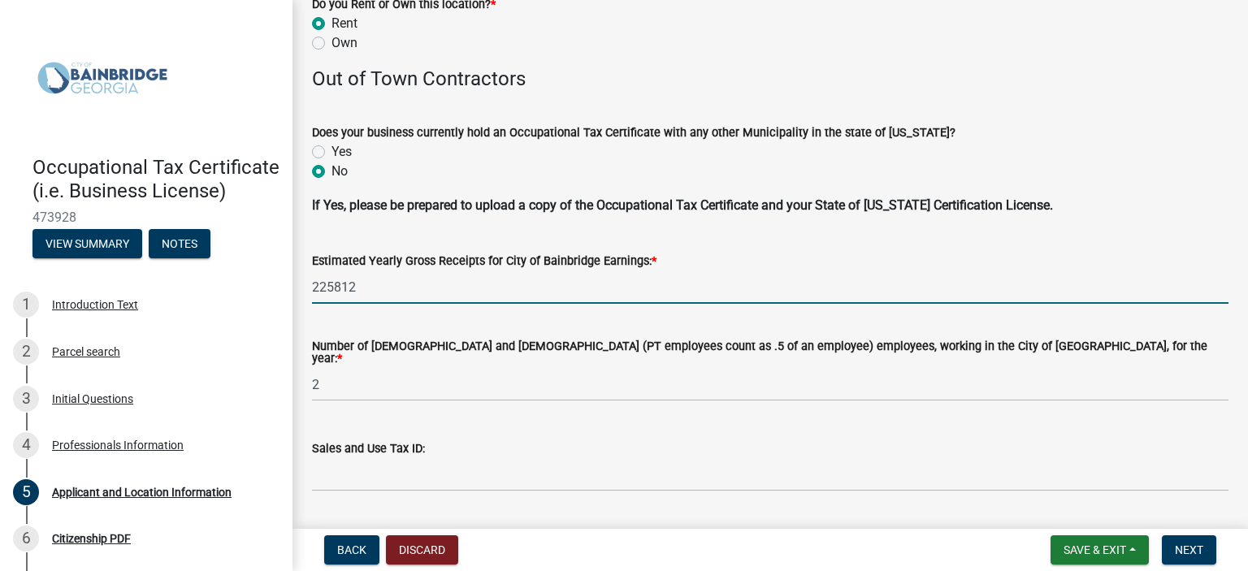
click at [409, 293] on input "225812" at bounding box center [770, 286] width 916 height 33
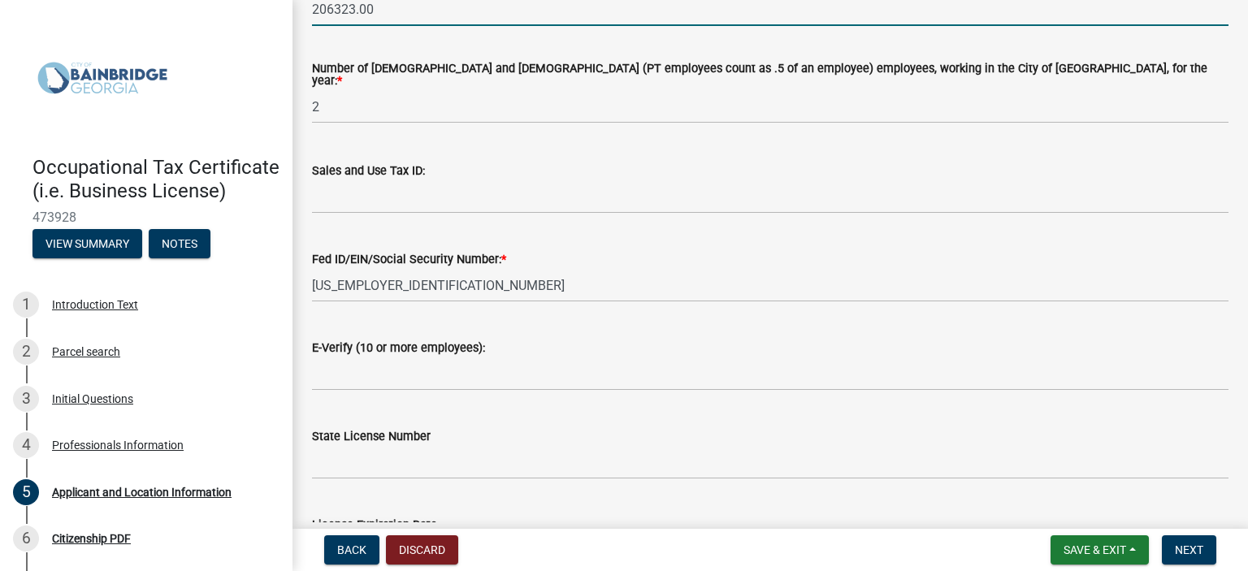
scroll to position [2181, 0]
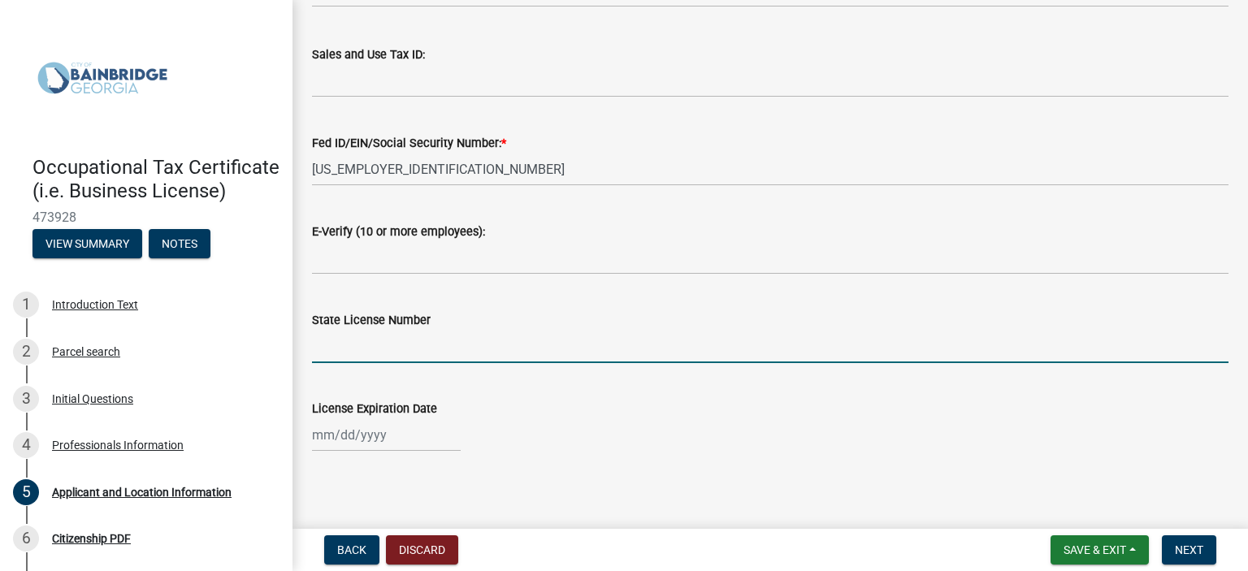
type input "206323"
click at [461, 344] on input "State License Number" at bounding box center [770, 346] width 916 height 33
type input "2025-BL-12233"
select select "9"
select select "2025"
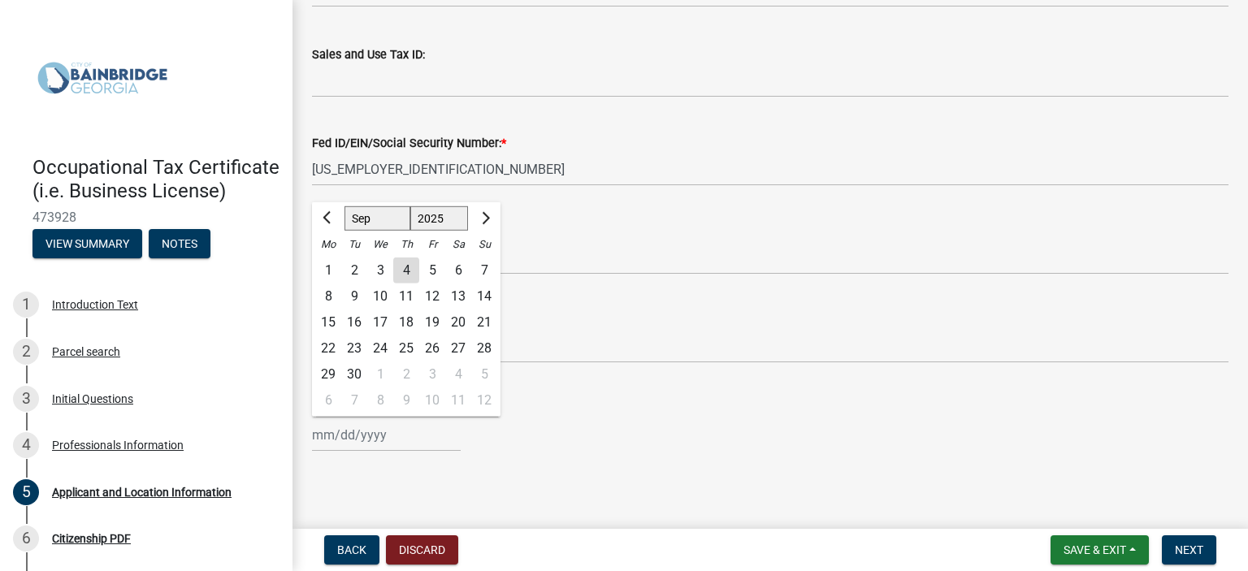
click at [402, 430] on div "[PERSON_NAME] Feb Mar Apr [PERSON_NAME][DATE] Oct Nov [DATE] 1526 1527 1528 152…" at bounding box center [386, 434] width 149 height 33
click at [484, 211] on span "Next month" at bounding box center [484, 217] width 12 height 12
select select "12"
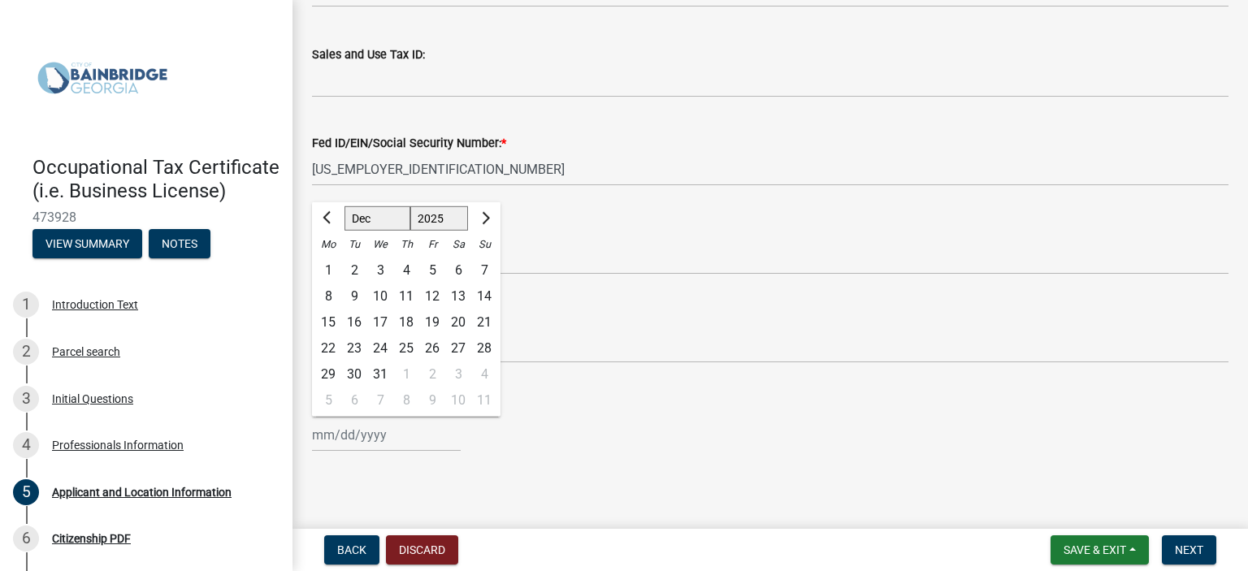
click at [376, 367] on div "31" at bounding box center [380, 374] width 26 height 26
type input "[DATE]"
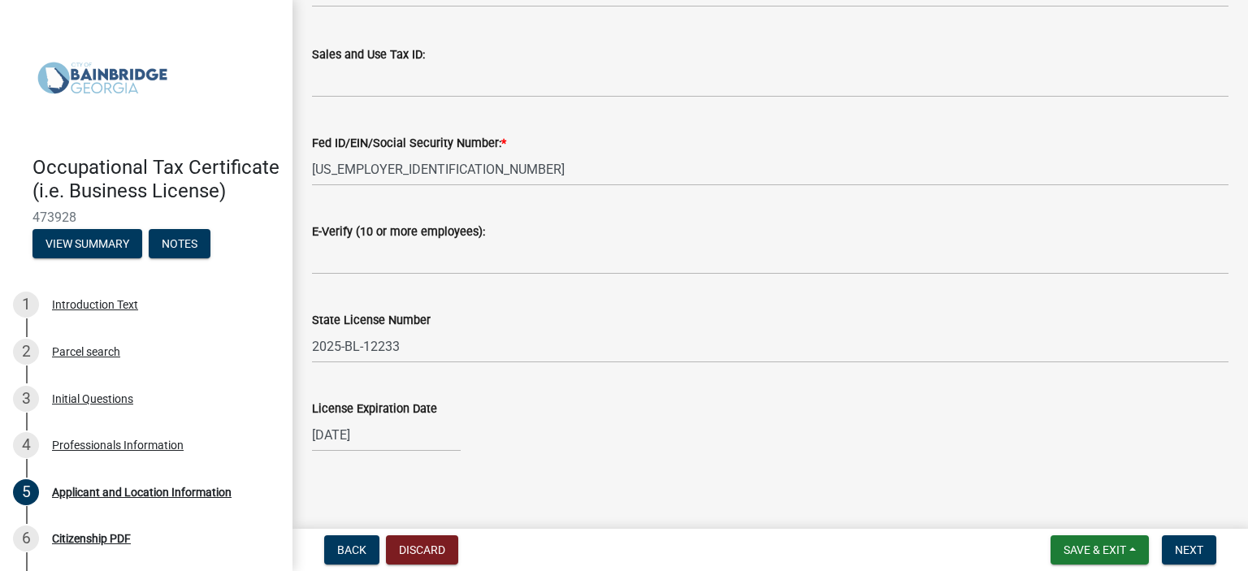
select select "12"
select select "2025"
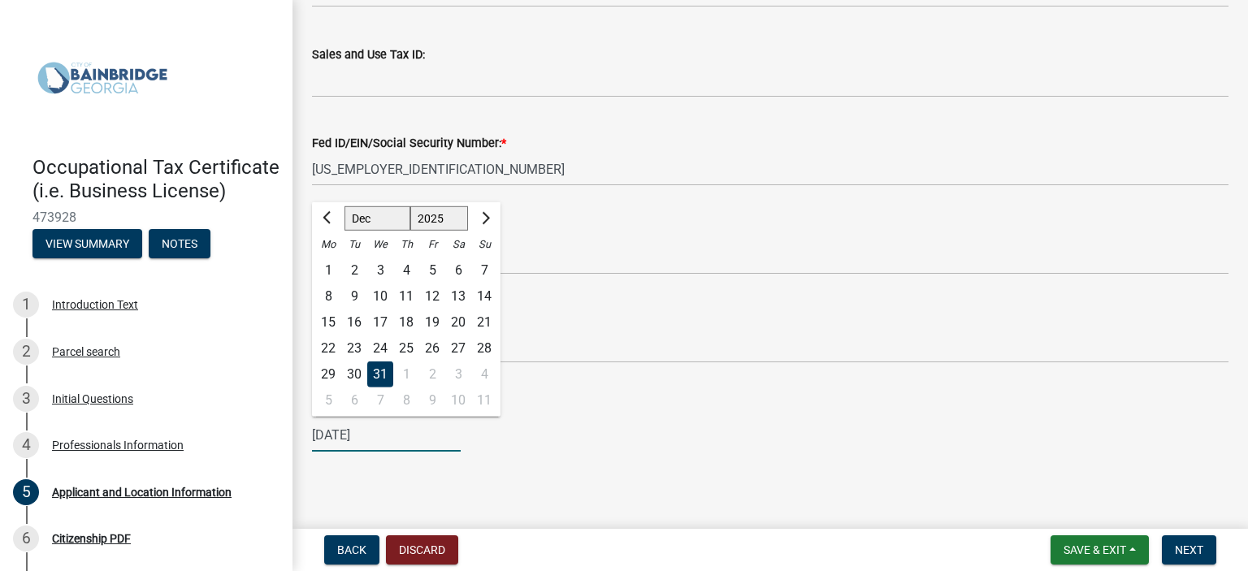
click at [412, 431] on input "[DATE]" at bounding box center [386, 434] width 149 height 33
click at [551, 477] on main "Applicant and Location Information share Share The applicant is the * Business …" at bounding box center [769, 261] width 955 height 522
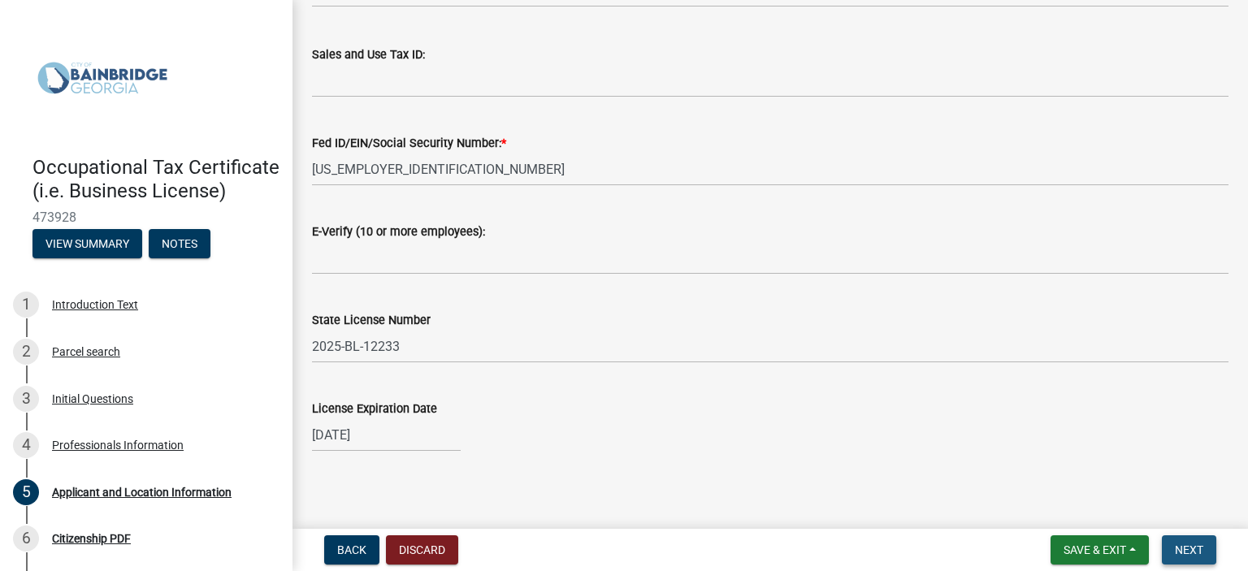
click at [1186, 552] on span "Next" at bounding box center [1188, 549] width 28 height 13
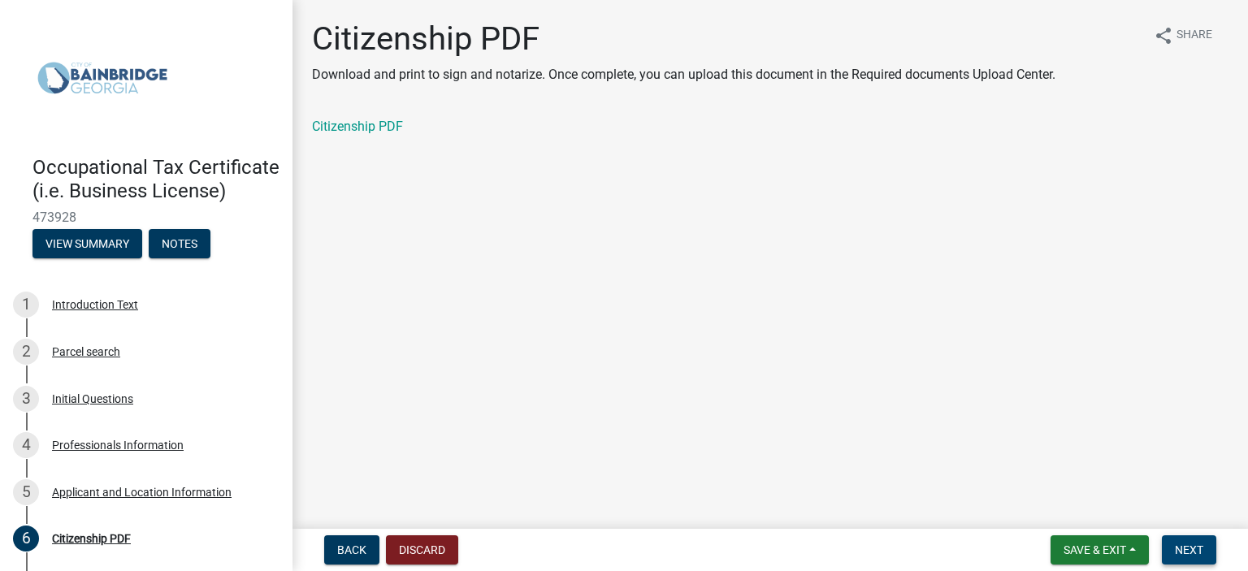
click at [1196, 549] on span "Next" at bounding box center [1188, 549] width 28 height 13
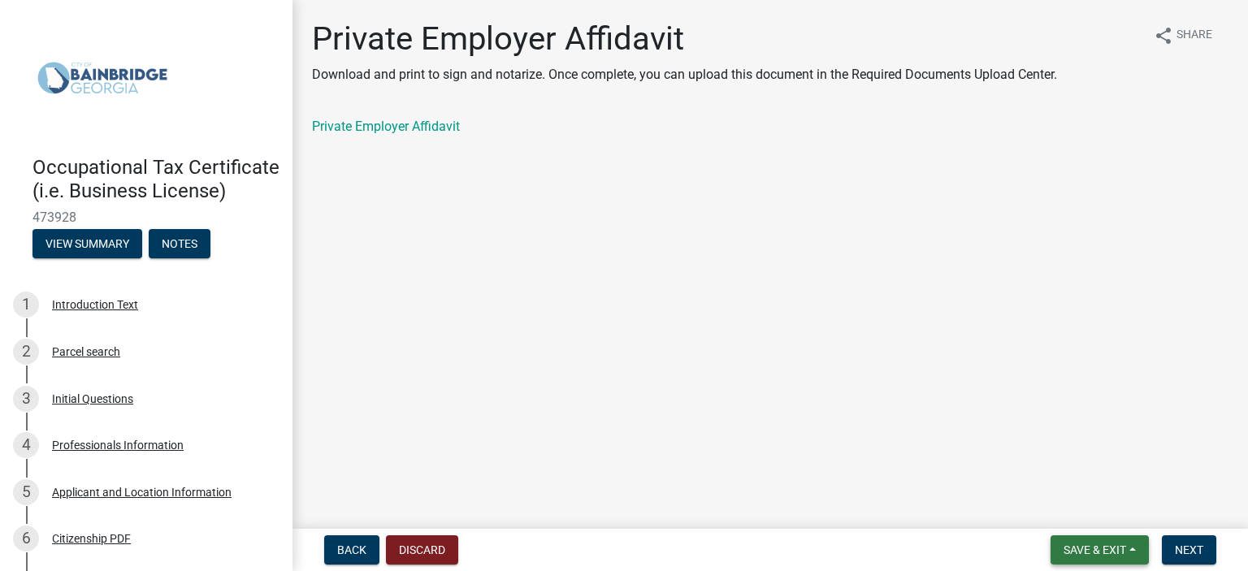
click at [1075, 550] on span "Save & Exit" at bounding box center [1094, 549] width 63 height 13
click at [1079, 509] on button "Save & Exit" at bounding box center [1084, 507] width 130 height 39
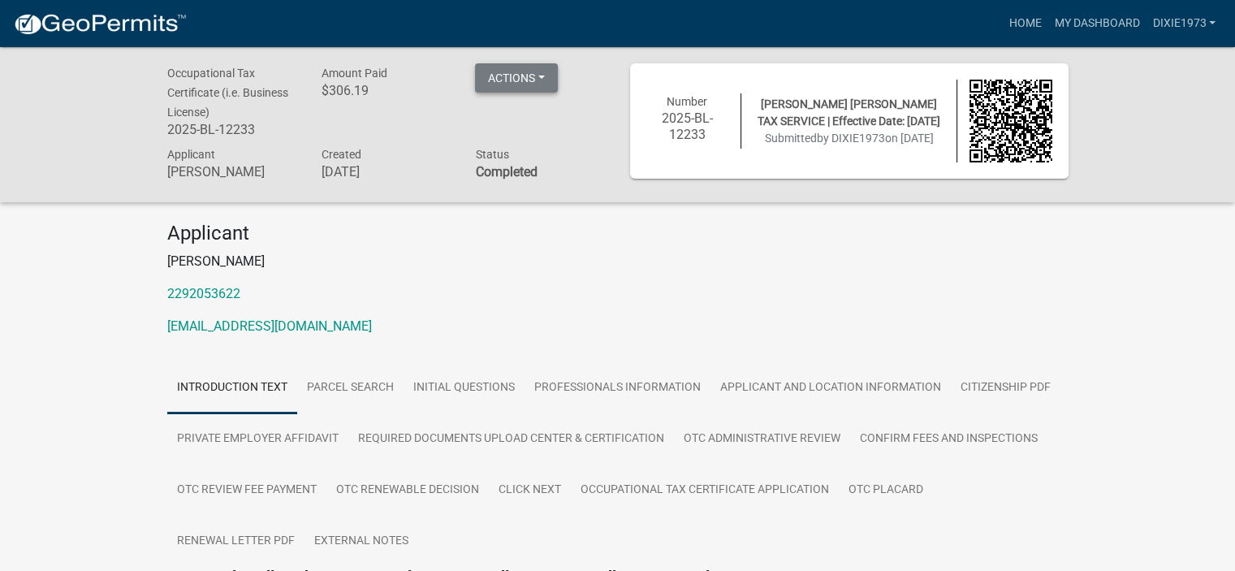
click at [530, 77] on button "Actions" at bounding box center [516, 77] width 83 height 29
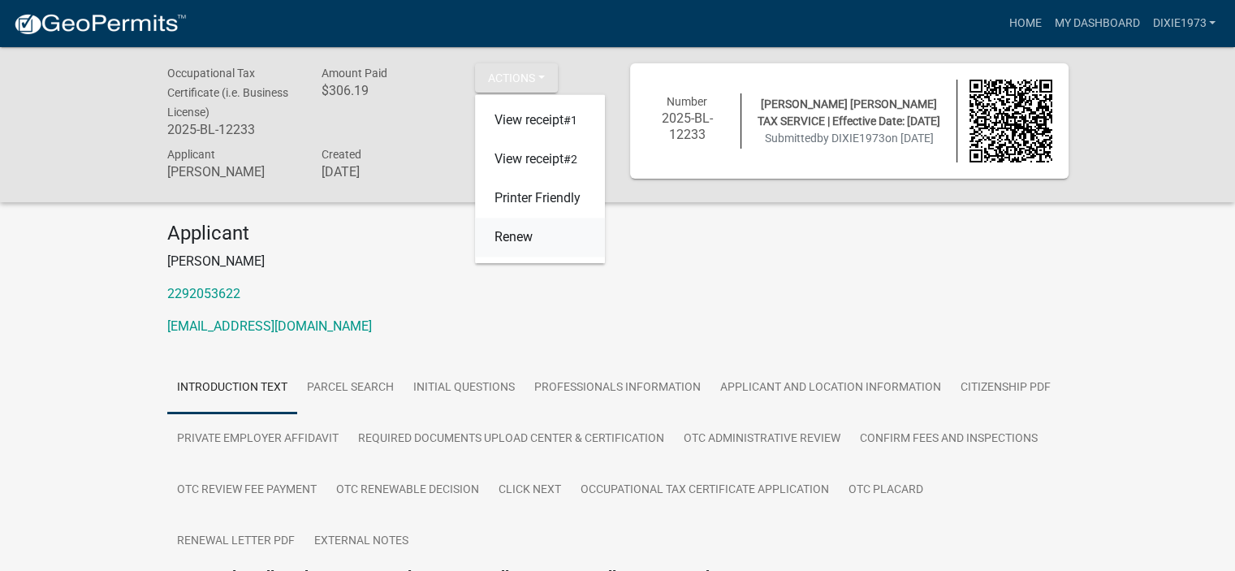
click at [531, 240] on link "Renew" at bounding box center [540, 237] width 130 height 39
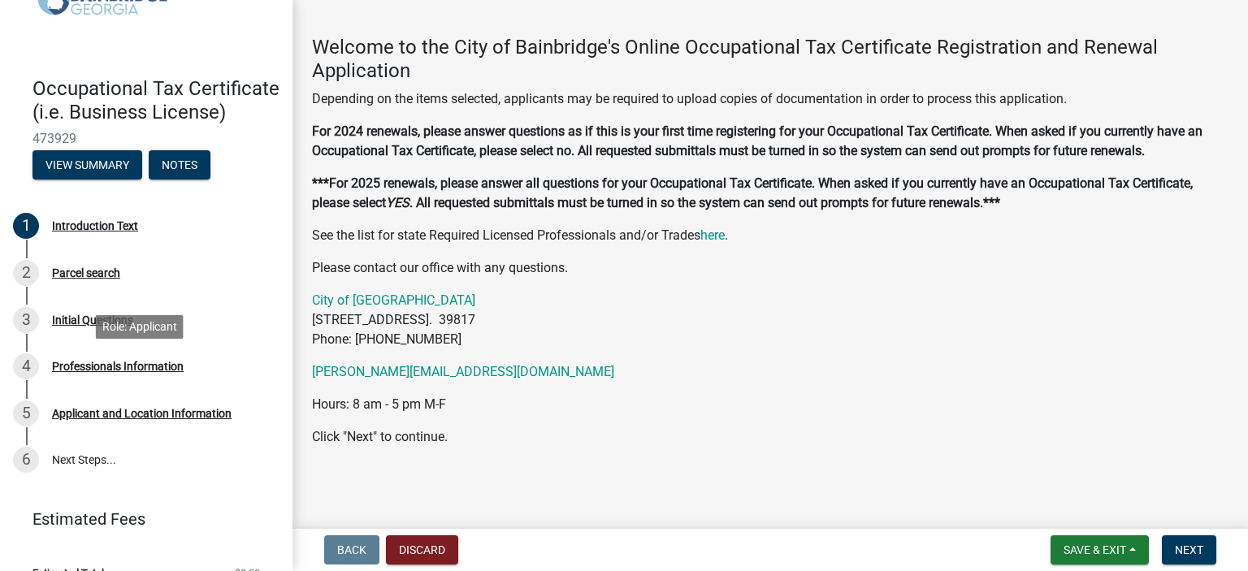
scroll to position [129, 0]
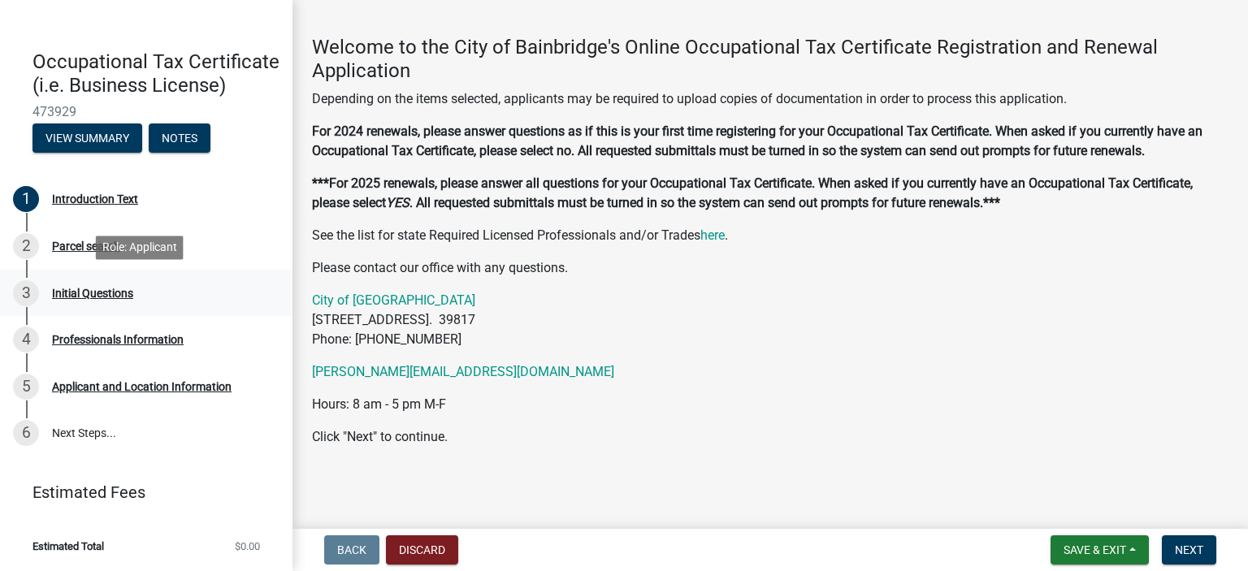
click at [78, 292] on div "Initial Questions" at bounding box center [92, 293] width 81 height 11
click at [1165, 547] on button "Next" at bounding box center [1188, 549] width 54 height 29
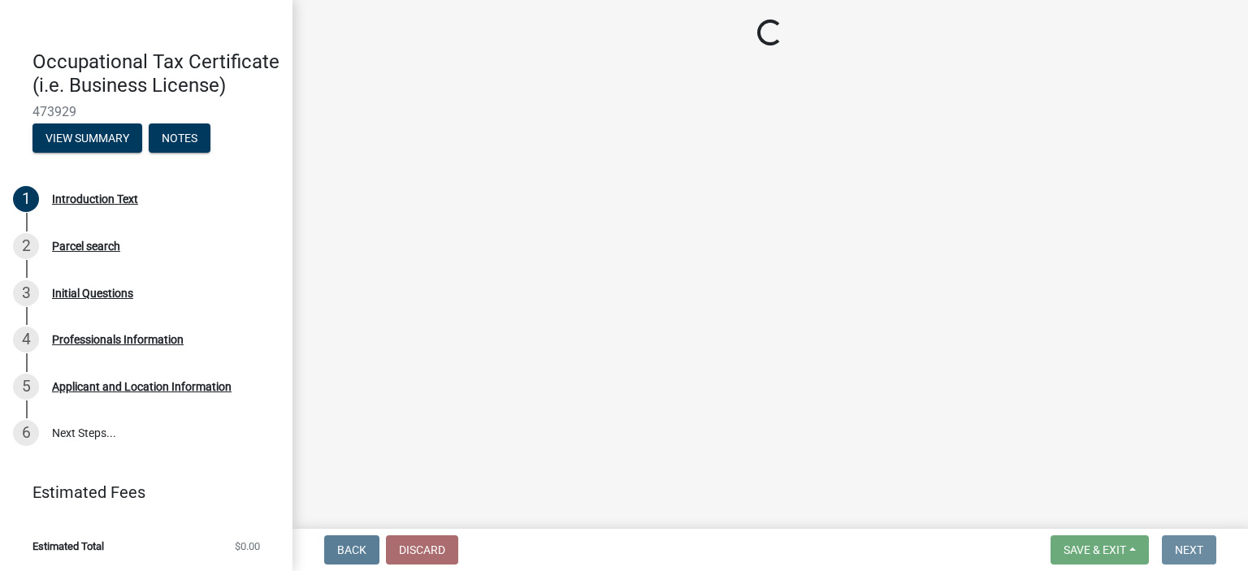
scroll to position [0, 0]
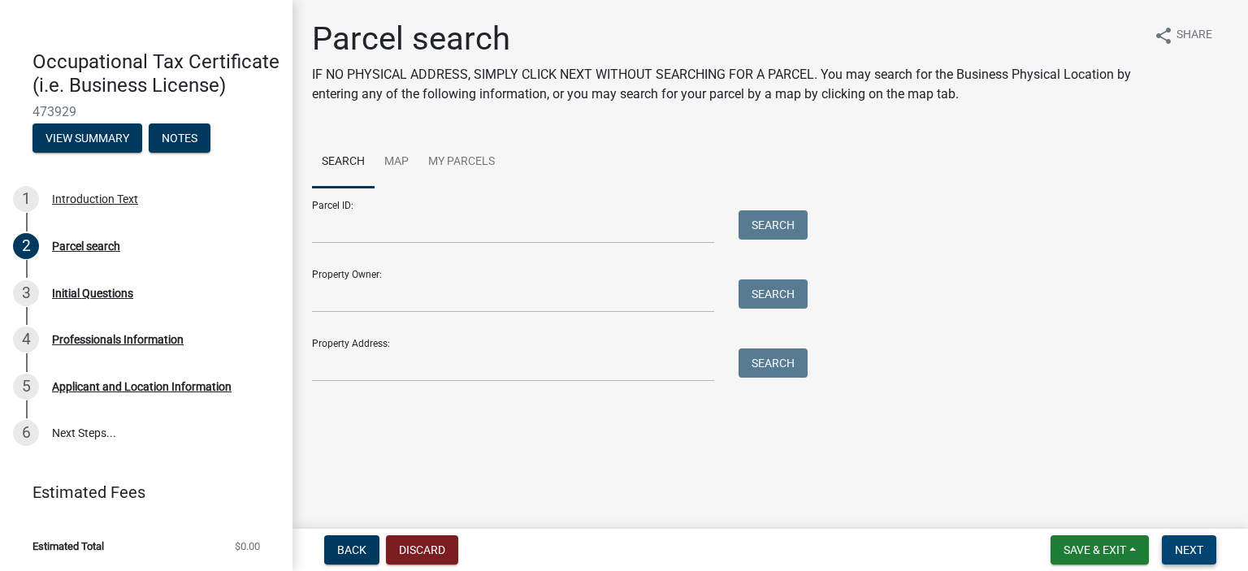
click at [1196, 544] on span "Next" at bounding box center [1188, 549] width 28 height 13
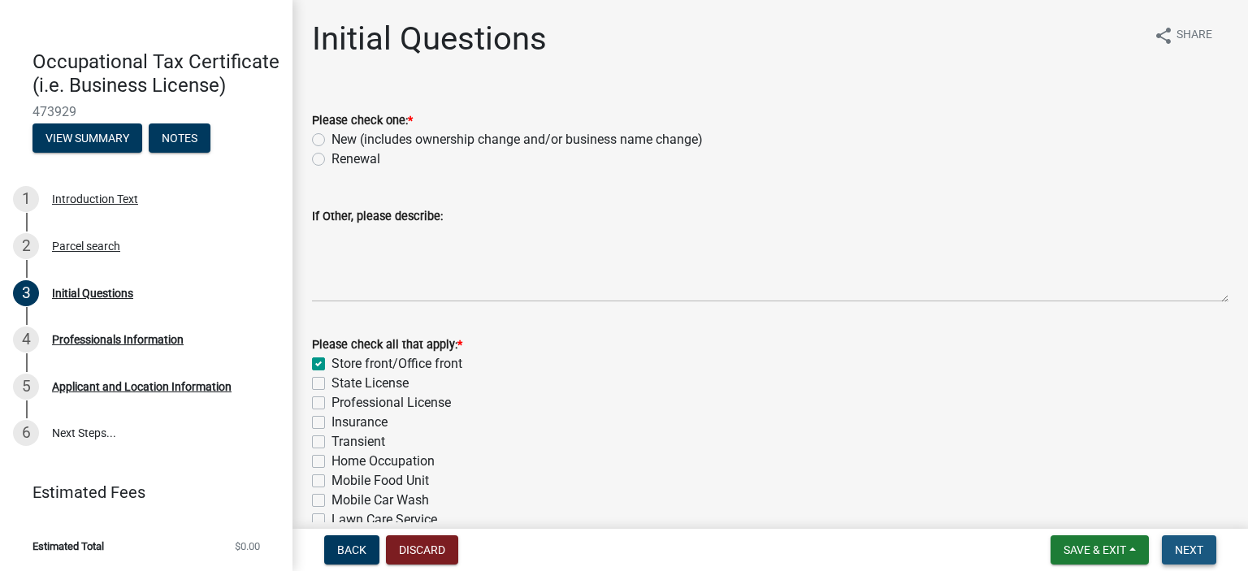
click at [1186, 545] on span "Next" at bounding box center [1188, 549] width 28 height 13
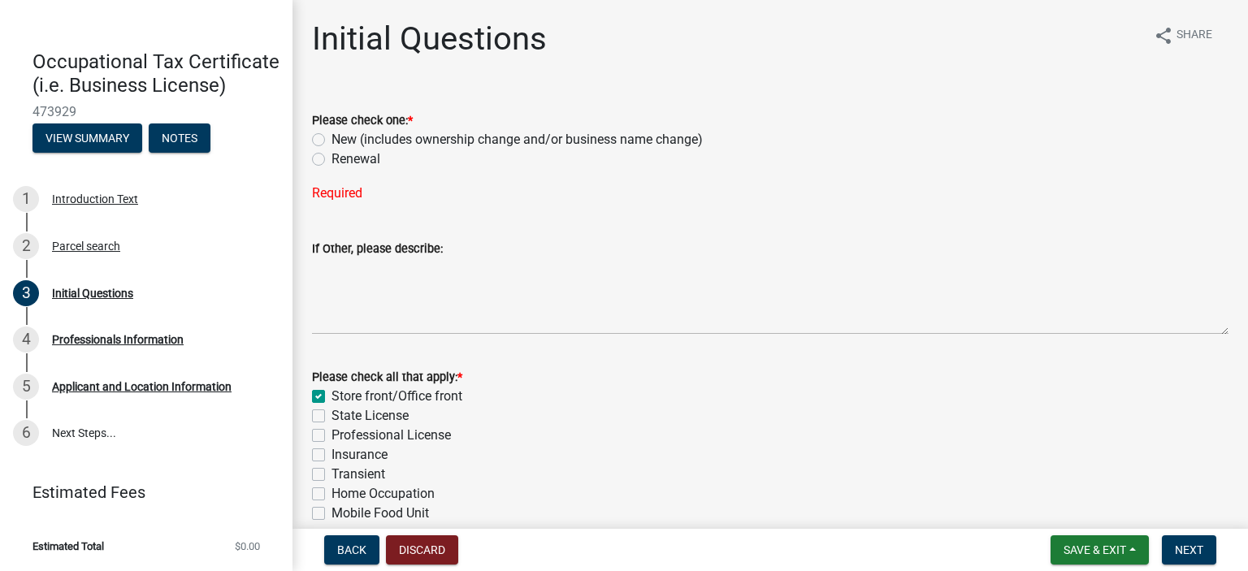
click at [331, 162] on label "Renewal" at bounding box center [355, 158] width 49 height 19
click at [331, 160] on input "Renewal" at bounding box center [336, 154] width 11 height 11
radio input "true"
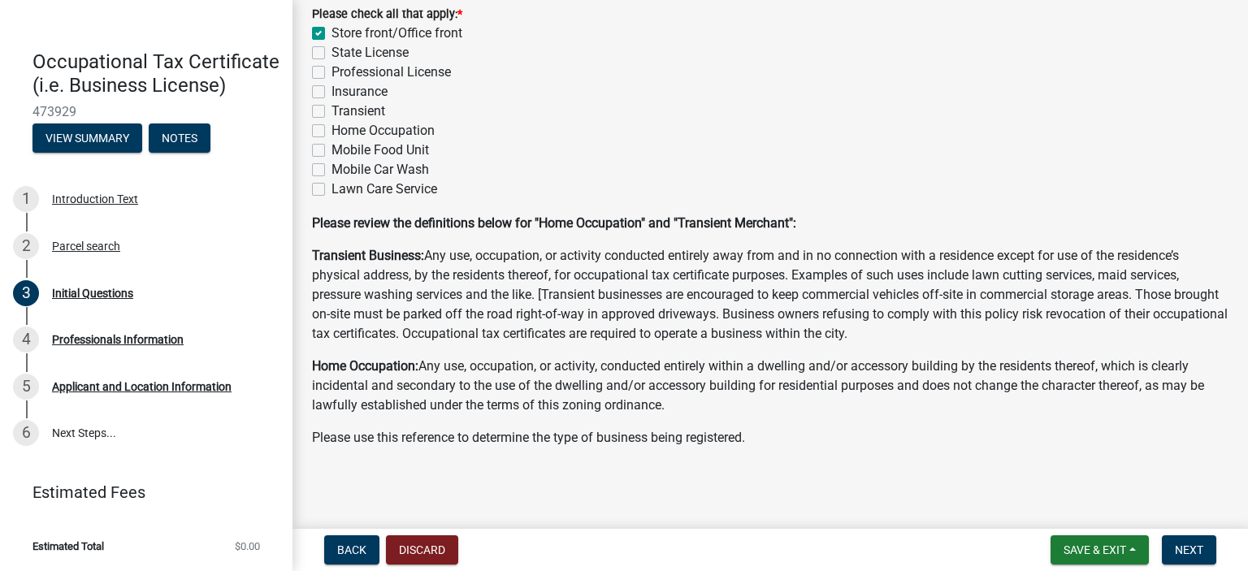
scroll to position [331, 0]
click at [1183, 550] on span "Next" at bounding box center [1188, 549] width 28 height 13
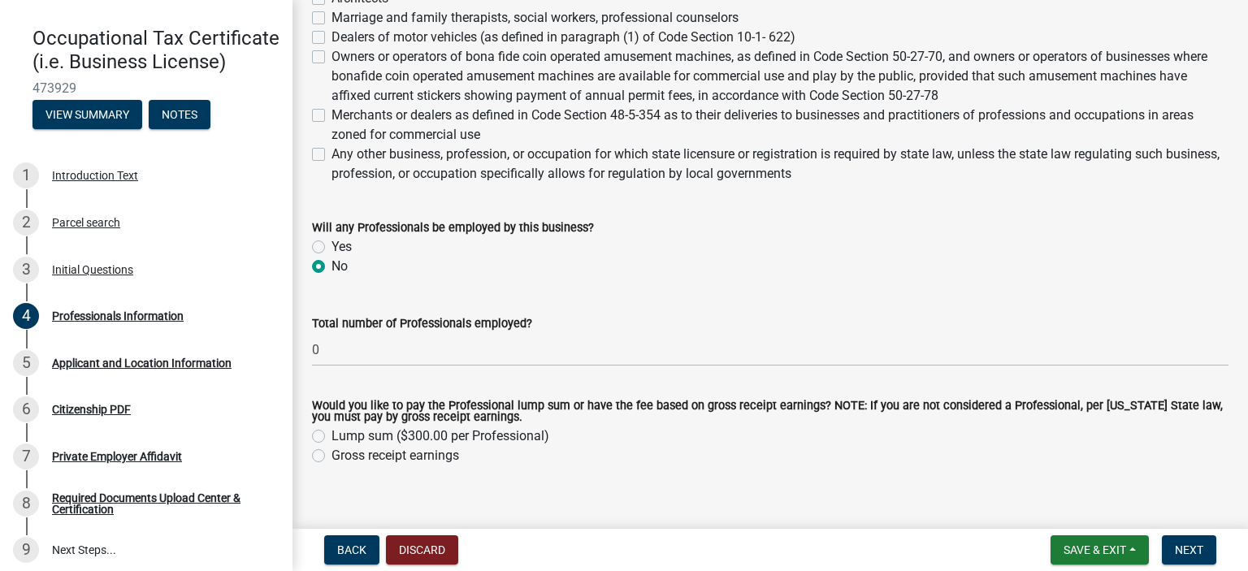
scroll to position [790, 0]
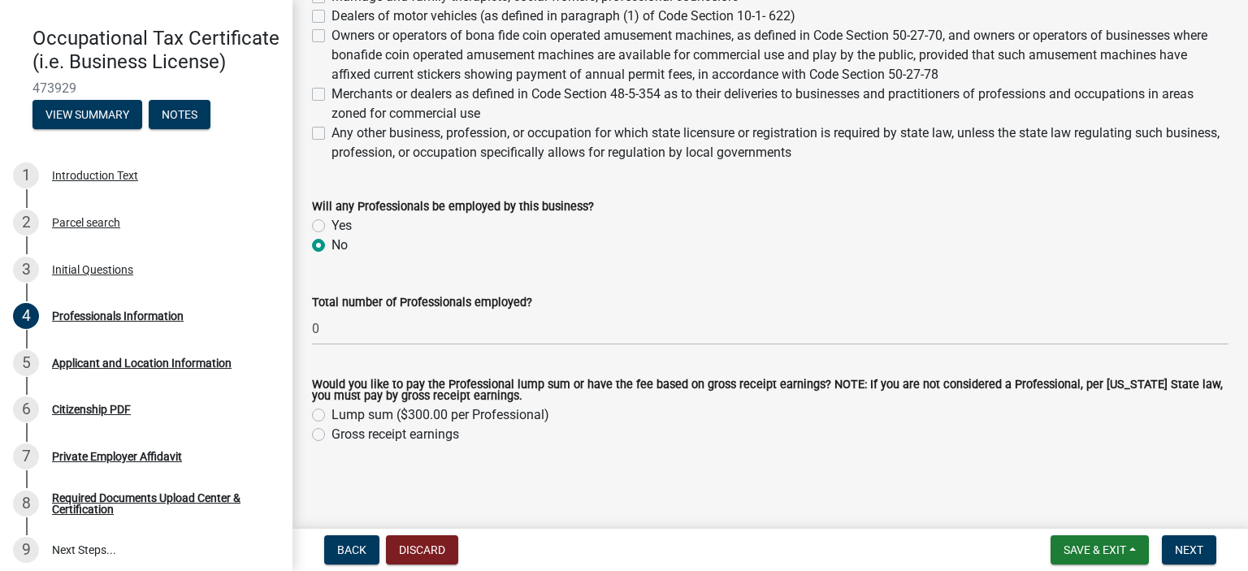
click at [331, 433] on label "Gross receipt earnings" at bounding box center [395, 434] width 128 height 19
click at [331, 433] on input "Gross receipt earnings" at bounding box center [336, 430] width 11 height 11
radio input "true"
click at [1188, 542] on button "Next" at bounding box center [1188, 549] width 54 height 29
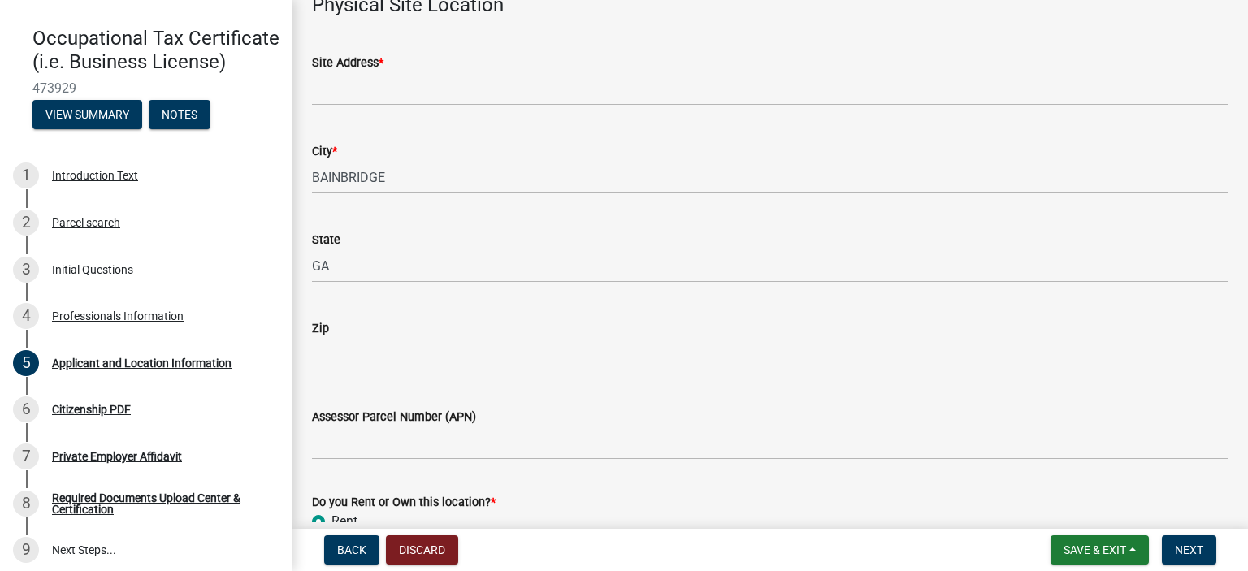
scroll to position [1300, 0]
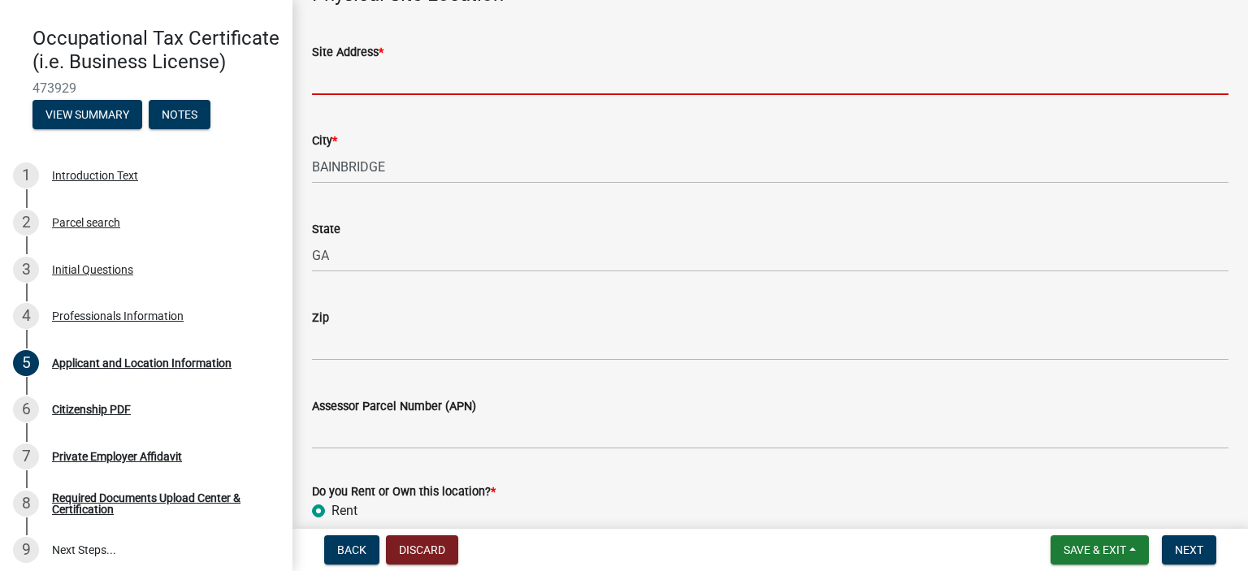
click at [366, 80] on input "Site Address *" at bounding box center [770, 78] width 916 height 33
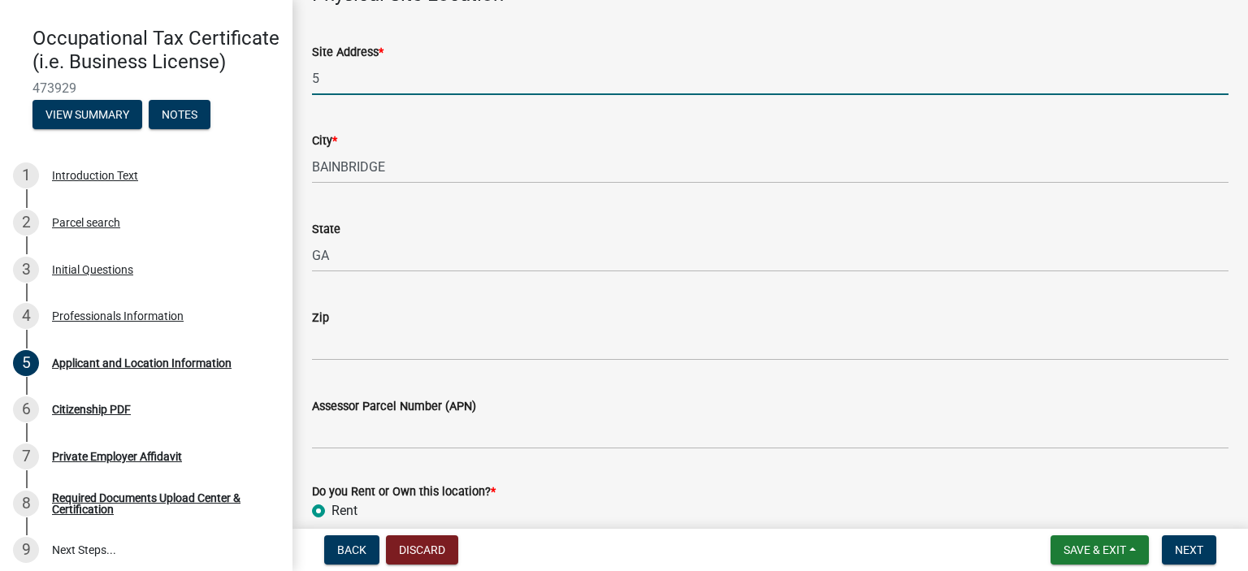
type input "[STREET_ADDRESS][PERSON_NAME]"
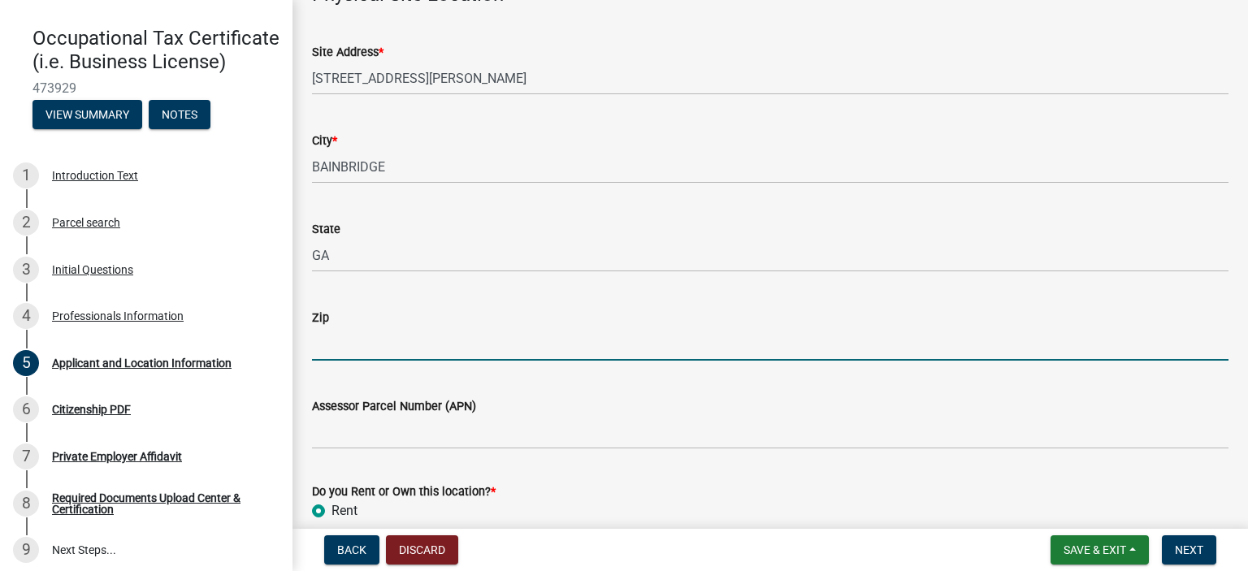
click at [441, 336] on input "Zip" at bounding box center [770, 343] width 916 height 33
type input "39819"
click at [582, 465] on form "Do you Rent or Own this location? * Rent Own" at bounding box center [770, 501] width 916 height 78
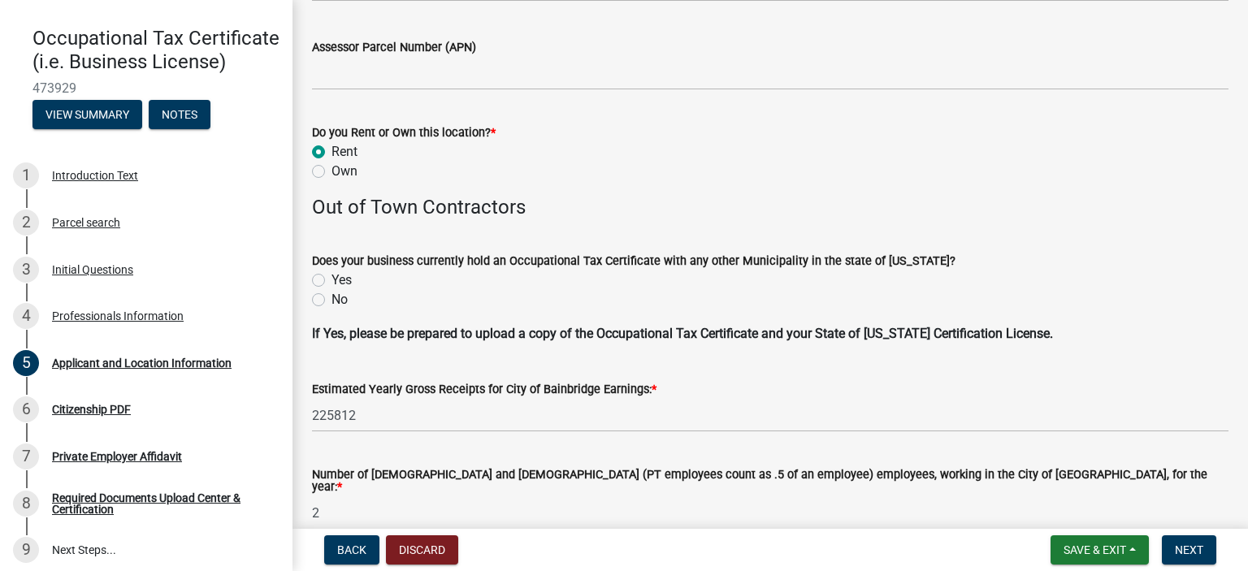
scroll to position [1624, 0]
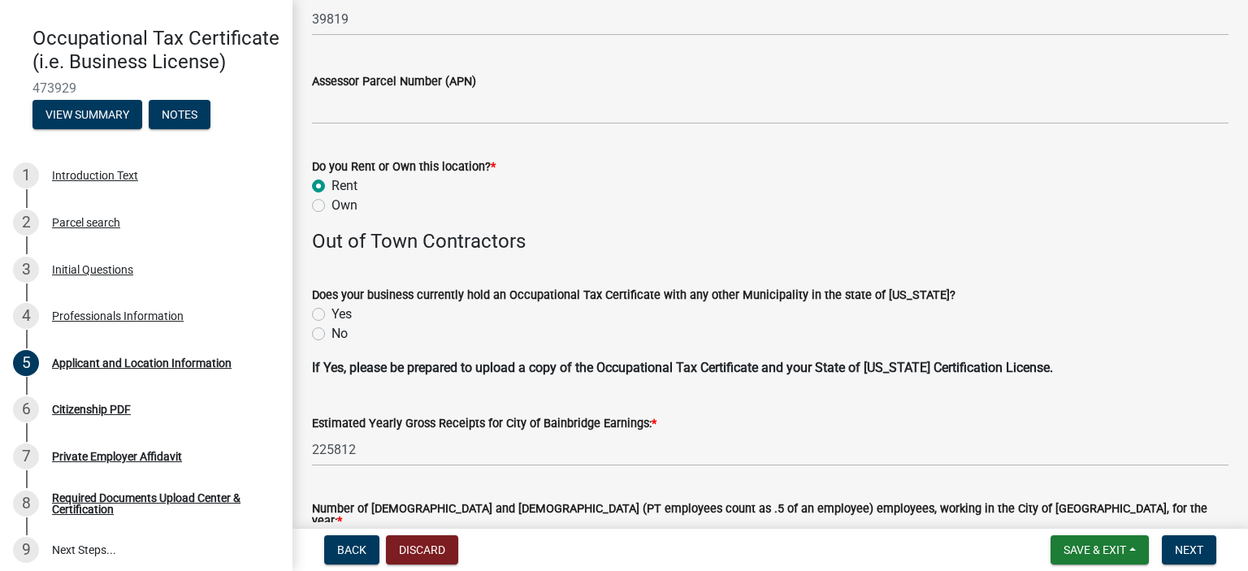
click at [331, 337] on label "No" at bounding box center [339, 333] width 16 height 19
click at [331, 335] on input "No" at bounding box center [336, 329] width 11 height 11
radio input "true"
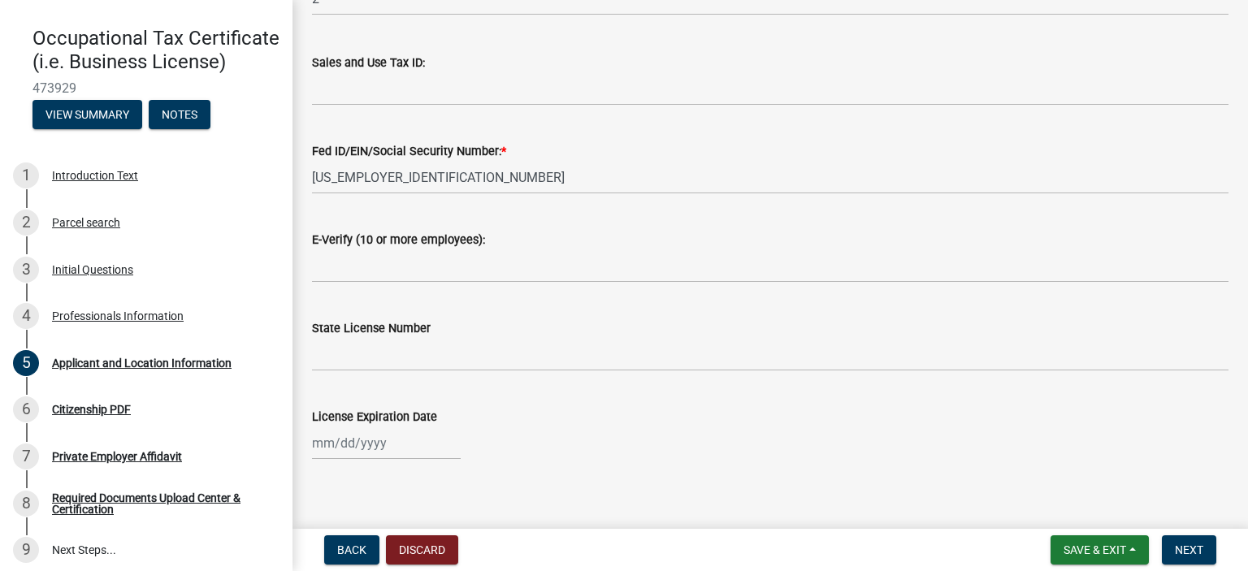
scroll to position [2181, 0]
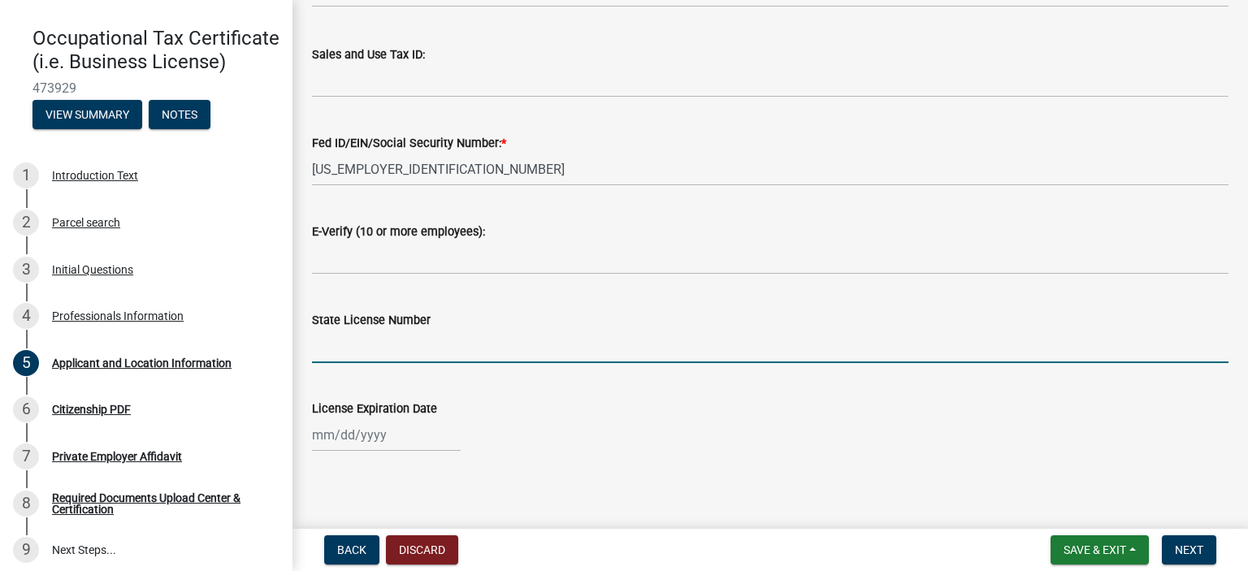
click at [417, 342] on input "State License Number" at bounding box center [770, 346] width 916 height 33
type input "2025-BL-12233"
click at [400, 418] on div at bounding box center [386, 434] width 149 height 33
select select "9"
select select "2025"
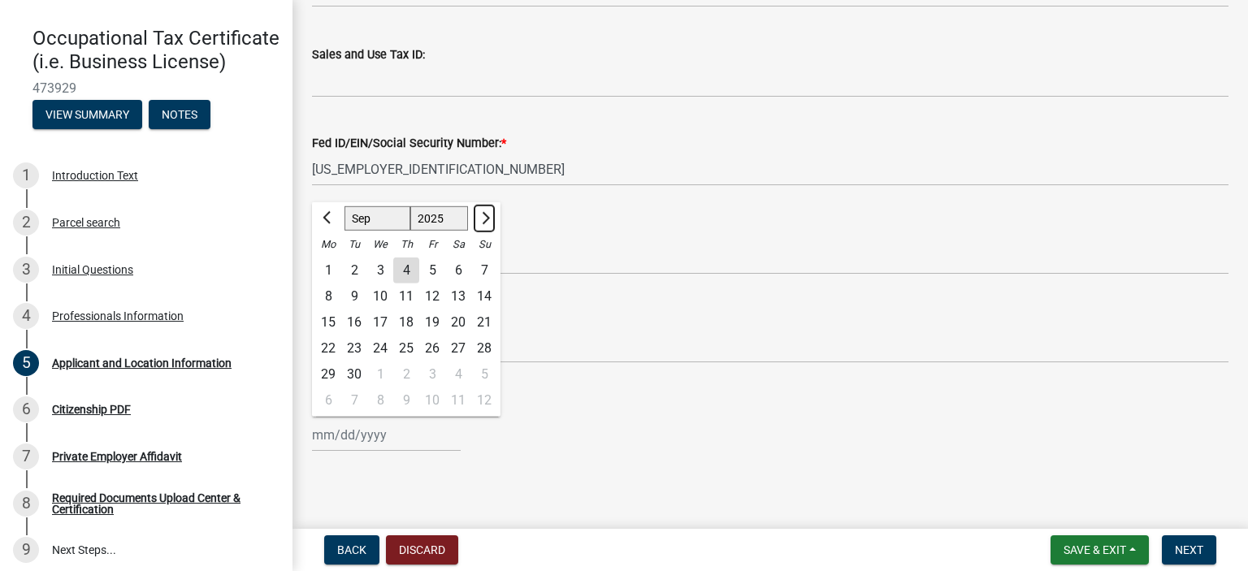
click at [484, 215] on span "Next month" at bounding box center [484, 217] width 12 height 12
select select "10"
type input "[DATE]"
drag, startPoint x: 708, startPoint y: 473, endPoint x: 811, endPoint y: 461, distance: 103.9
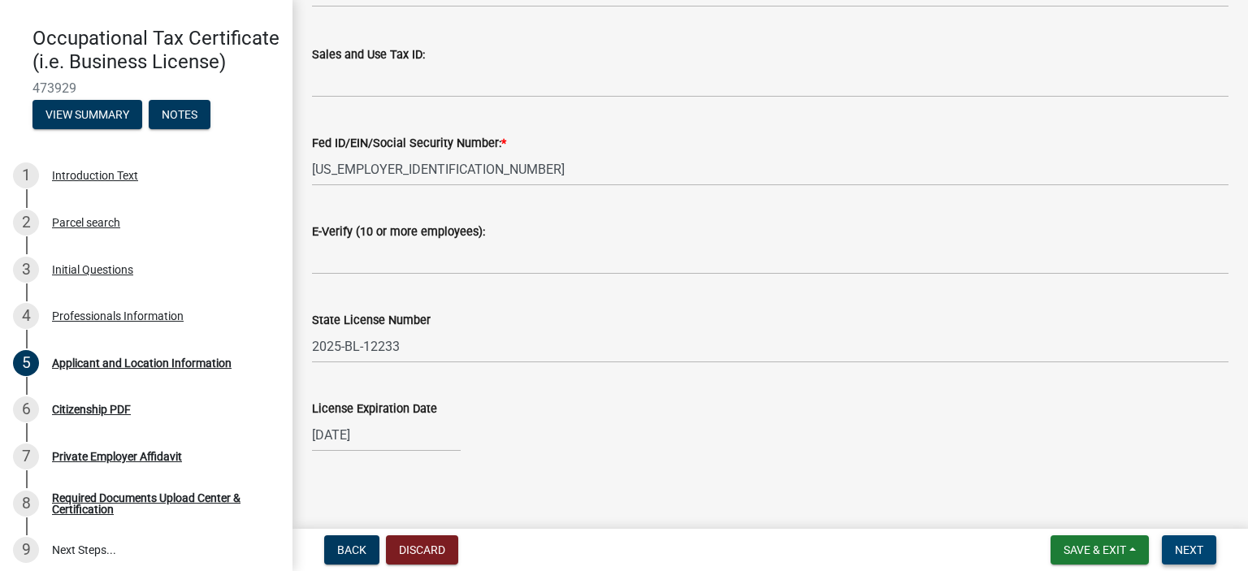
click at [1193, 546] on span "Next" at bounding box center [1188, 549] width 28 height 13
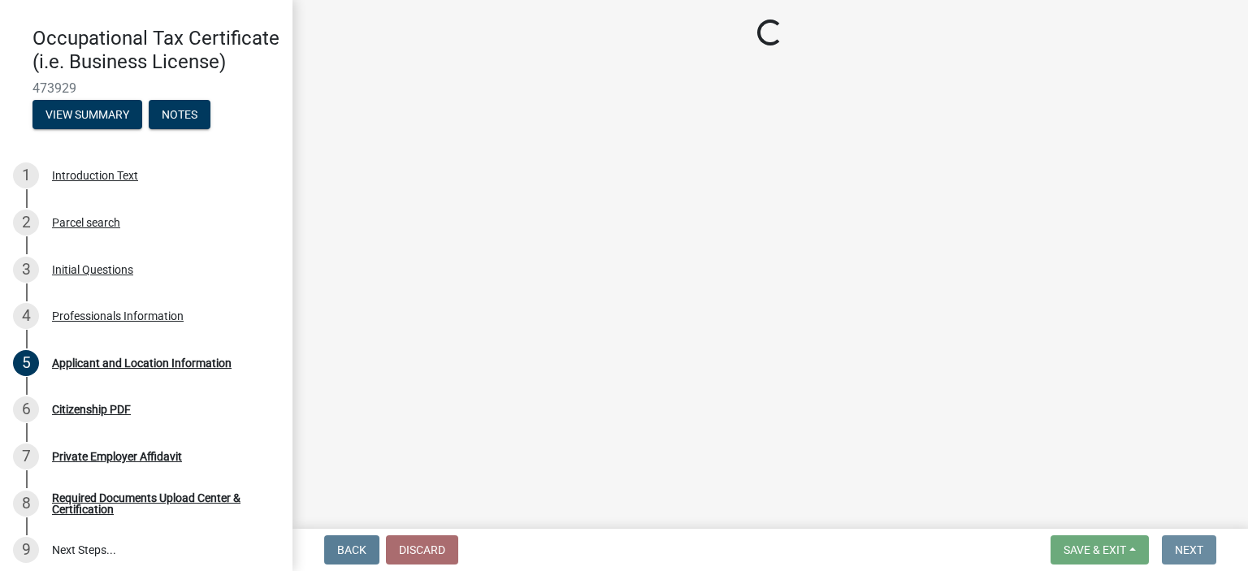
scroll to position [0, 0]
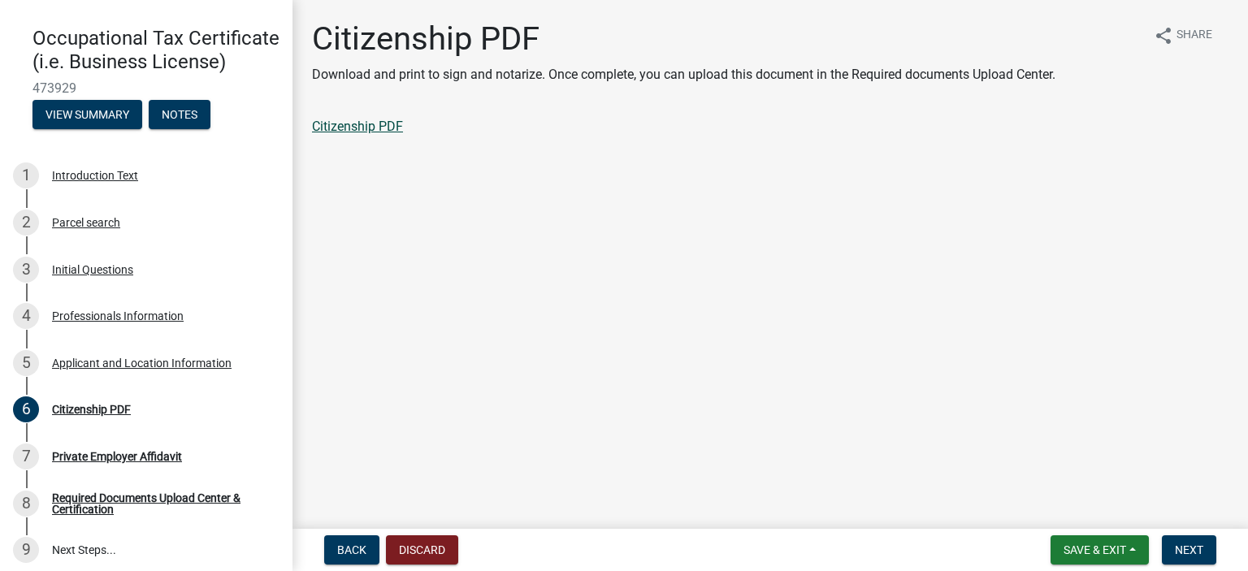
click at [347, 126] on link "Citizenship PDF" at bounding box center [357, 126] width 91 height 15
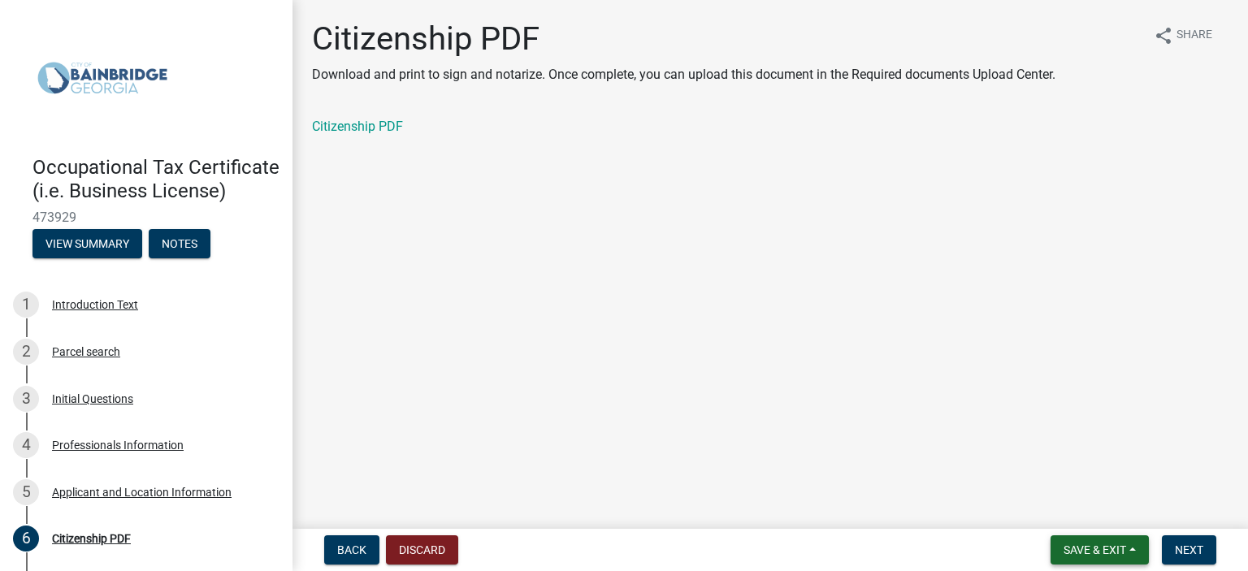
drag, startPoint x: 1082, startPoint y: 552, endPoint x: 1045, endPoint y: 528, distance: 43.9
click at [1082, 551] on span "Save & Exit" at bounding box center [1094, 549] width 63 height 13
click at [1059, 500] on button "Save & Exit" at bounding box center [1084, 507] width 130 height 39
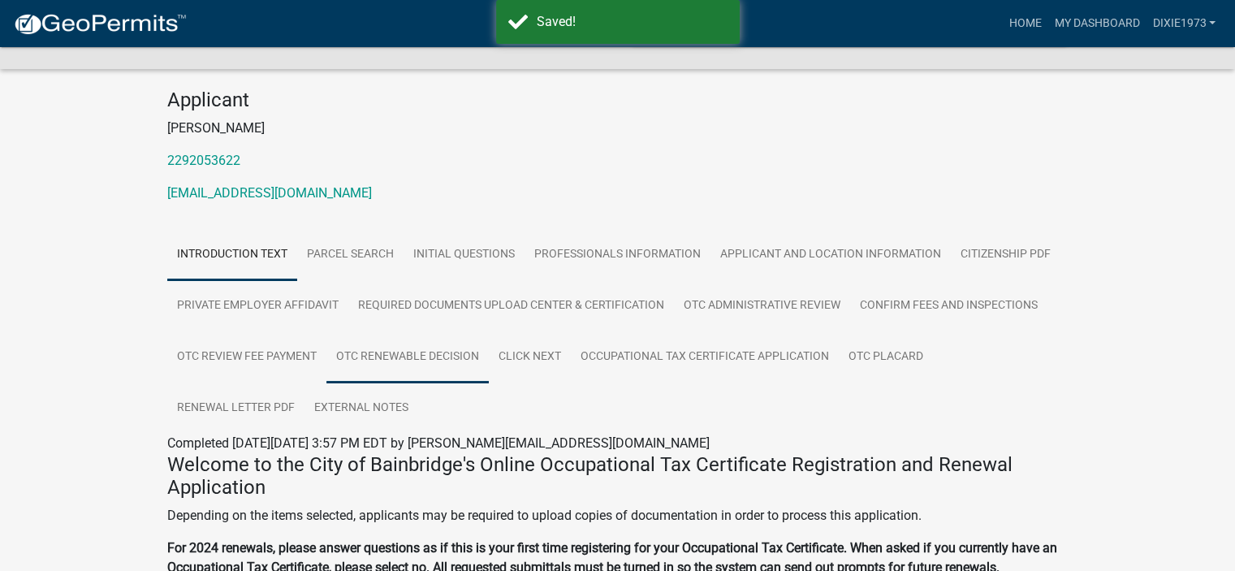
scroll to position [162, 0]
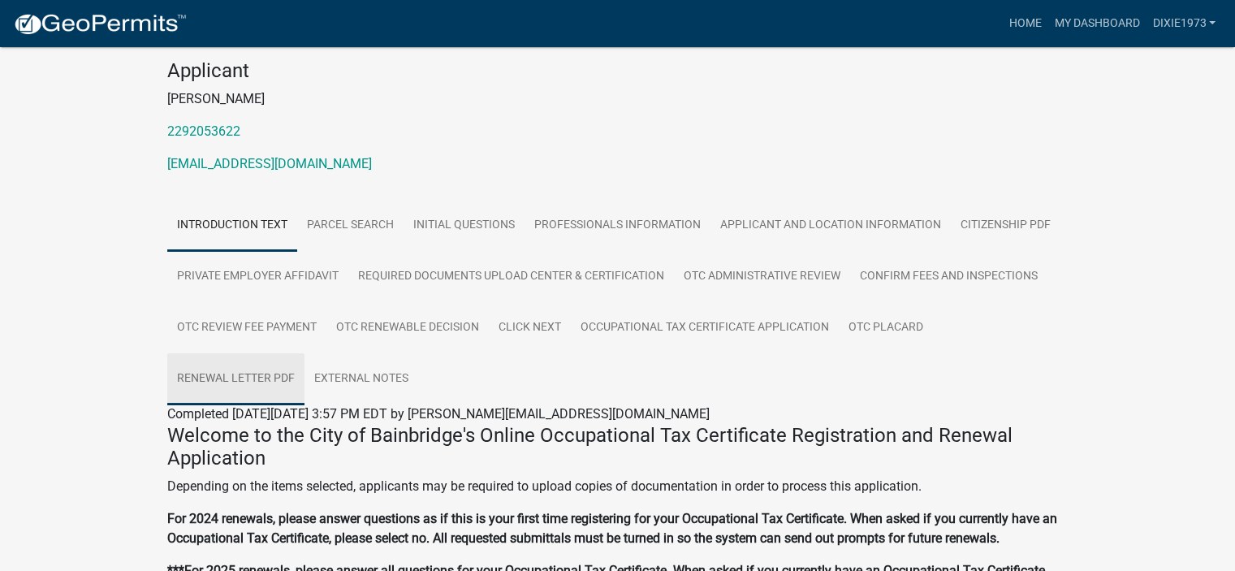
click at [214, 374] on link "Renewal Letter PDF" at bounding box center [235, 379] width 137 height 52
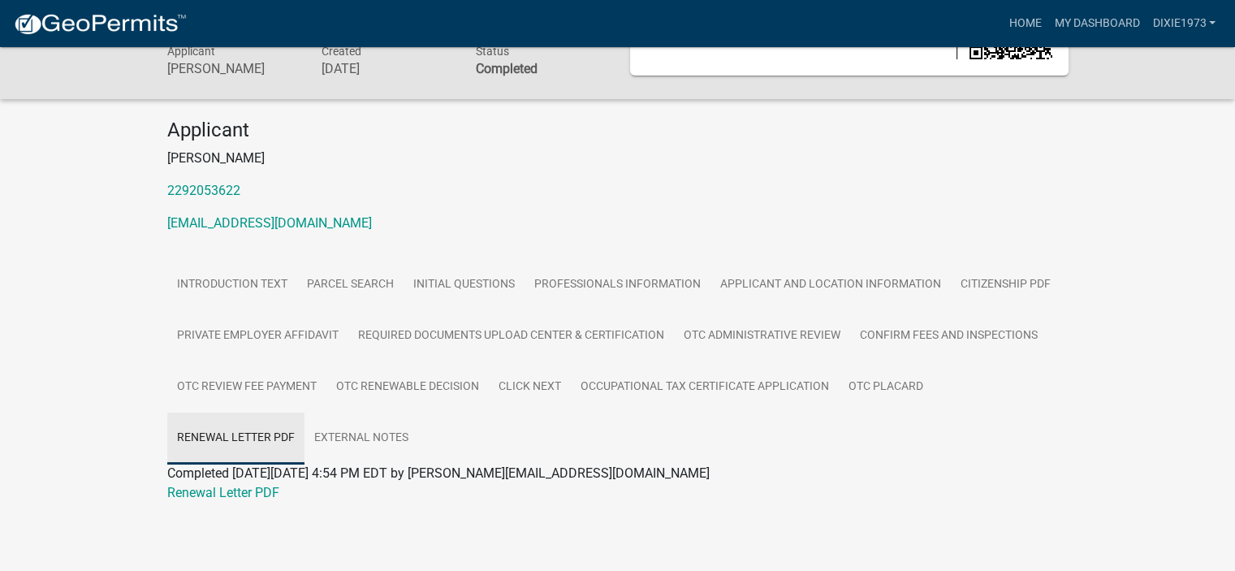
scroll to position [103, 0]
click at [236, 493] on link "Renewal Letter PDF" at bounding box center [223, 492] width 112 height 15
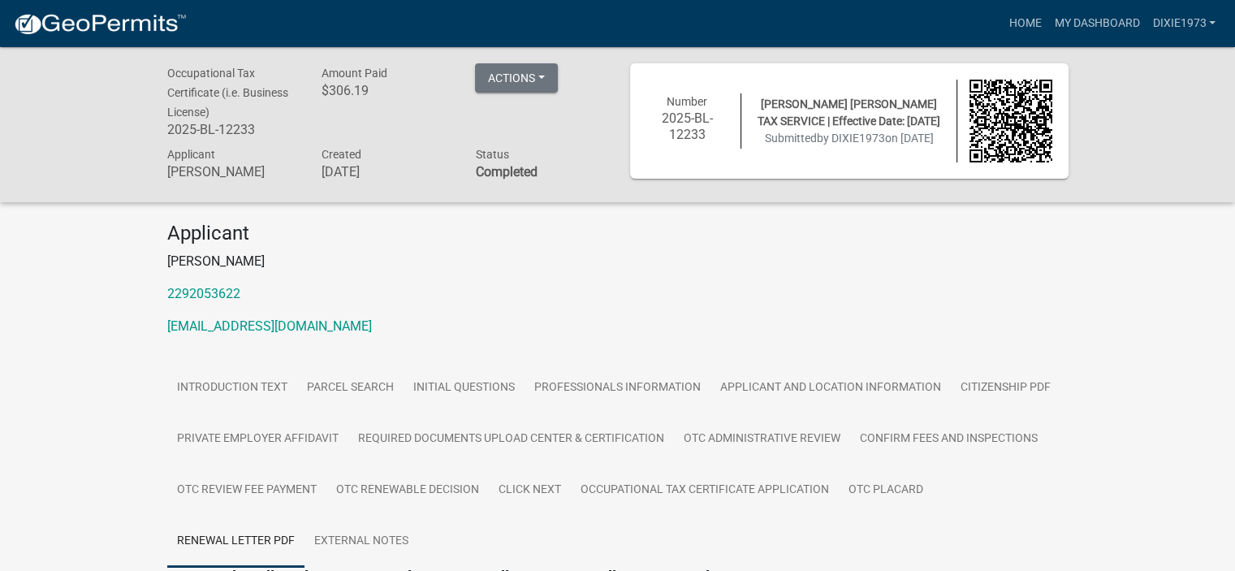
scroll to position [0, 0]
